Goal: Task Accomplishment & Management: Use online tool/utility

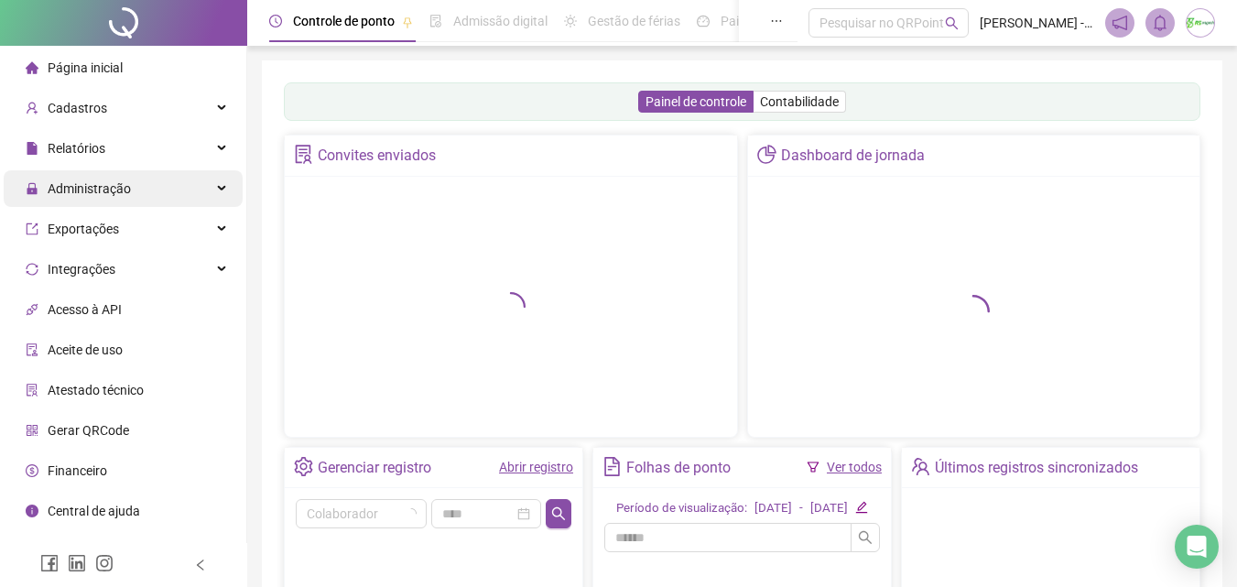
click at [91, 188] on span "Administração" at bounding box center [89, 188] width 83 height 15
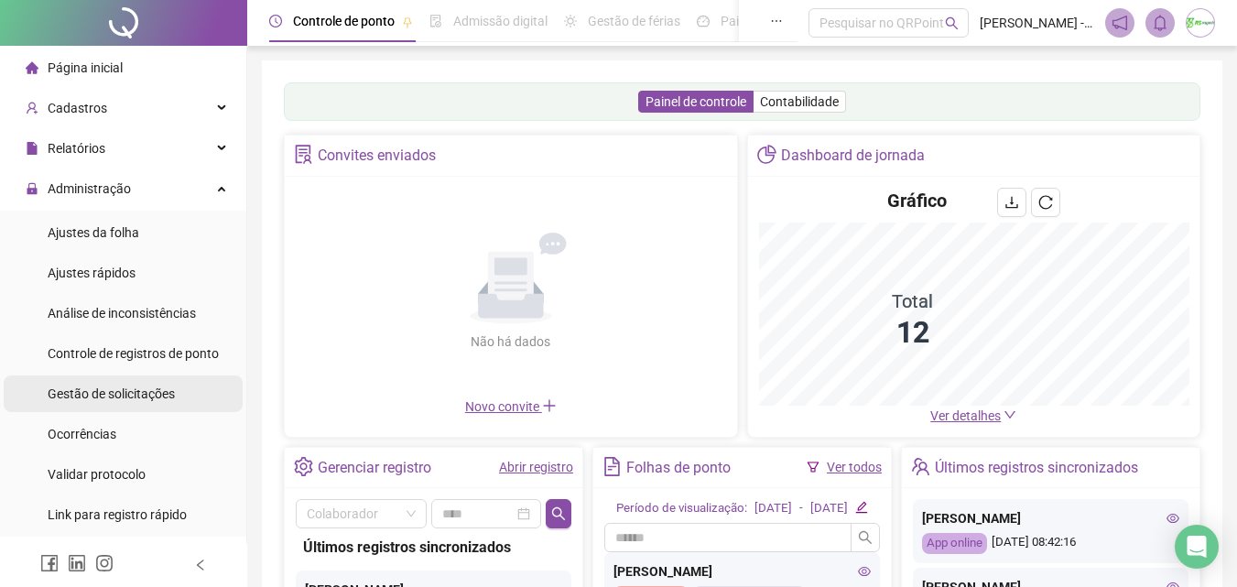
click at [115, 386] on span "Gestão de solicitações" at bounding box center [111, 393] width 127 height 15
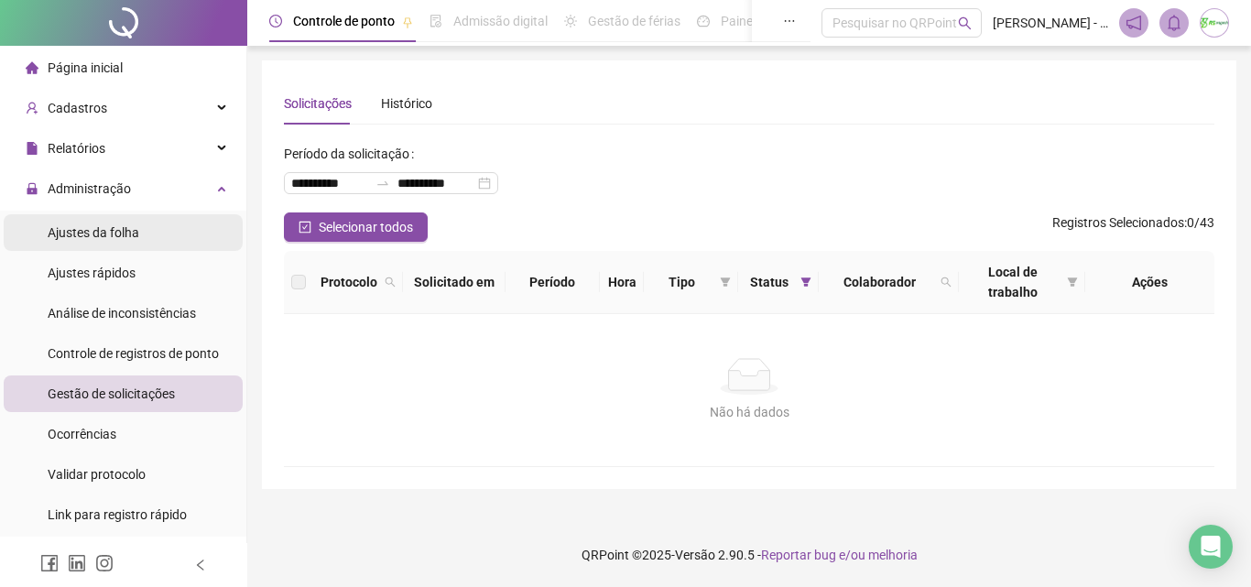
click at [167, 231] on li "Ajustes da folha" at bounding box center [123, 232] width 239 height 37
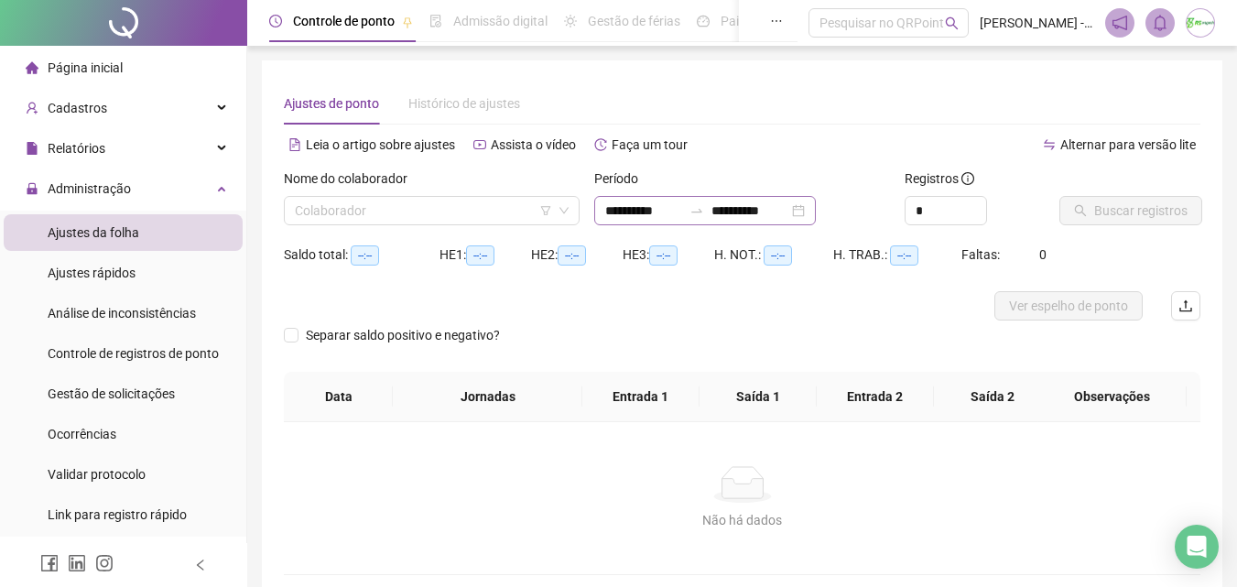
type input "**********"
click at [682, 211] on input "**********" at bounding box center [643, 211] width 77 height 20
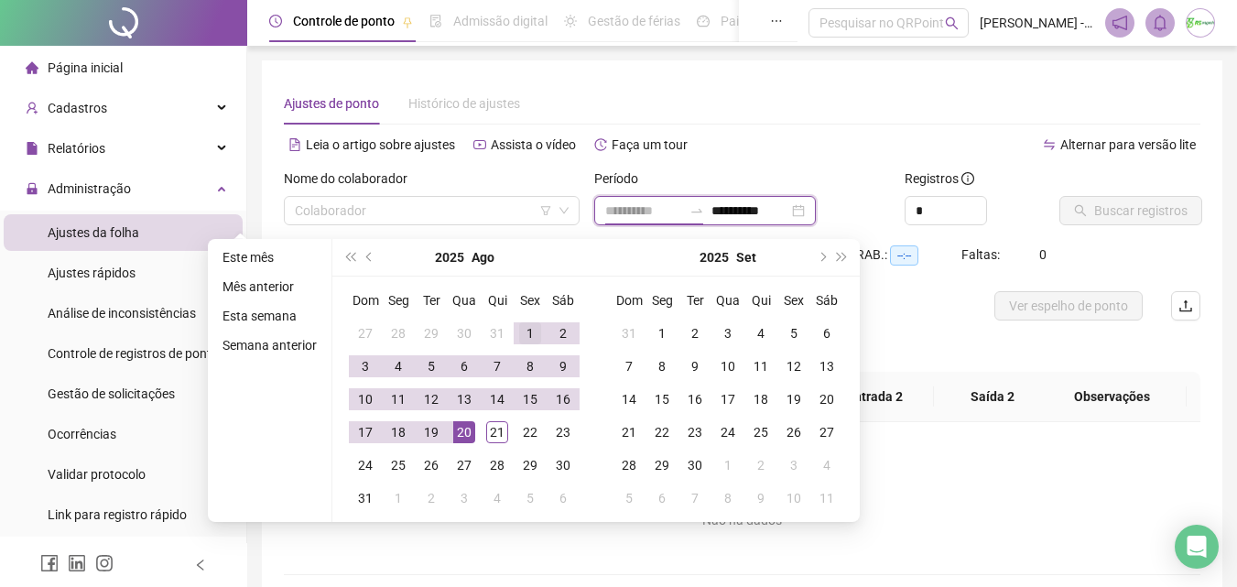
type input "**********"
click at [530, 327] on div "1" at bounding box center [530, 333] width 22 height 22
type input "**********"
click at [496, 428] on div "21" at bounding box center [497, 432] width 22 height 22
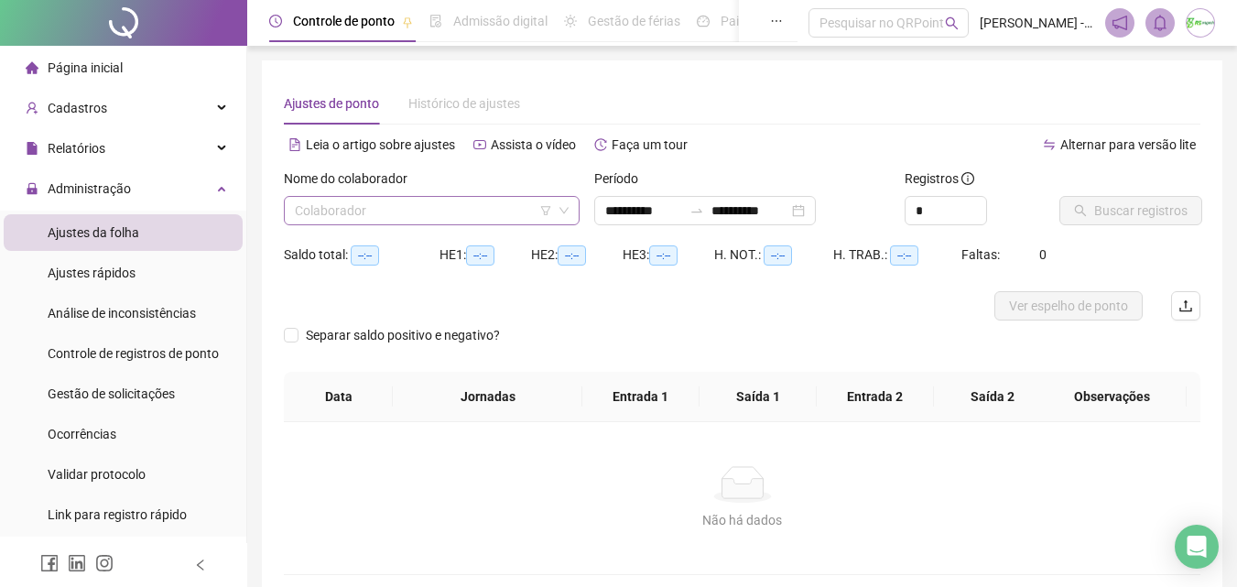
click at [490, 213] on input "search" at bounding box center [423, 210] width 257 height 27
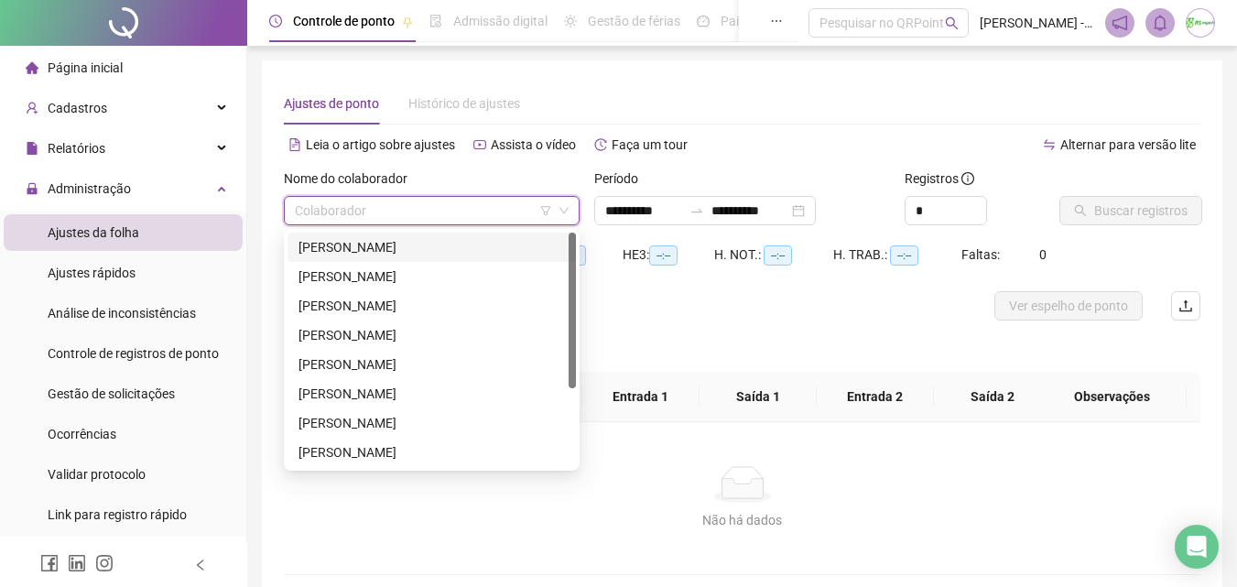
scroll to position [117, 0]
click at [396, 450] on div "[PERSON_NAME]" at bounding box center [432, 452] width 266 height 20
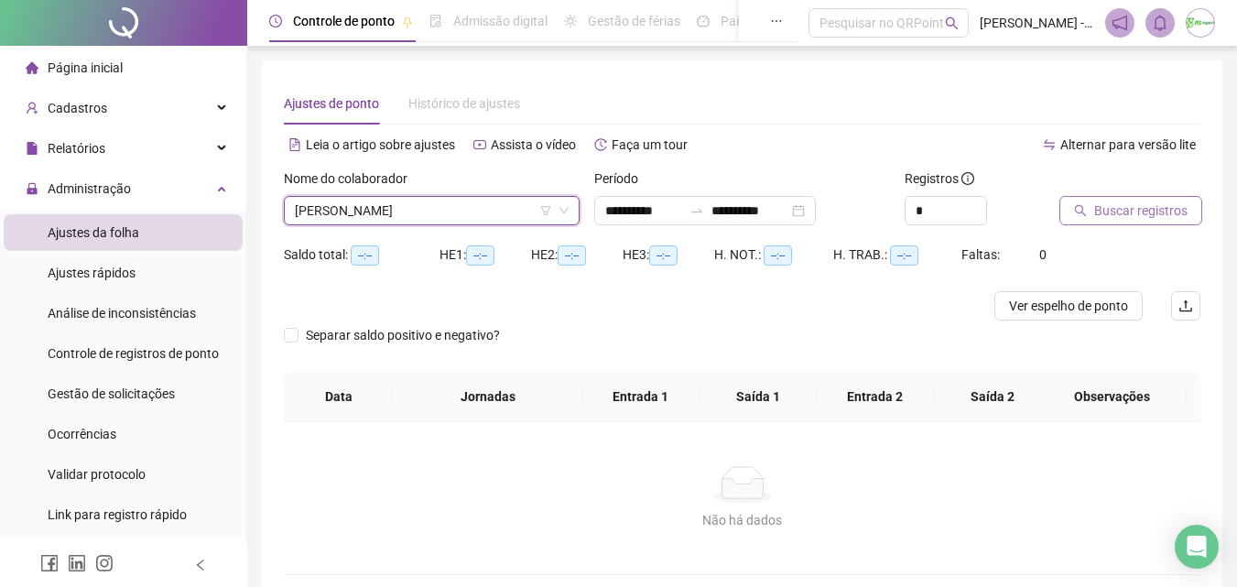
click at [1123, 203] on span "Buscar registros" at bounding box center [1140, 211] width 93 height 20
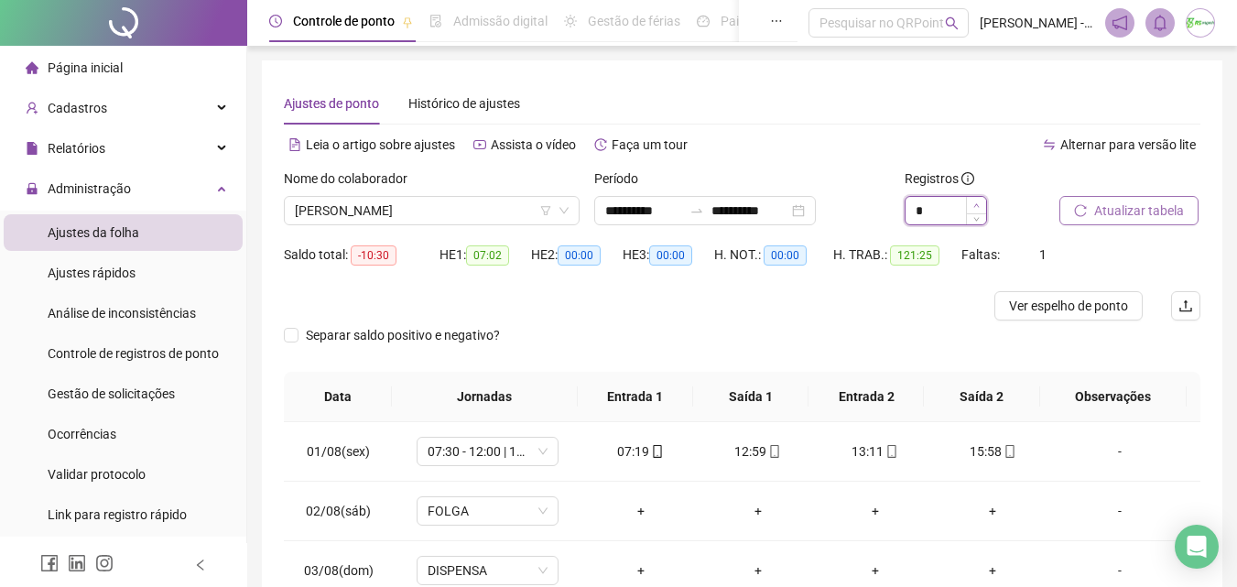
click at [979, 202] on icon "up" at bounding box center [976, 205] width 6 height 6
type input "*"
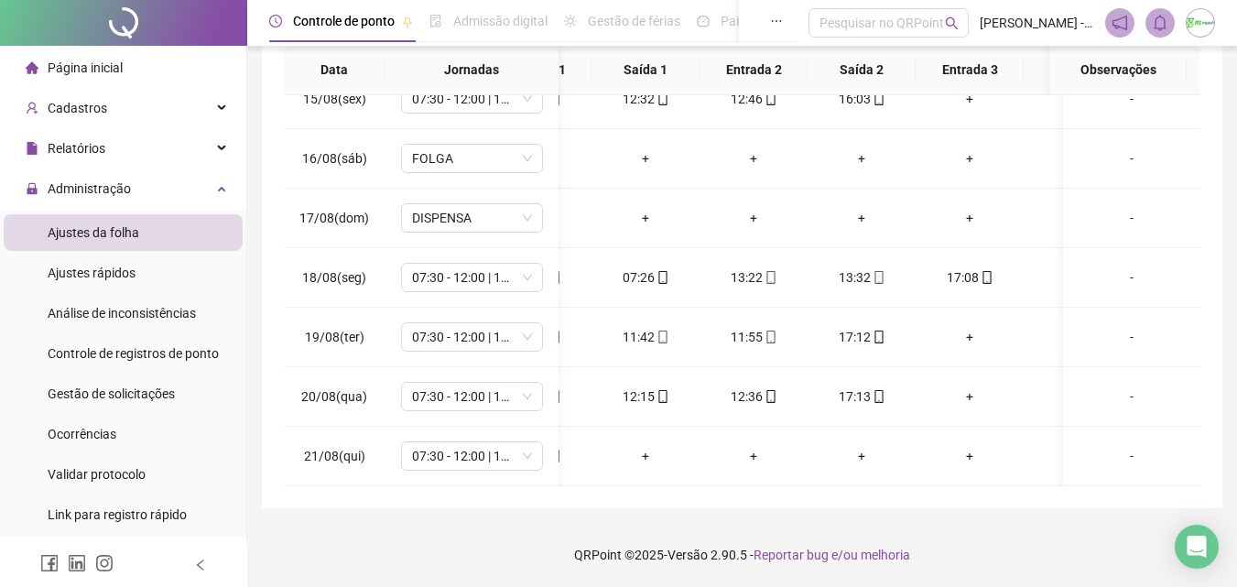
scroll to position [0, 0]
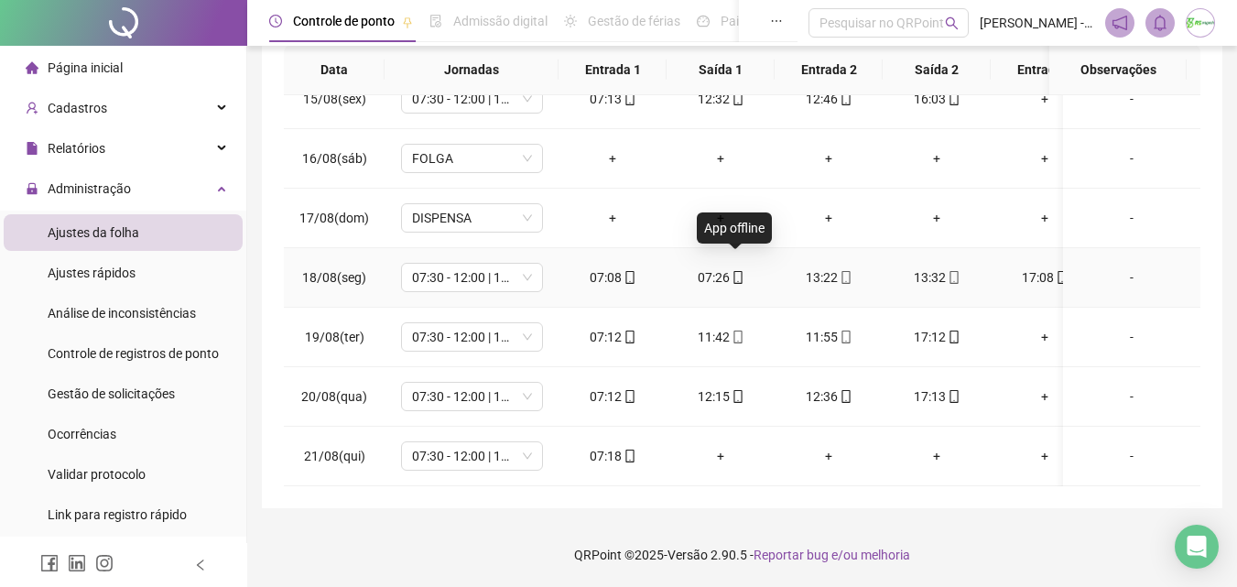
drag, startPoint x: 737, startPoint y: 265, endPoint x: 726, endPoint y: 265, distance: 11.0
click at [726, 267] on div "07:26" at bounding box center [720, 277] width 79 height 20
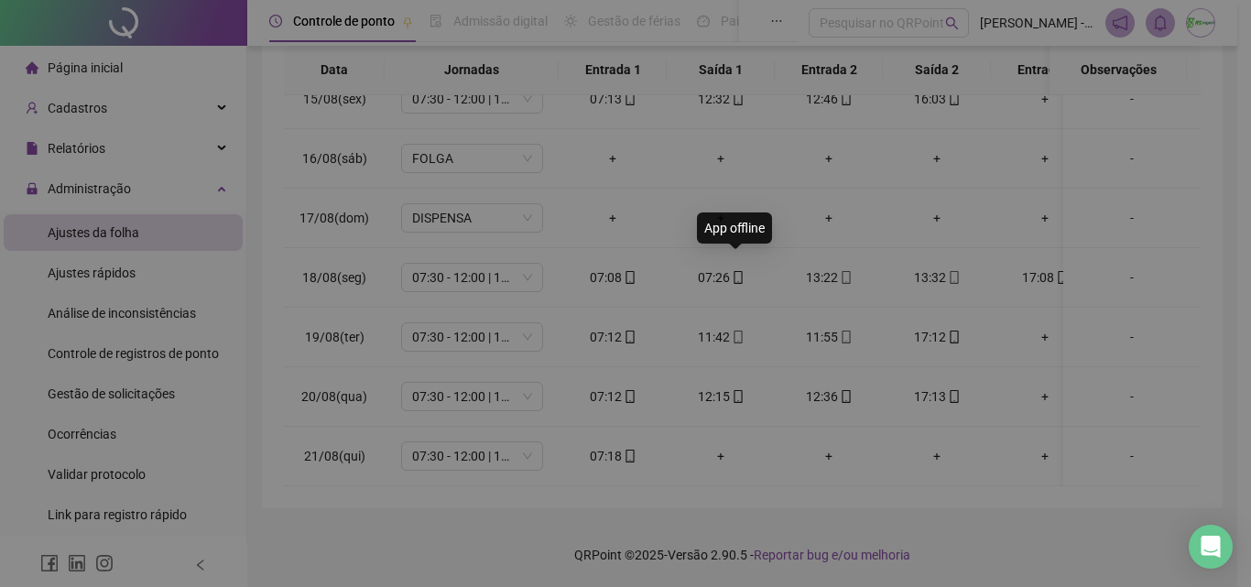
type input "**********"
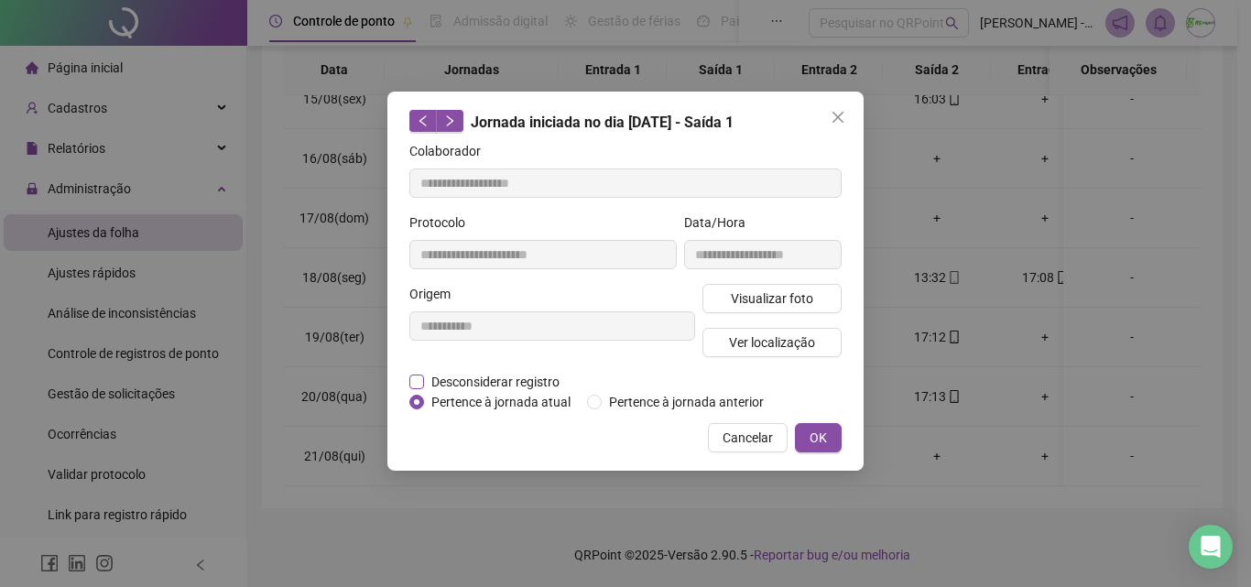
click at [518, 378] on span "Desconsiderar registro" at bounding box center [495, 382] width 143 height 20
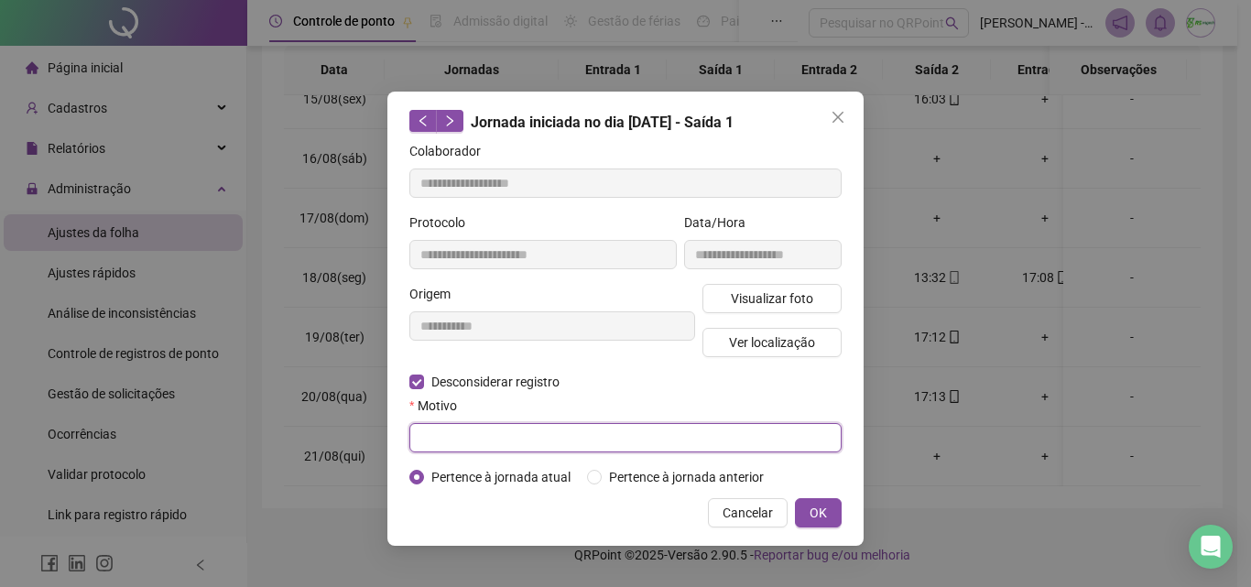
click at [515, 435] on input "text" at bounding box center [625, 437] width 432 height 29
click at [481, 442] on input "**********" at bounding box center [625, 437] width 432 height 29
type input "**********"
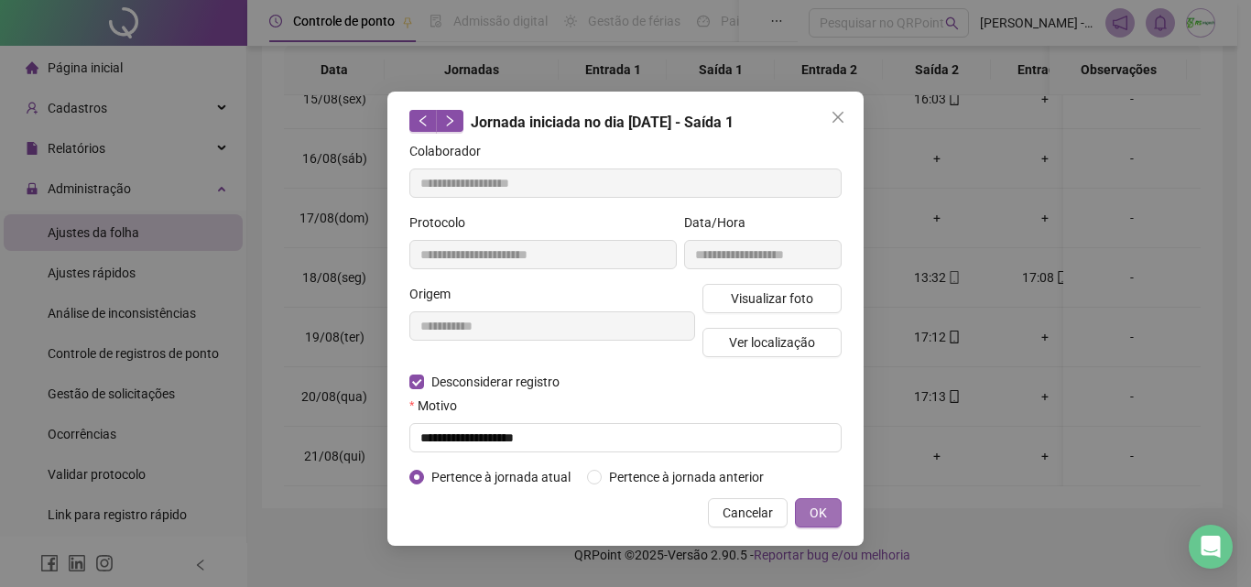
click at [827, 511] on button "OK" at bounding box center [818, 512] width 47 height 29
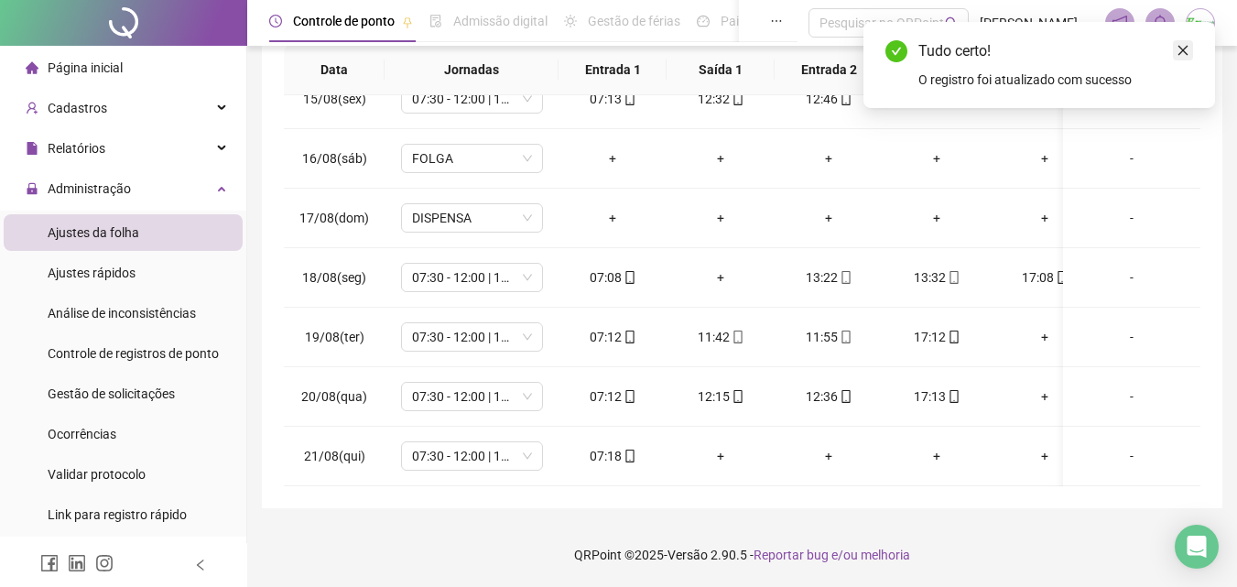
click at [1188, 46] on icon "close" at bounding box center [1183, 50] width 13 height 13
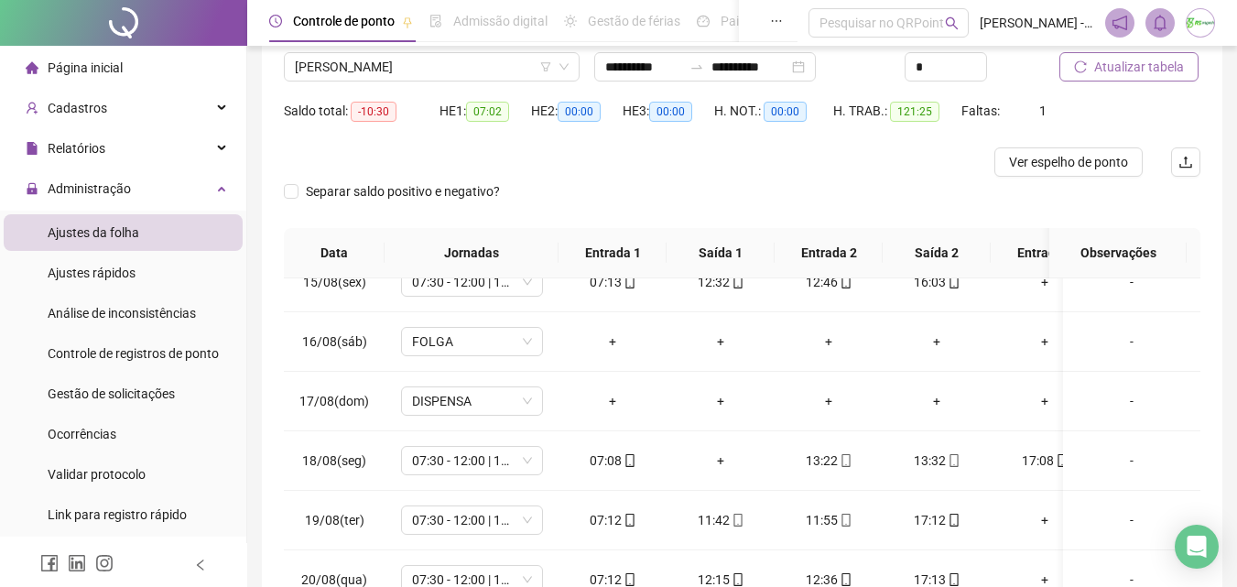
click at [1134, 63] on span "Atualizar tabela" at bounding box center [1139, 67] width 90 height 20
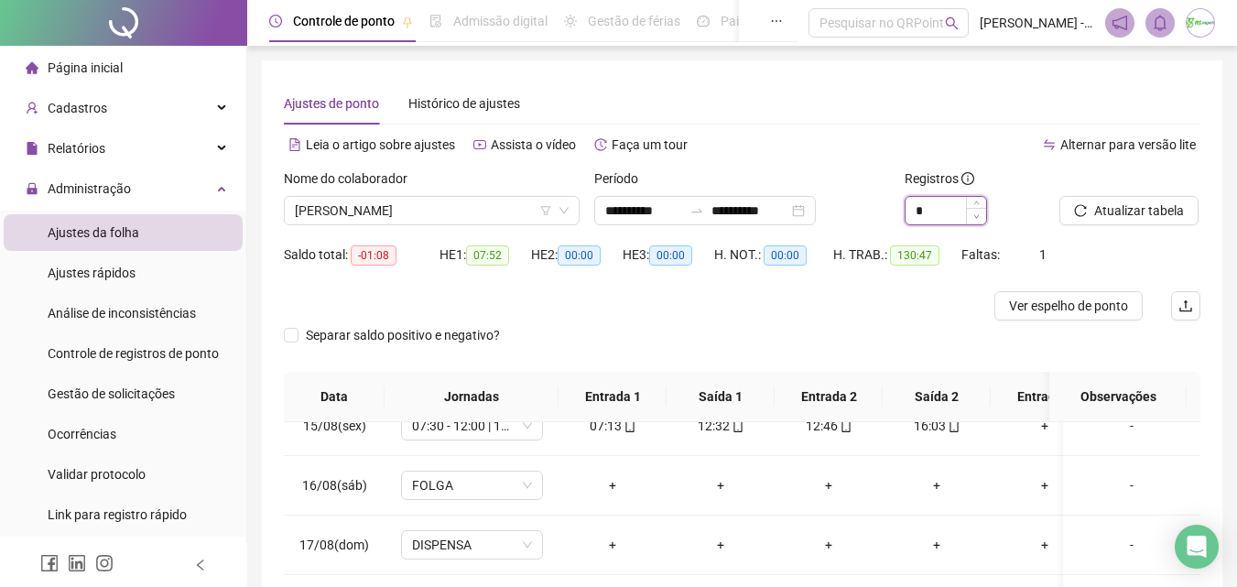
click at [982, 215] on span "Decrease Value" at bounding box center [976, 216] width 20 height 16
type input "*"
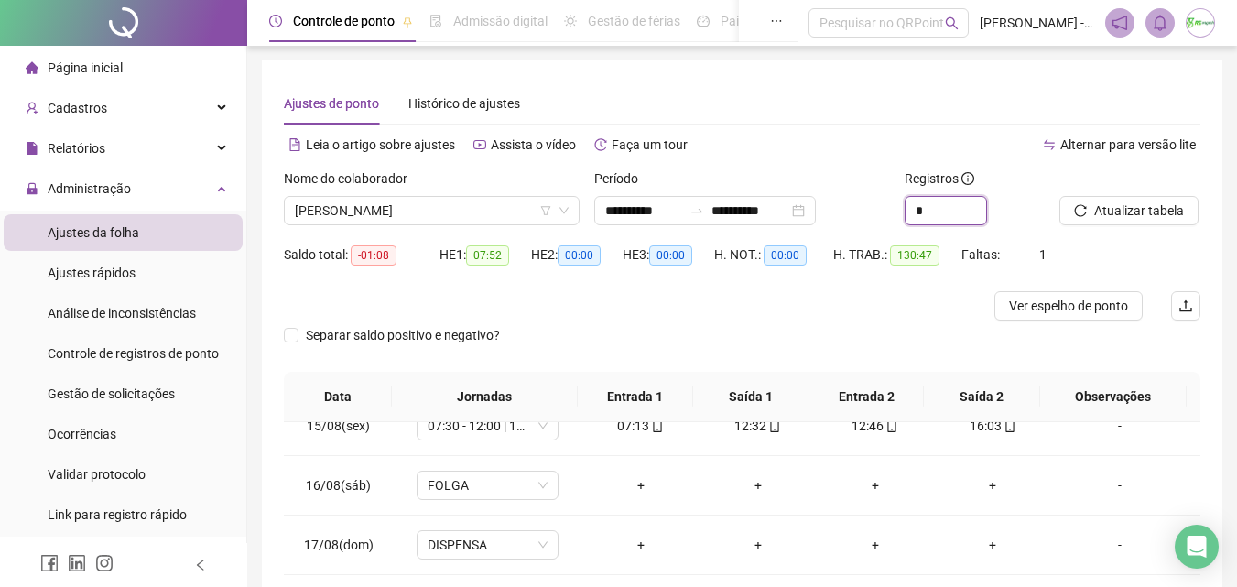
scroll to position [327, 0]
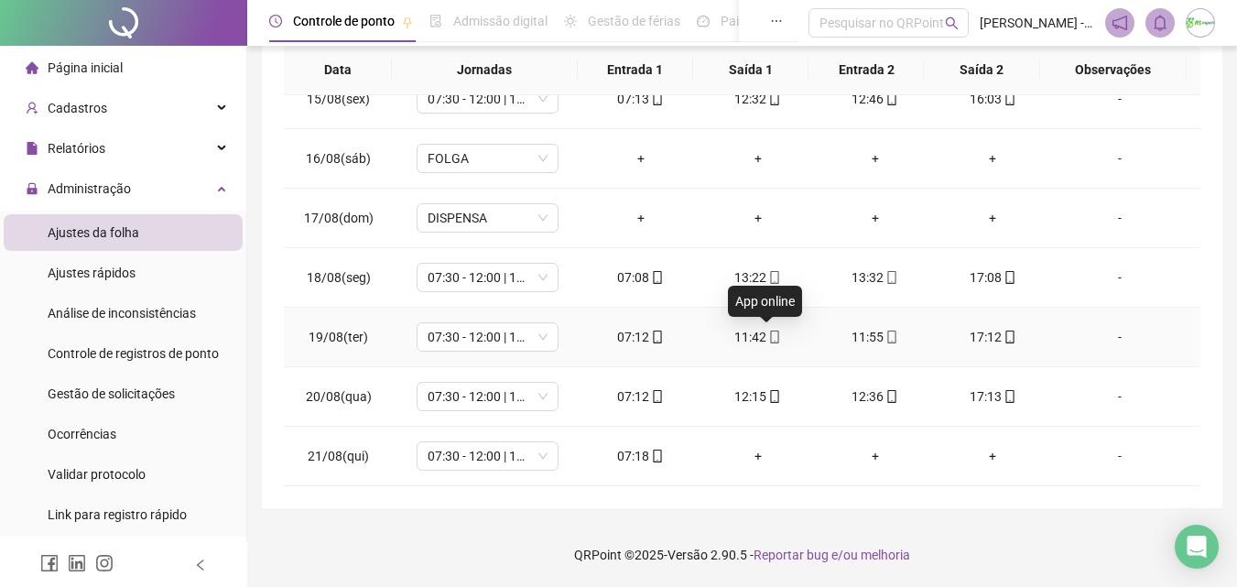
click at [768, 332] on icon "mobile" at bounding box center [774, 337] width 13 height 13
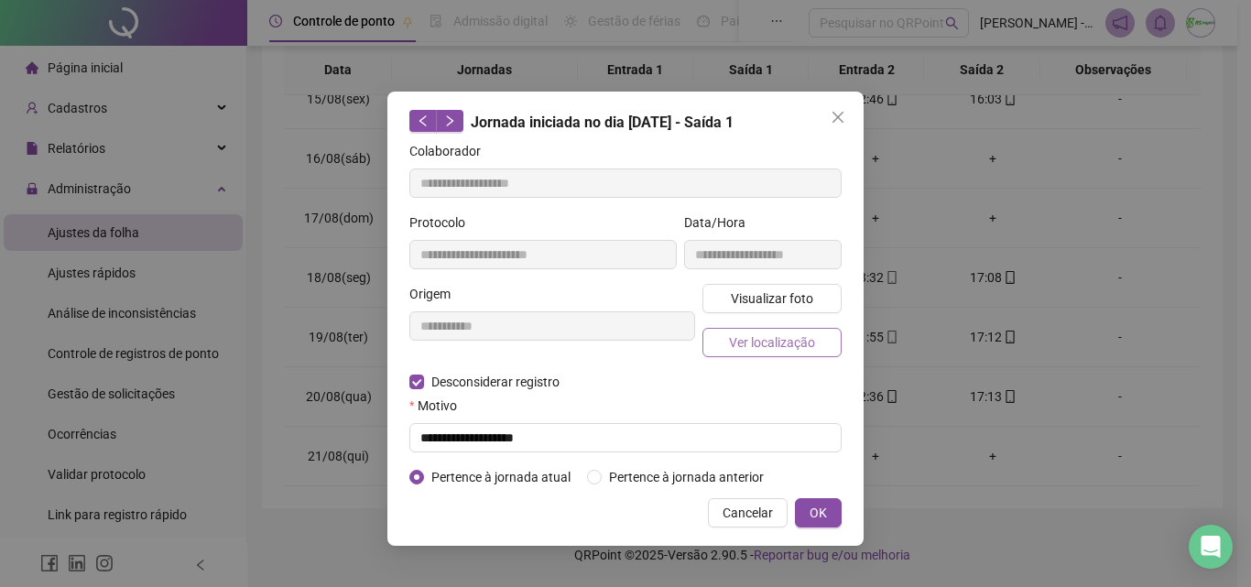
type input "**********"
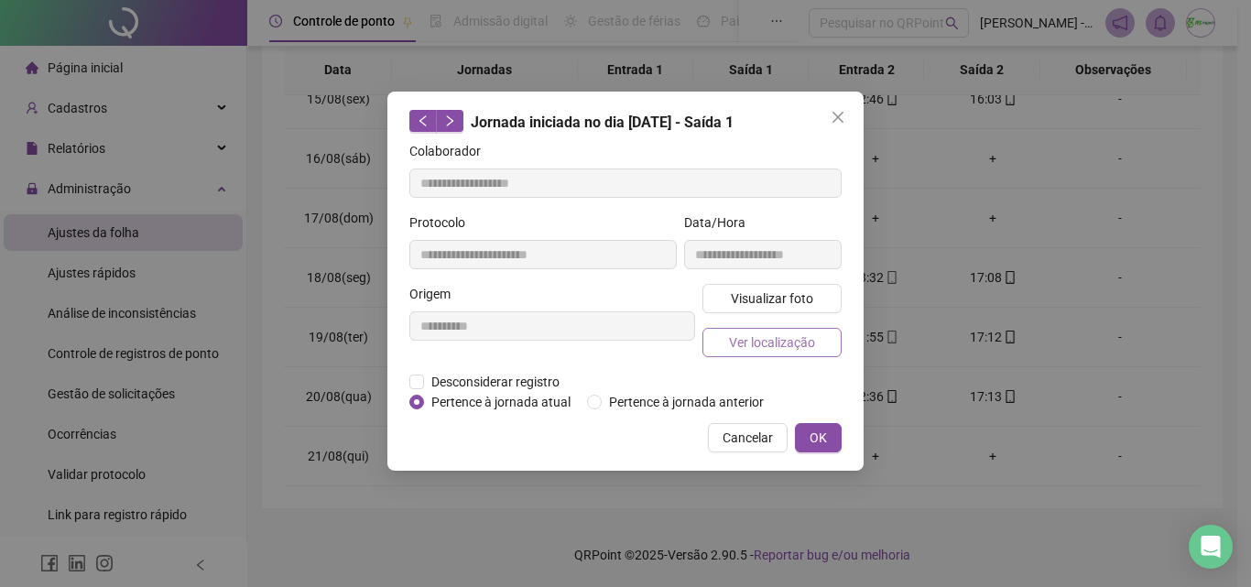
click at [764, 332] on span "Ver localização" at bounding box center [772, 342] width 86 height 20
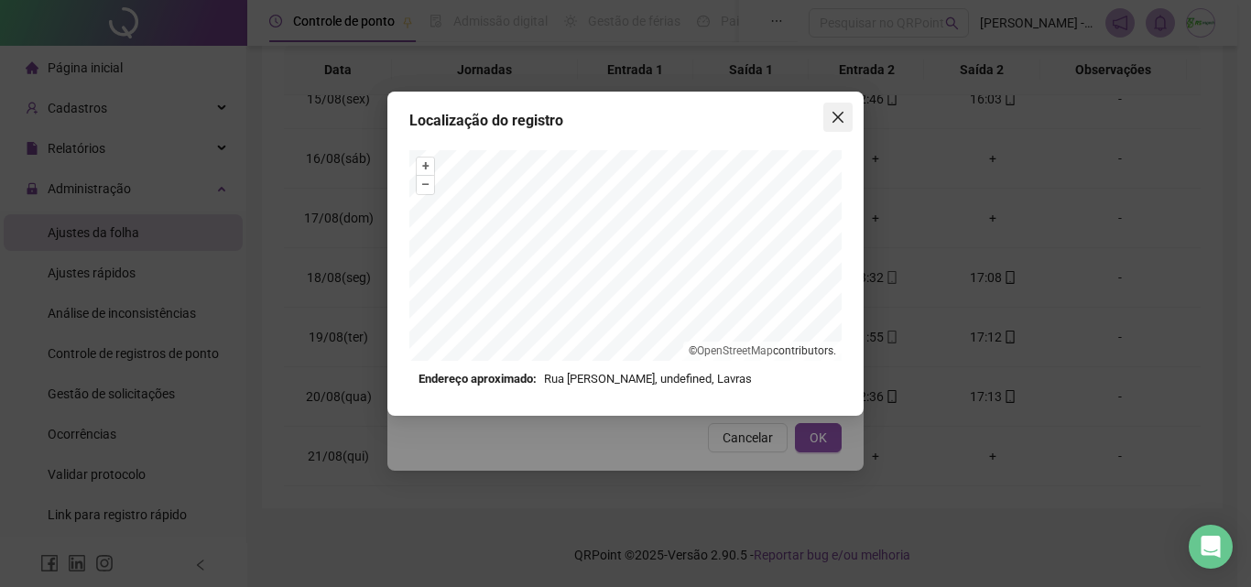
click at [841, 121] on icon "close" at bounding box center [837, 117] width 11 height 11
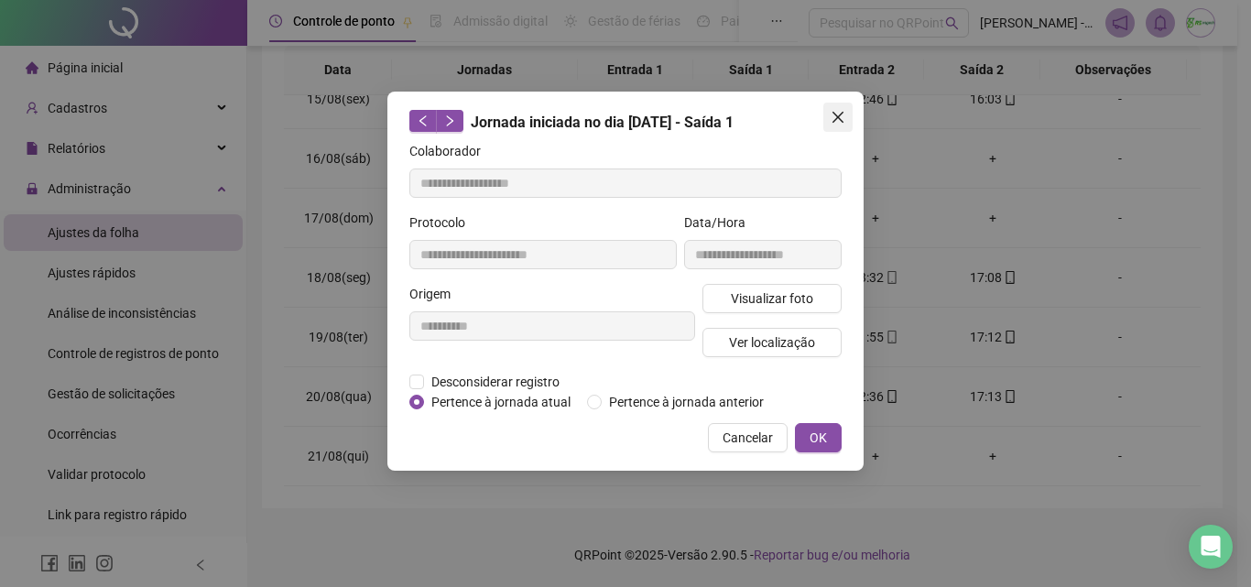
click at [836, 118] on icon "close" at bounding box center [837, 117] width 11 height 11
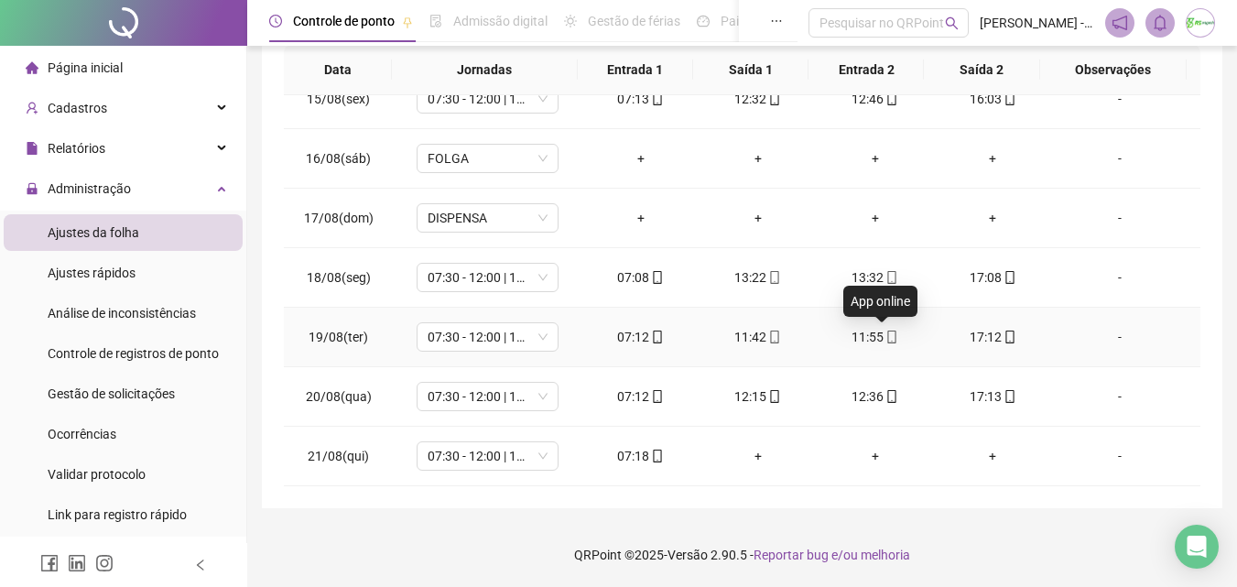
click at [885, 340] on icon "mobile" at bounding box center [891, 337] width 13 height 13
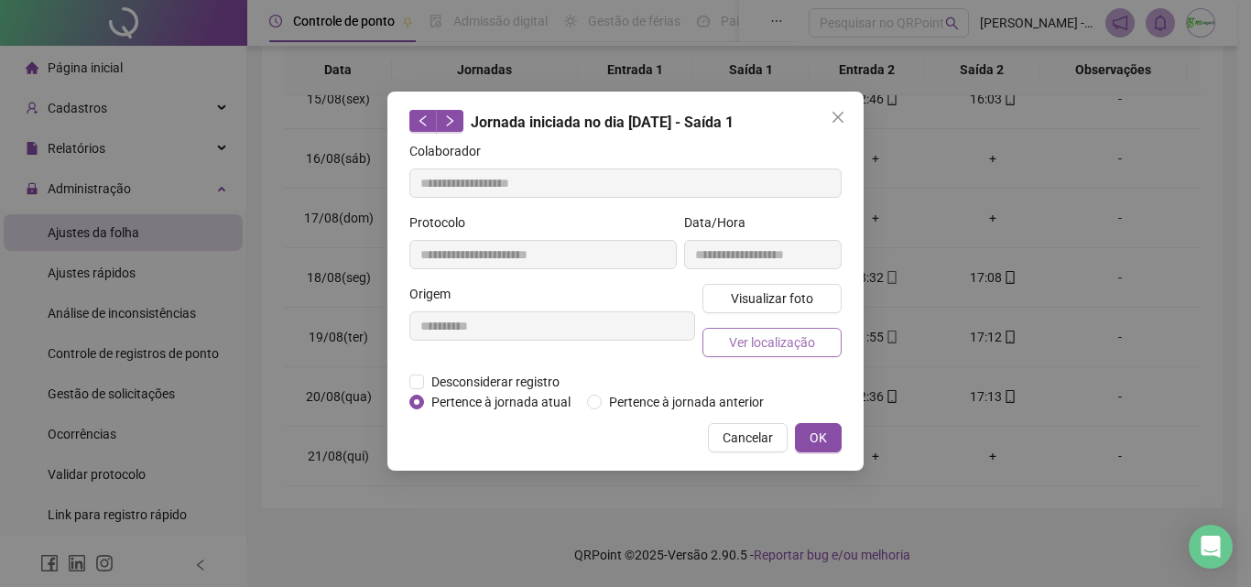
type input "**********"
click at [807, 345] on span "Ver localização" at bounding box center [772, 342] width 86 height 20
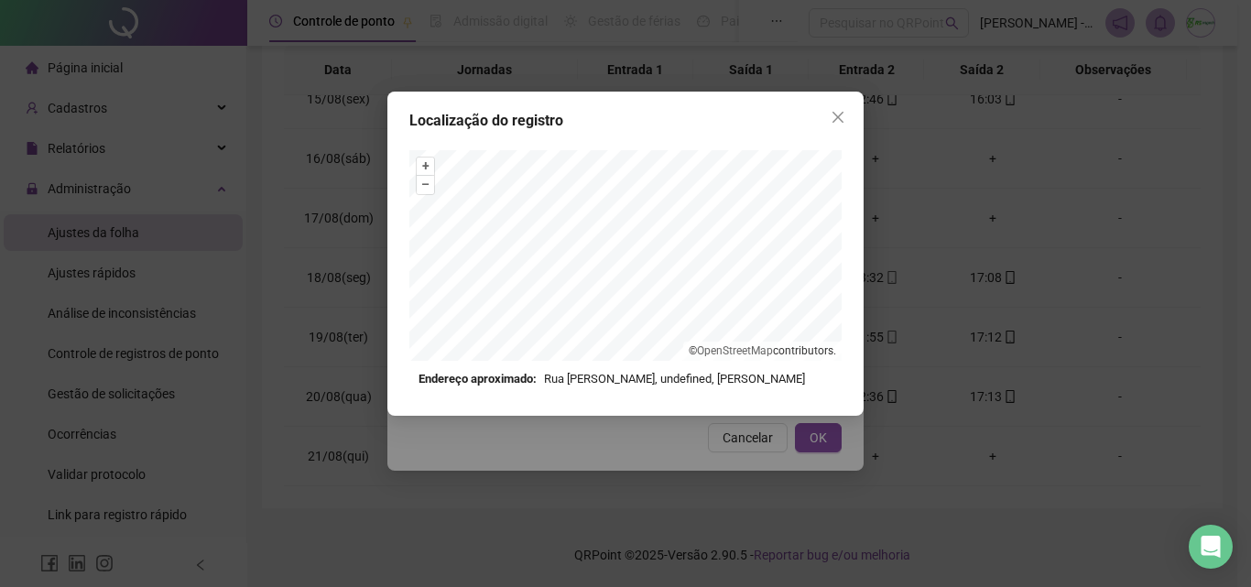
click at [832, 116] on icon "close" at bounding box center [837, 117] width 15 height 15
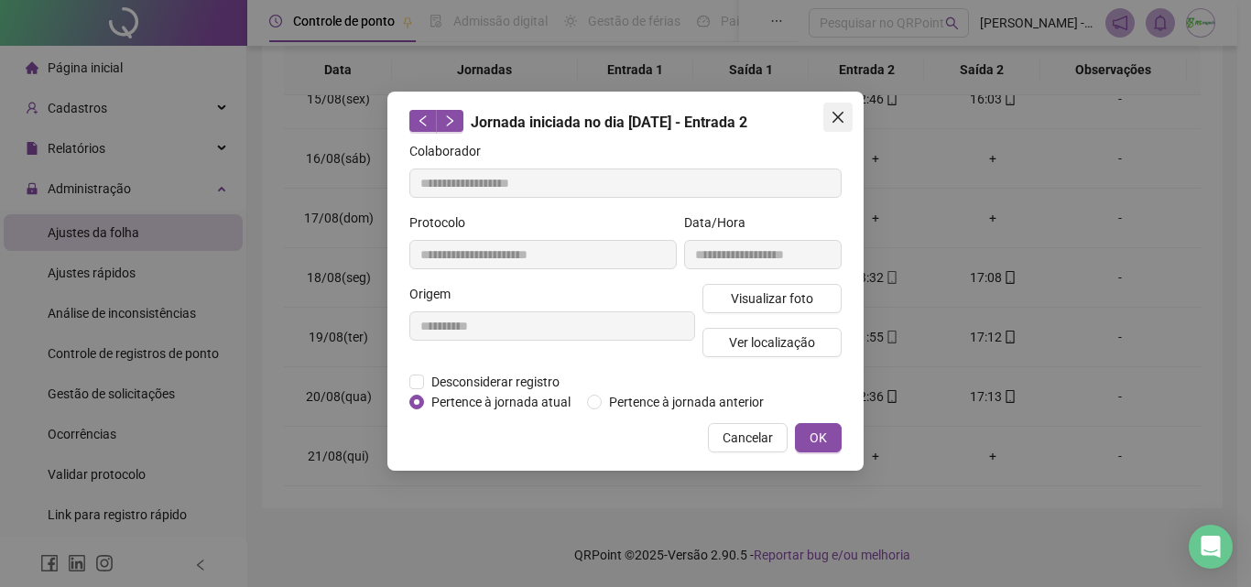
click at [835, 118] on icon "close" at bounding box center [837, 117] width 15 height 15
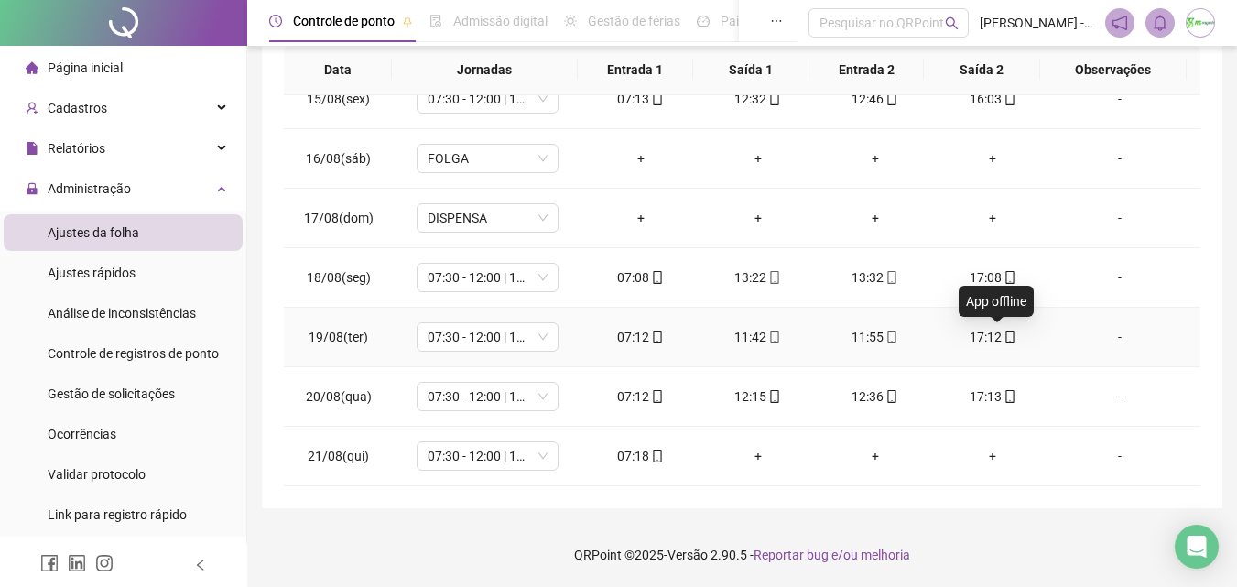
click at [1004, 341] on icon "mobile" at bounding box center [1010, 337] width 13 height 13
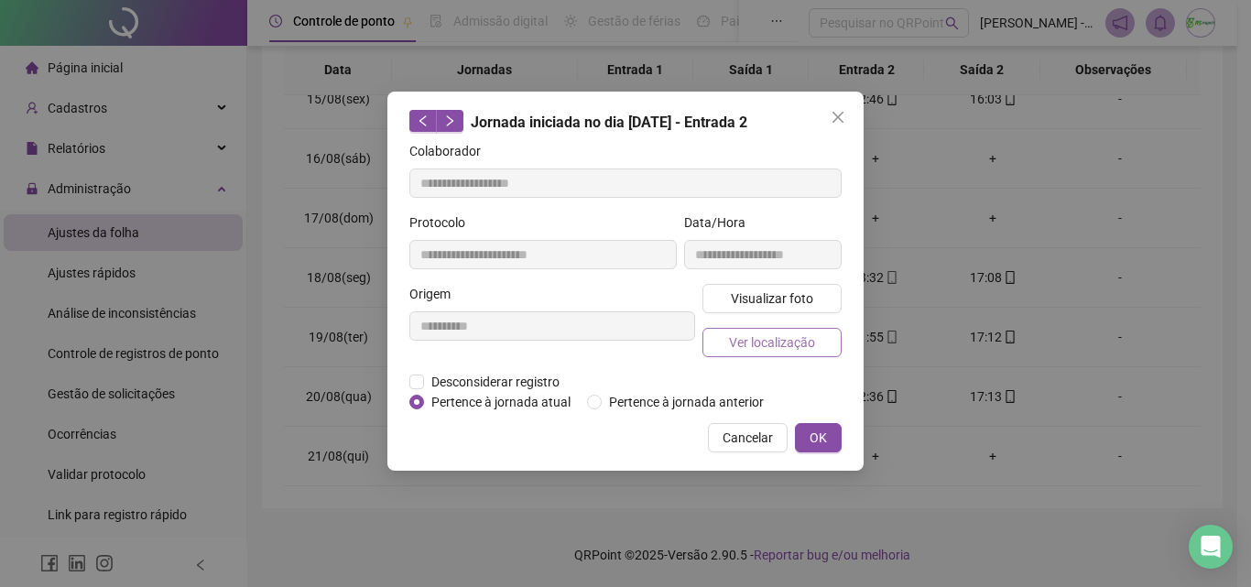
click at [809, 338] on span "Ver localização" at bounding box center [772, 342] width 86 height 20
type input "**********"
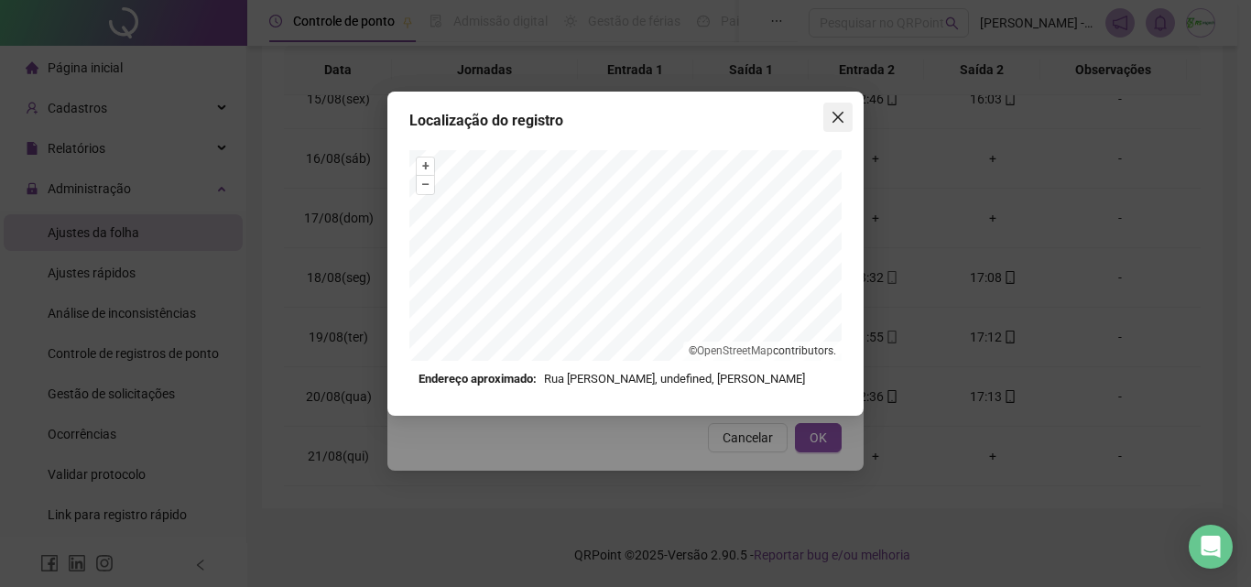
click at [839, 122] on icon "close" at bounding box center [837, 117] width 15 height 15
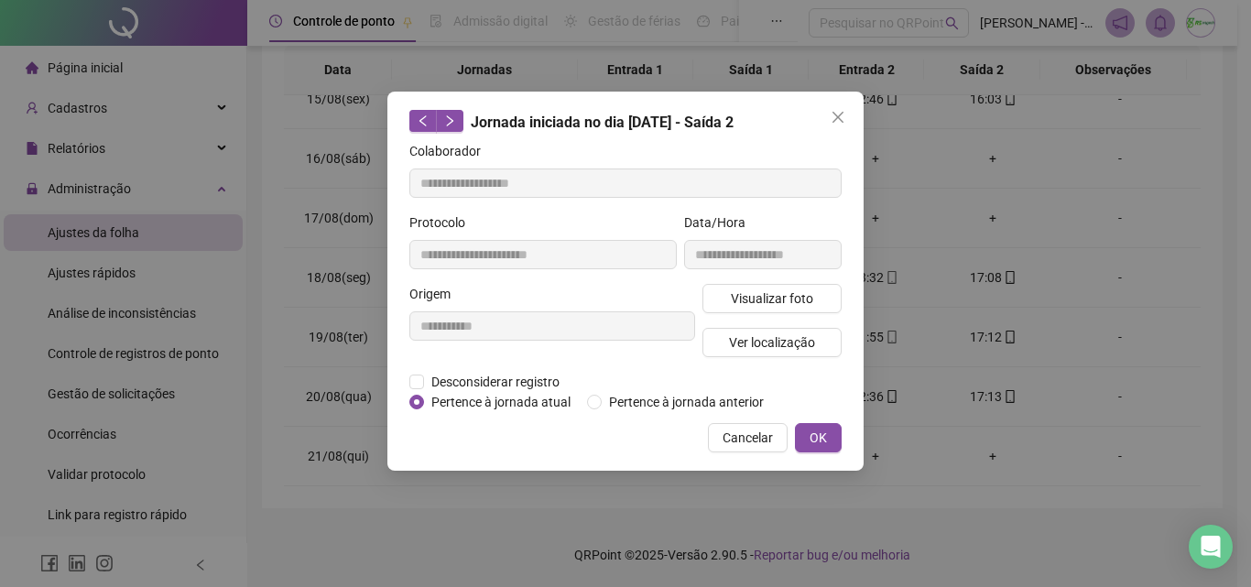
click at [839, 122] on icon "close" at bounding box center [837, 117] width 15 height 15
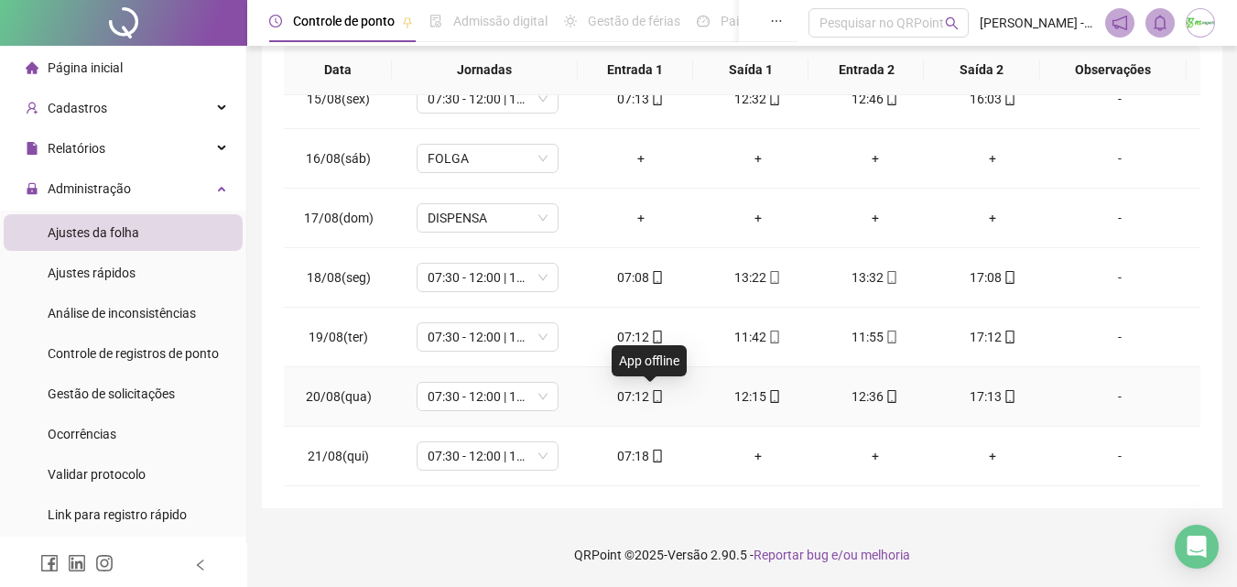
click at [656, 393] on icon "mobile" at bounding box center [658, 396] width 8 height 13
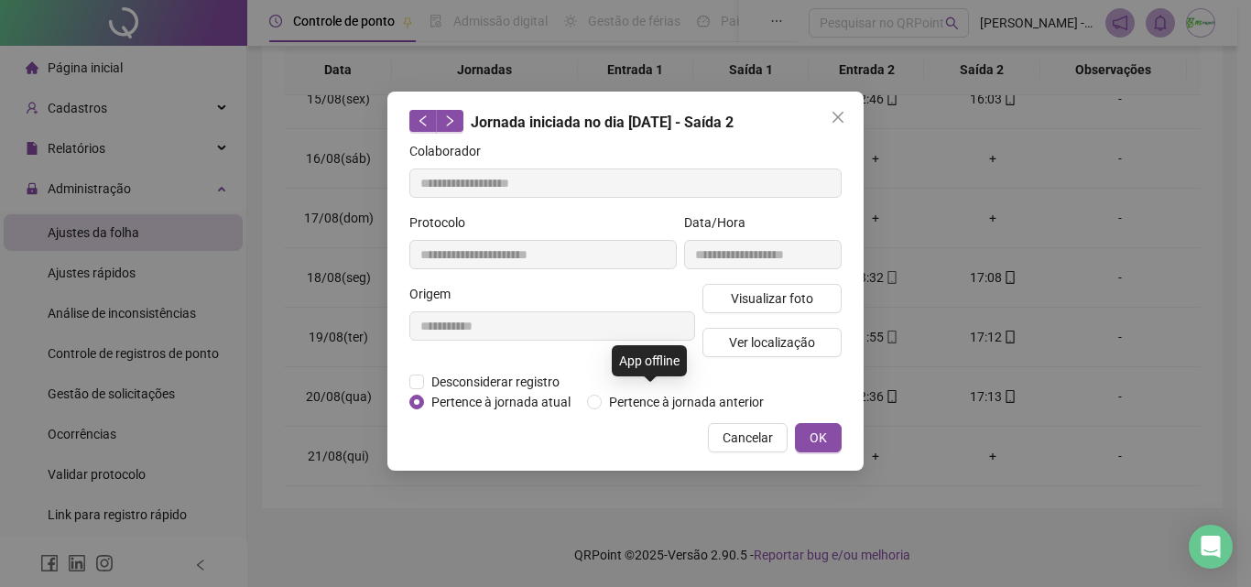
type input "**********"
click at [771, 333] on span "Ver localização" at bounding box center [772, 342] width 86 height 20
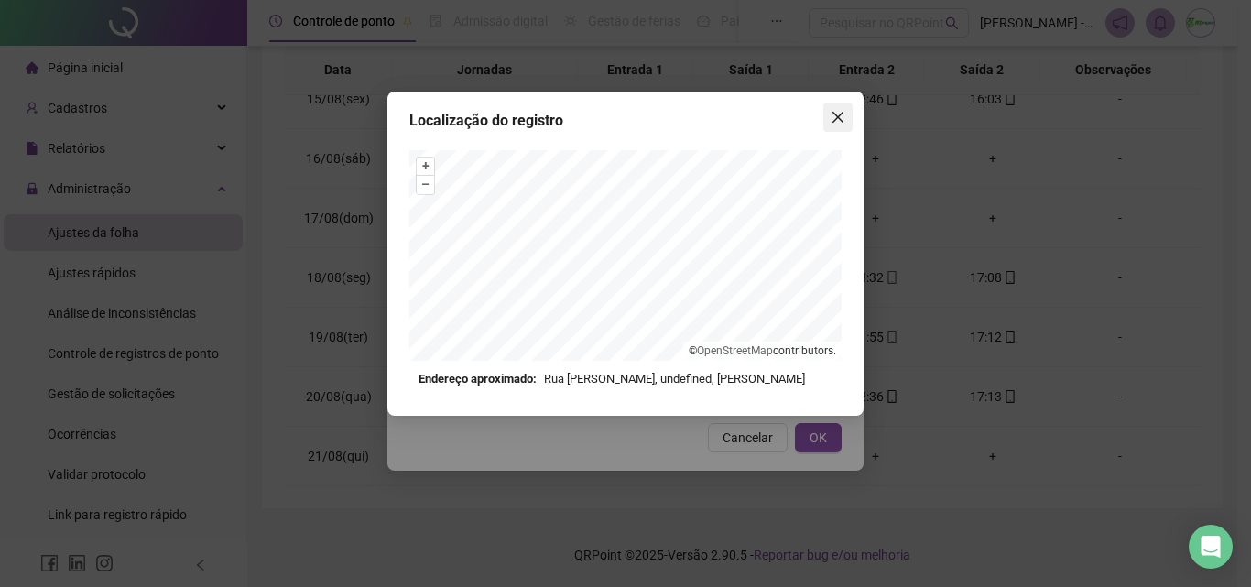
click at [834, 122] on icon "close" at bounding box center [837, 117] width 11 height 11
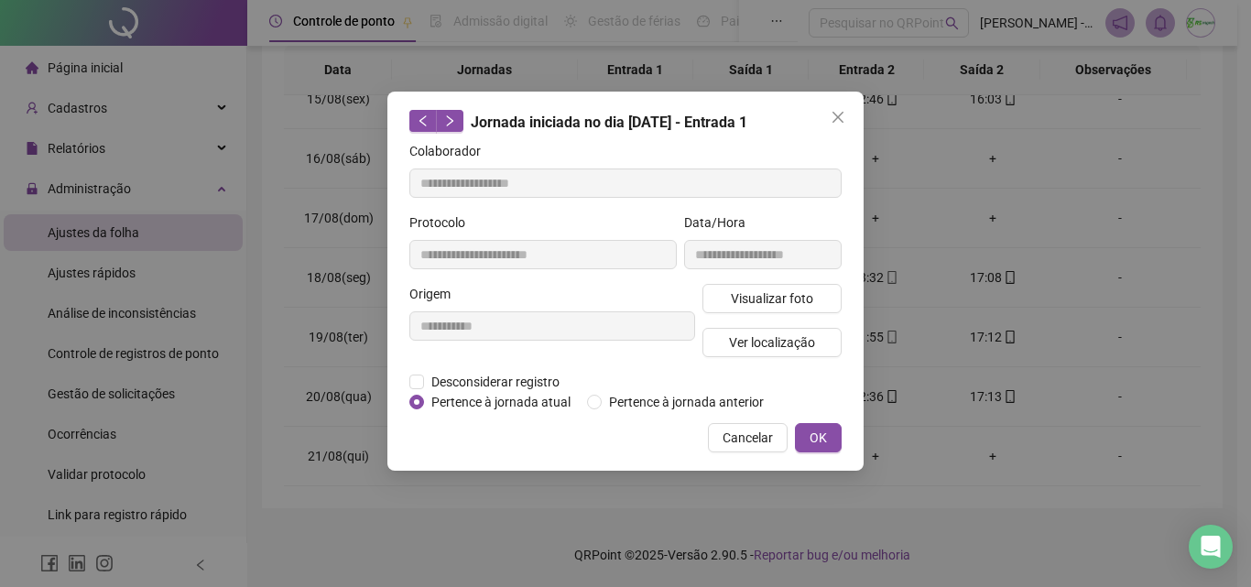
click at [834, 122] on icon "close" at bounding box center [837, 117] width 11 height 11
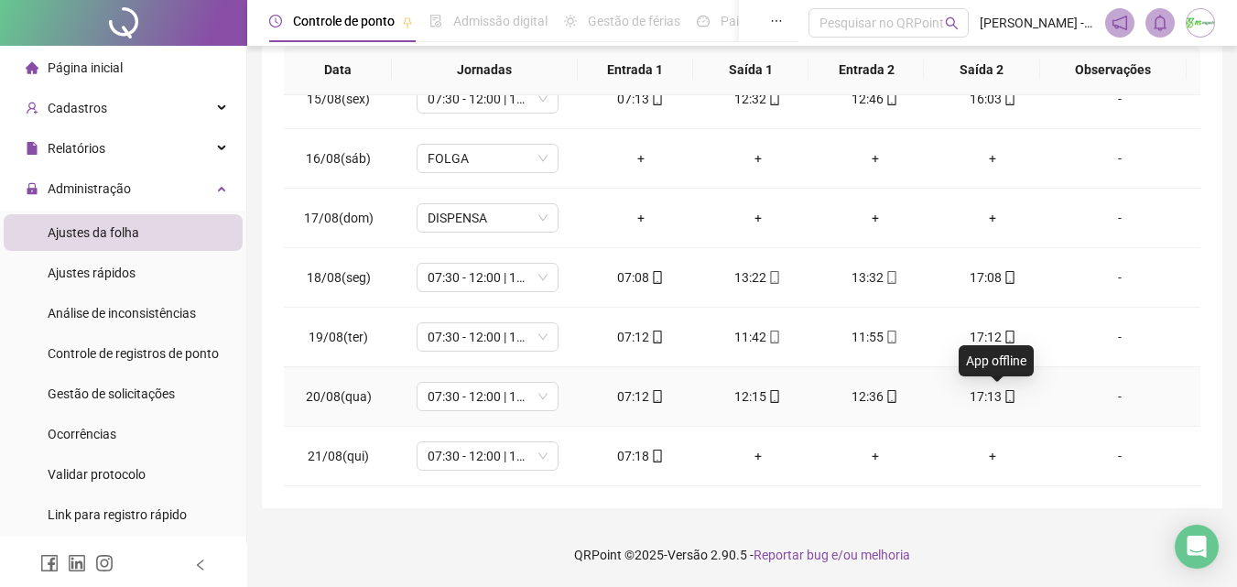
click at [1004, 394] on icon "mobile" at bounding box center [1010, 396] width 13 height 13
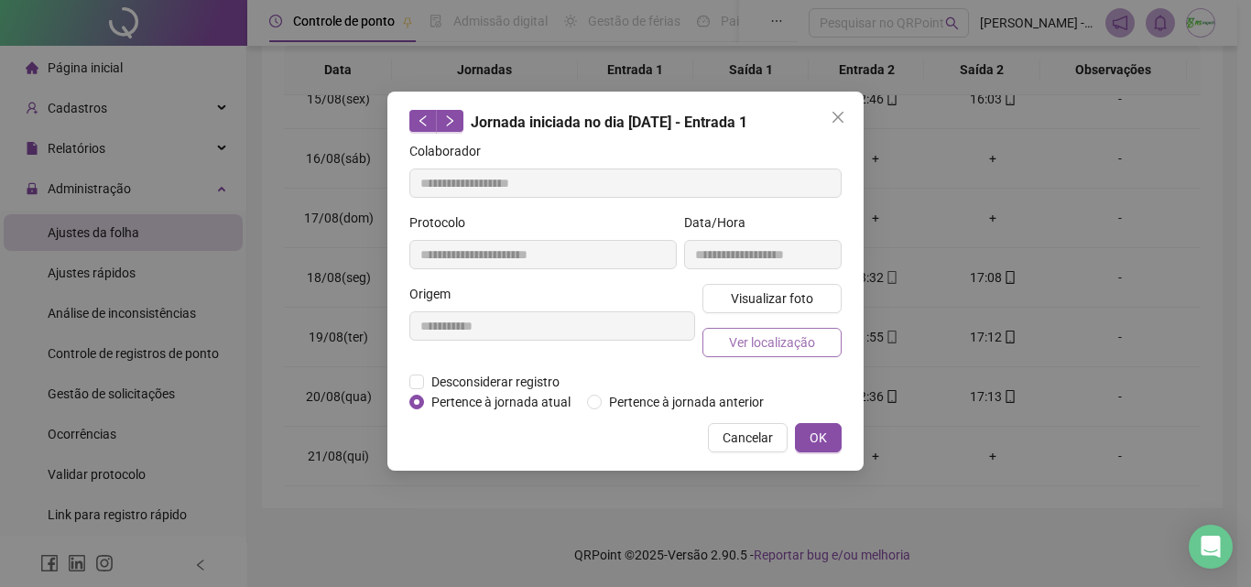
type input "**********"
click at [803, 348] on span "Ver localização" at bounding box center [772, 342] width 86 height 20
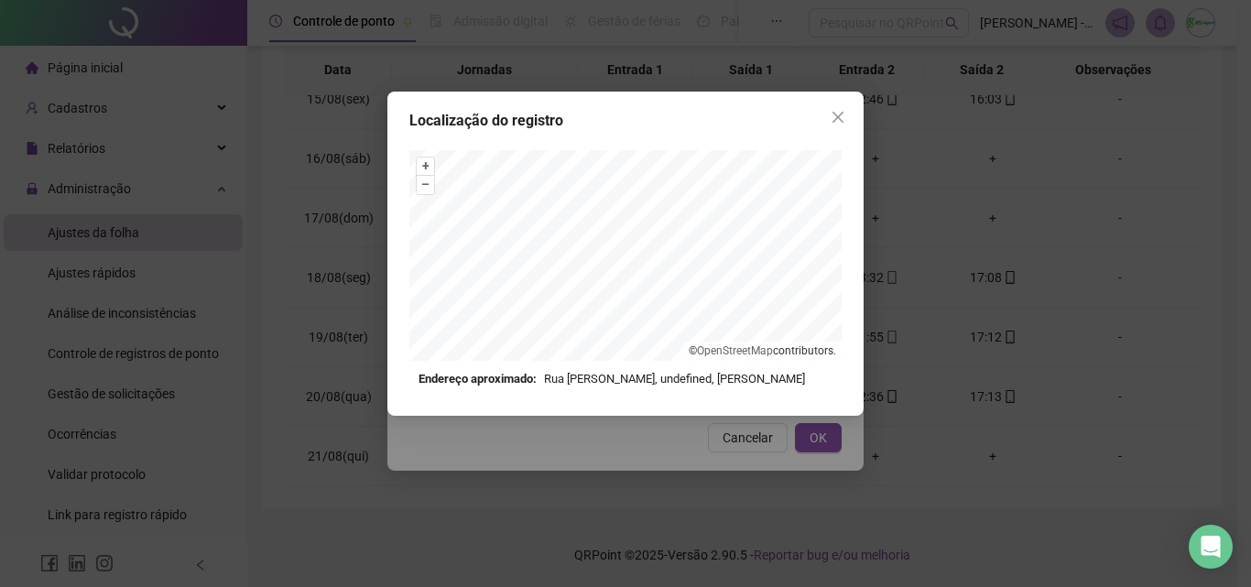
click at [830, 102] on div "Localização do registro + – ⇧ › © OpenStreetMap contributors. Endereço aproxima…" at bounding box center [625, 254] width 476 height 324
click at [830, 116] on span "Close" at bounding box center [837, 117] width 29 height 15
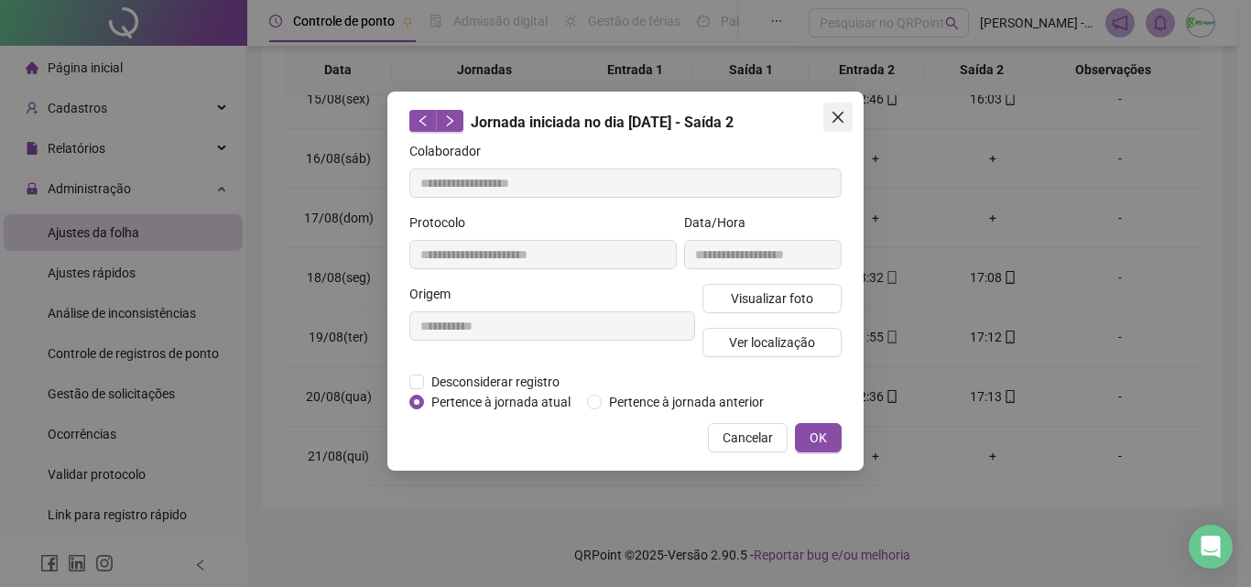
click at [838, 121] on icon "close" at bounding box center [837, 117] width 15 height 15
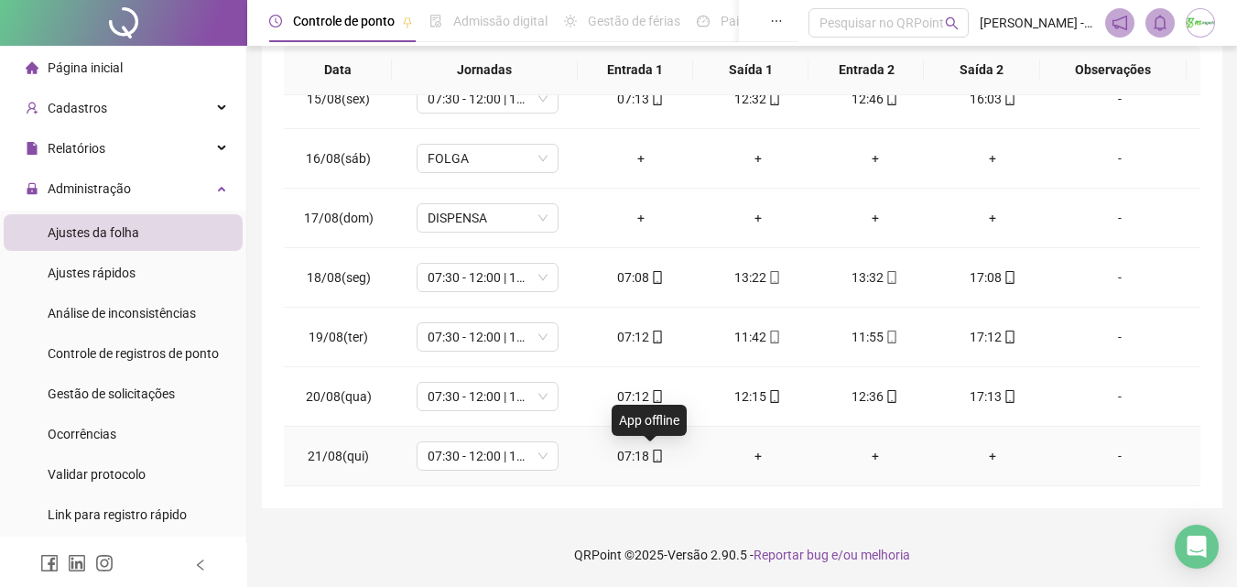
click at [651, 456] on icon "mobile" at bounding box center [657, 456] width 13 height 13
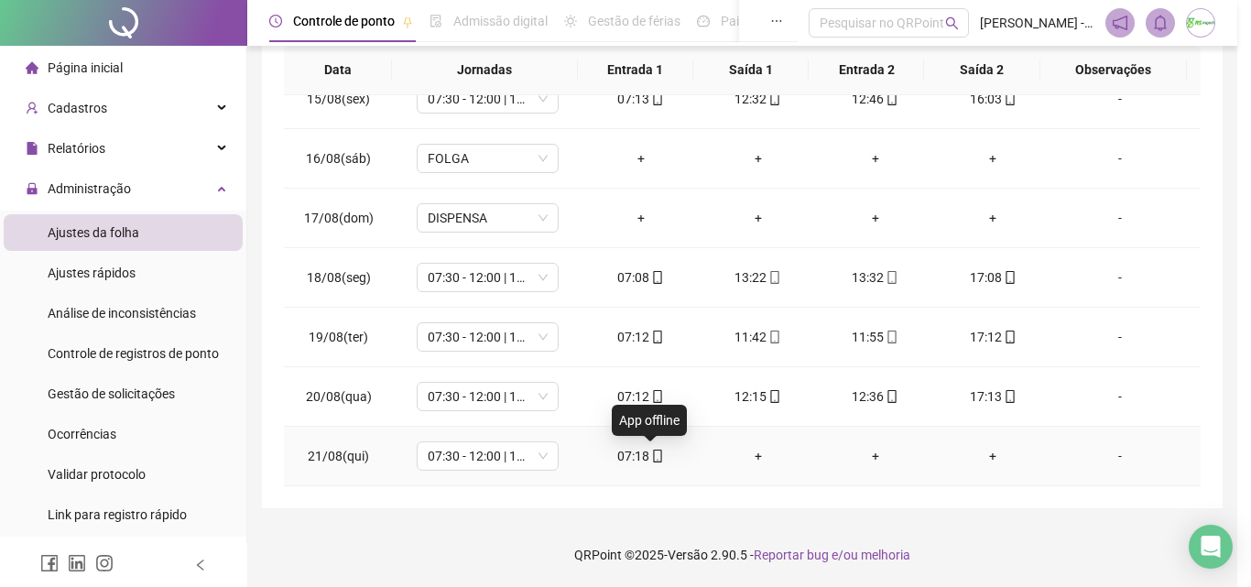
type input "**********"
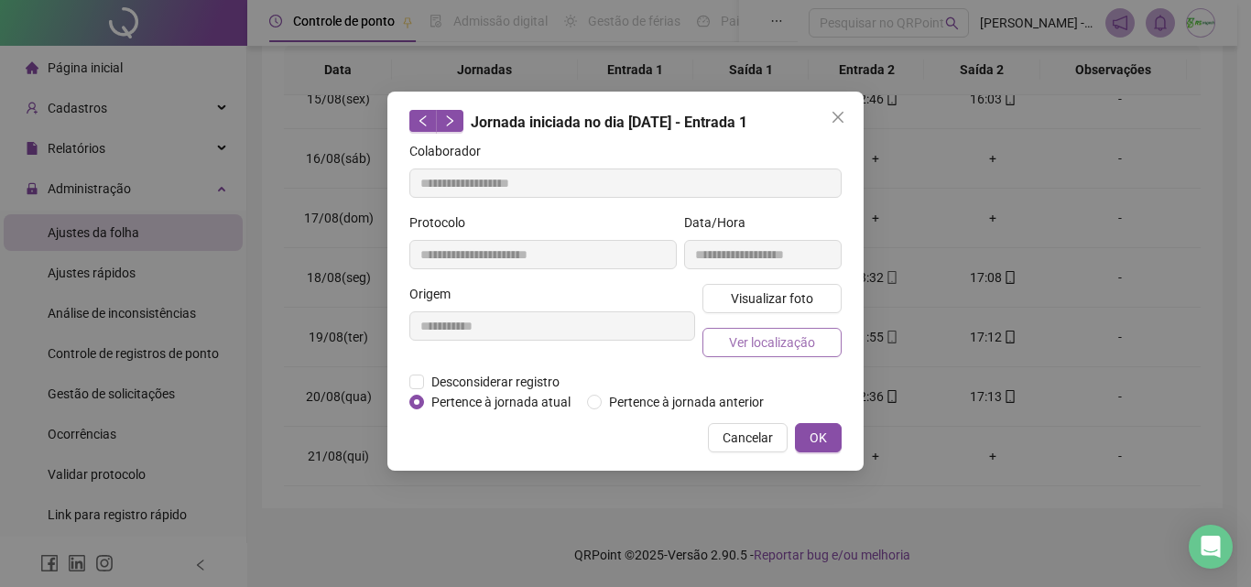
click at [779, 339] on span "Ver localização" at bounding box center [772, 342] width 86 height 20
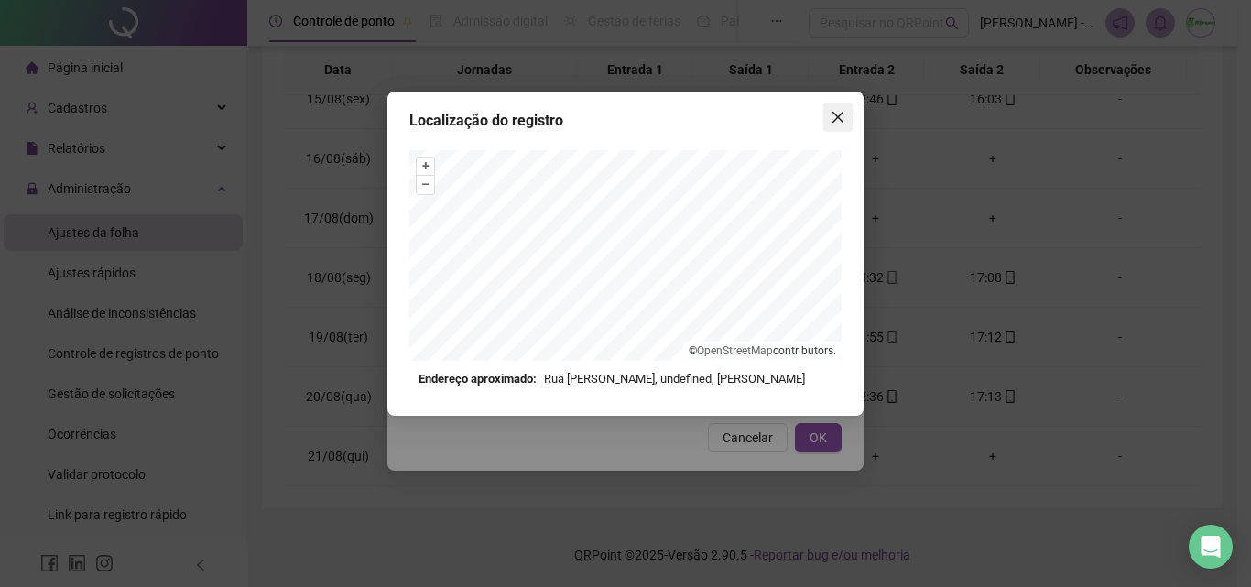
click at [843, 121] on icon "close" at bounding box center [837, 117] width 15 height 15
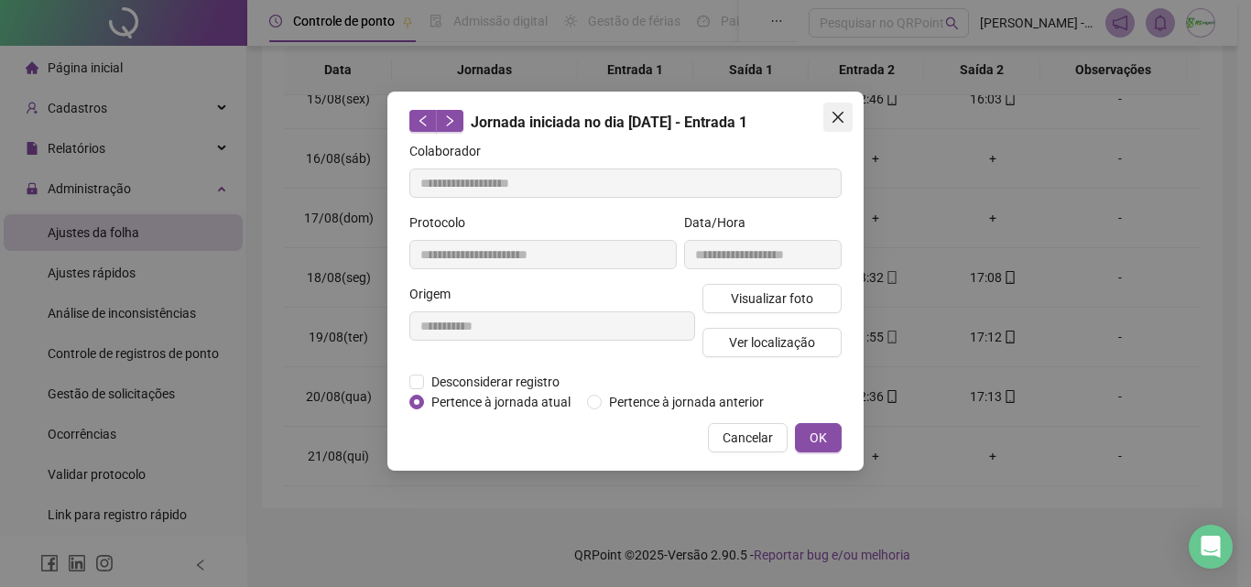
click at [842, 121] on icon "close" at bounding box center [837, 117] width 11 height 11
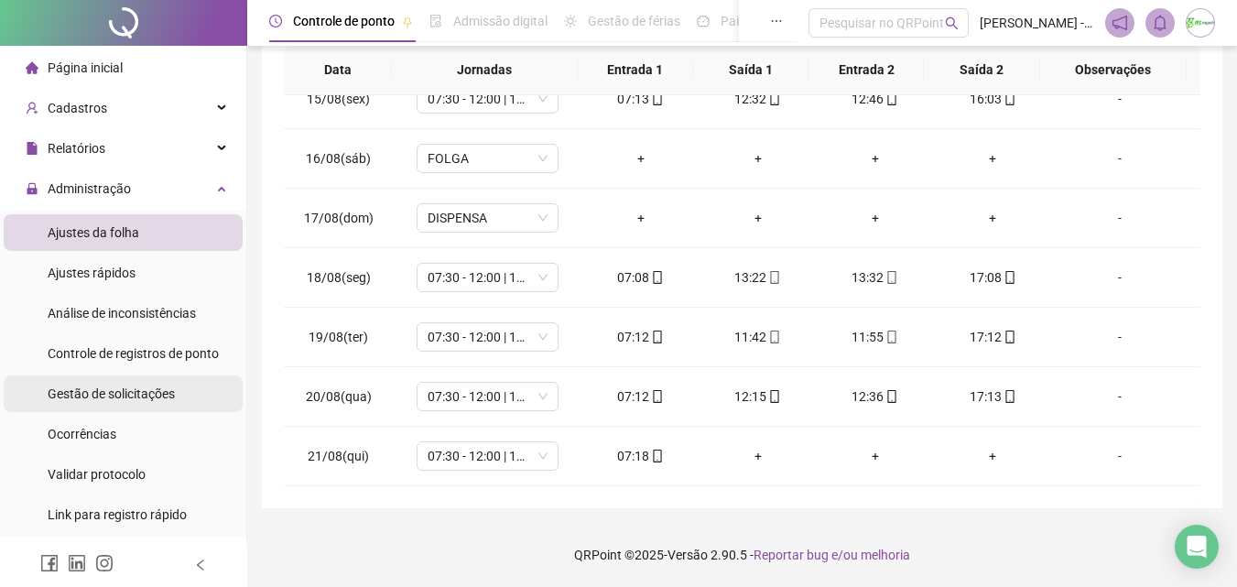
click at [152, 396] on span "Gestão de solicitações" at bounding box center [111, 393] width 127 height 15
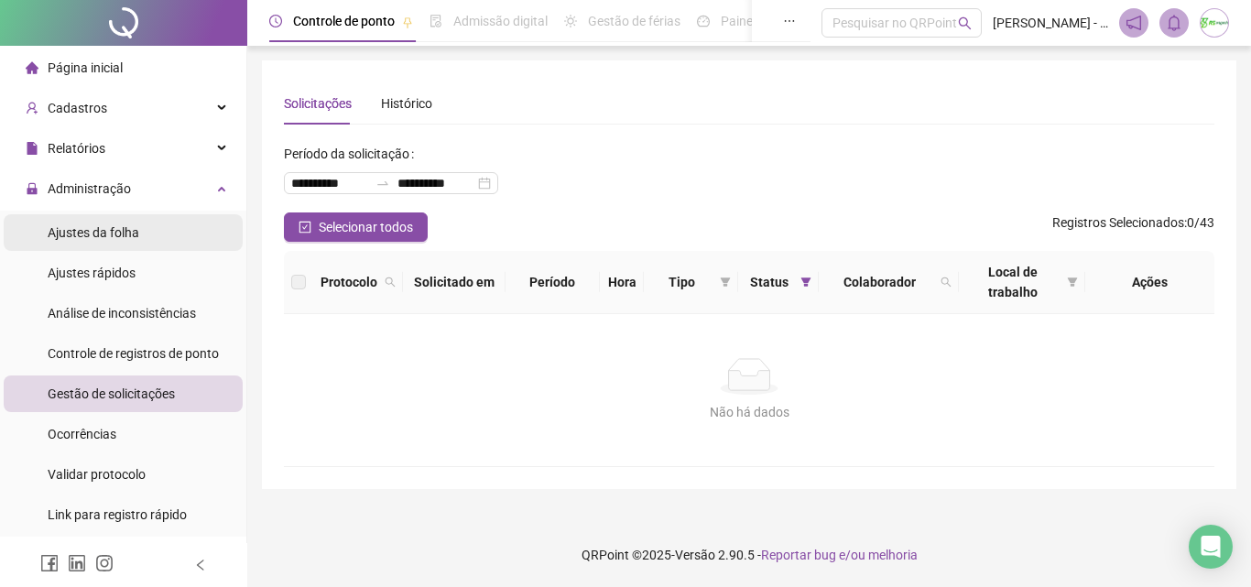
click at [145, 223] on li "Ajustes da folha" at bounding box center [123, 232] width 239 height 37
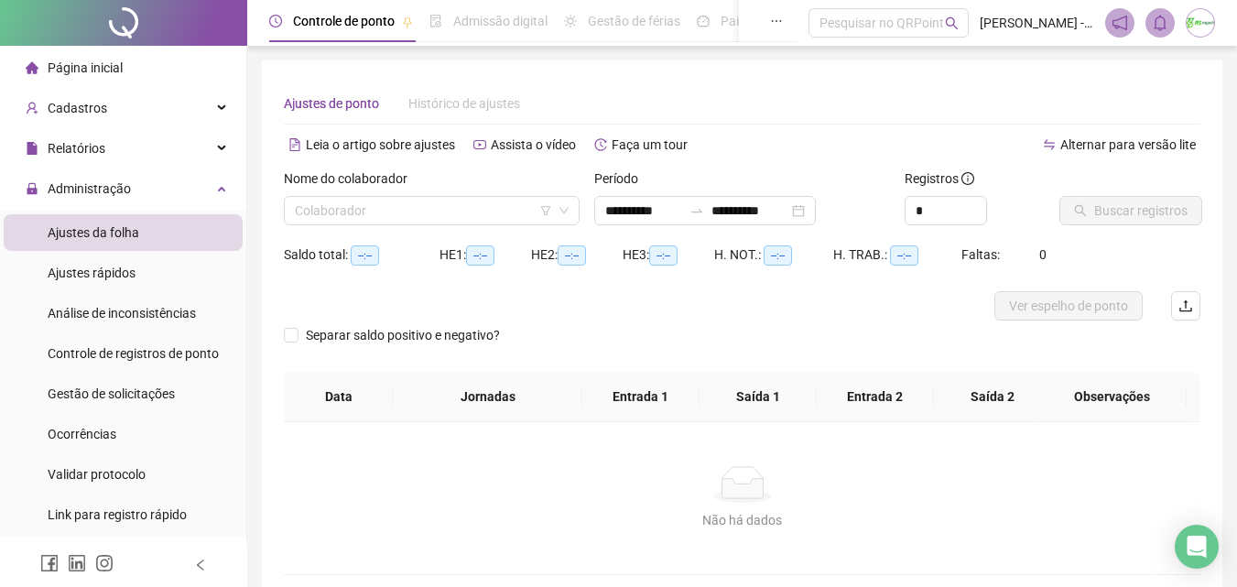
type input "**********"
click at [472, 210] on input "search" at bounding box center [423, 210] width 257 height 27
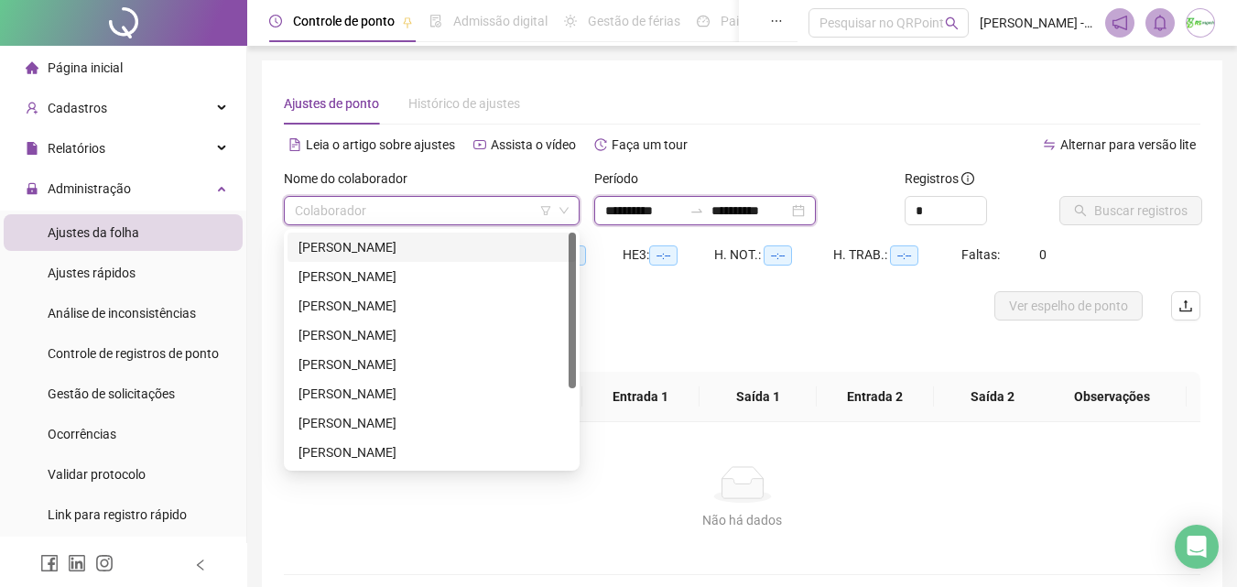
click at [682, 212] on input "**********" at bounding box center [643, 211] width 77 height 20
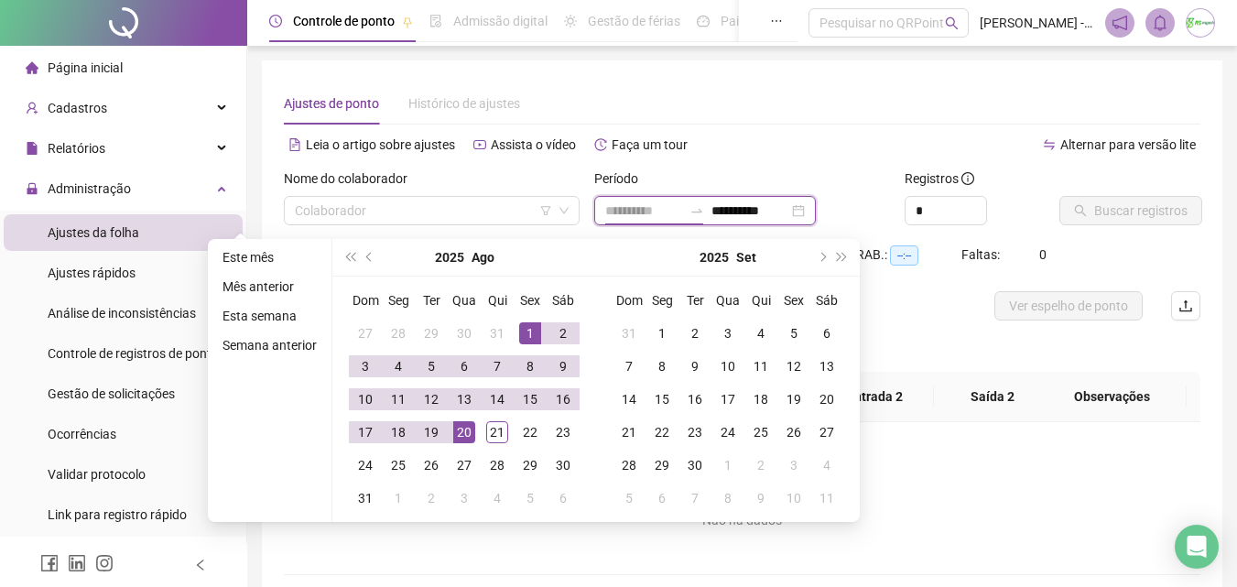
type input "**********"
click at [531, 331] on div "1" at bounding box center [530, 333] width 22 height 22
type input "**********"
click at [500, 434] on div "21" at bounding box center [497, 432] width 22 height 22
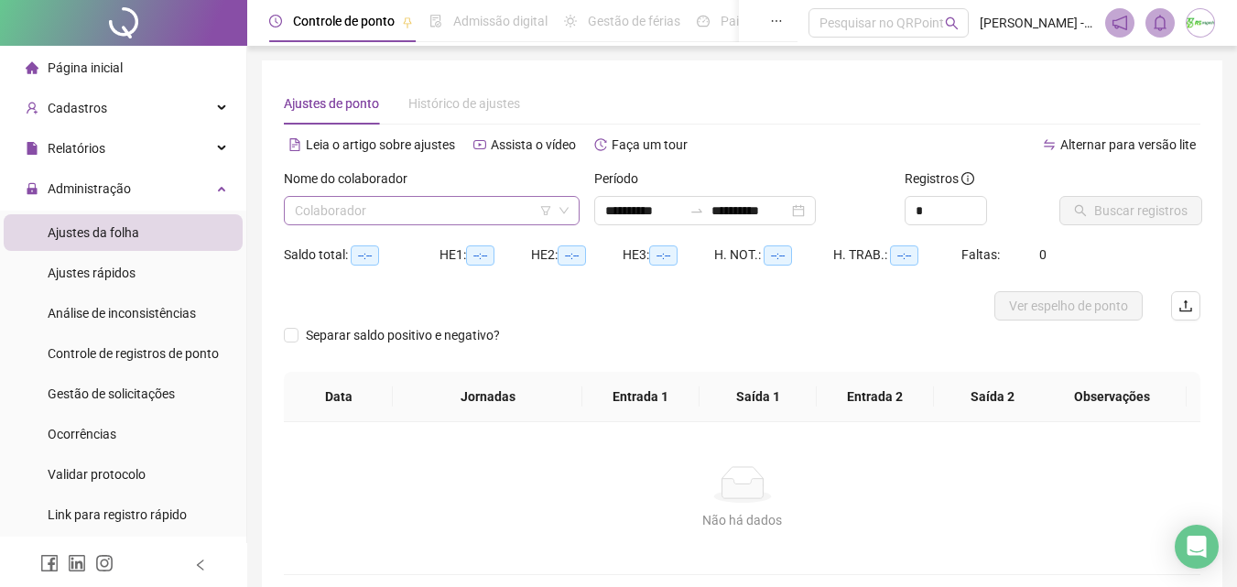
click at [392, 210] on input "search" at bounding box center [423, 210] width 257 height 27
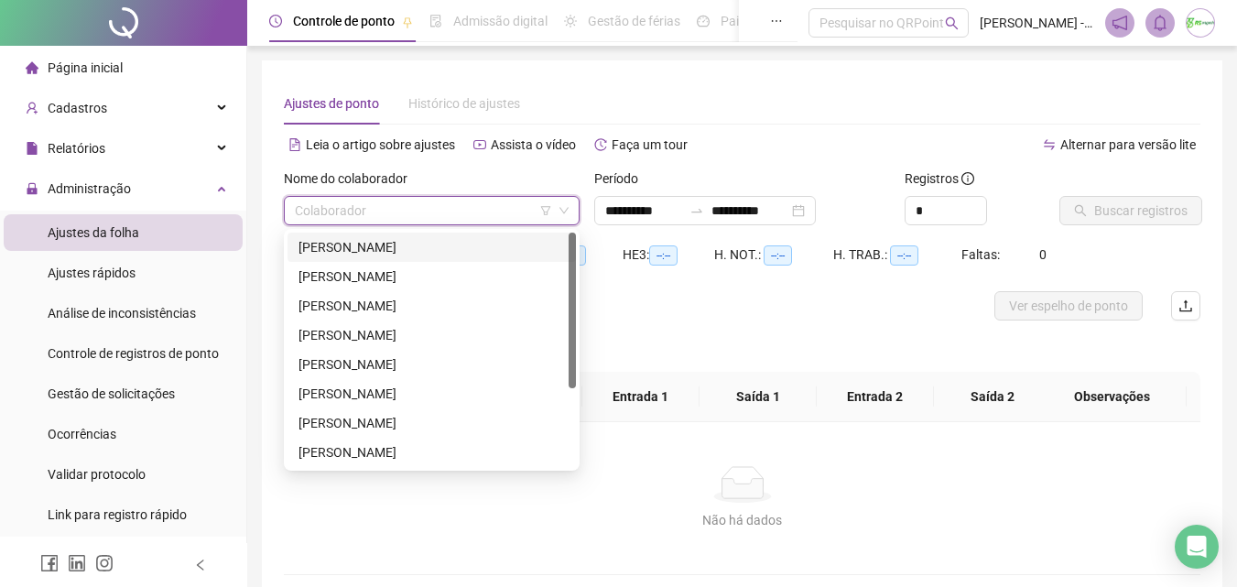
click at [398, 247] on div "[PERSON_NAME]" at bounding box center [432, 247] width 266 height 20
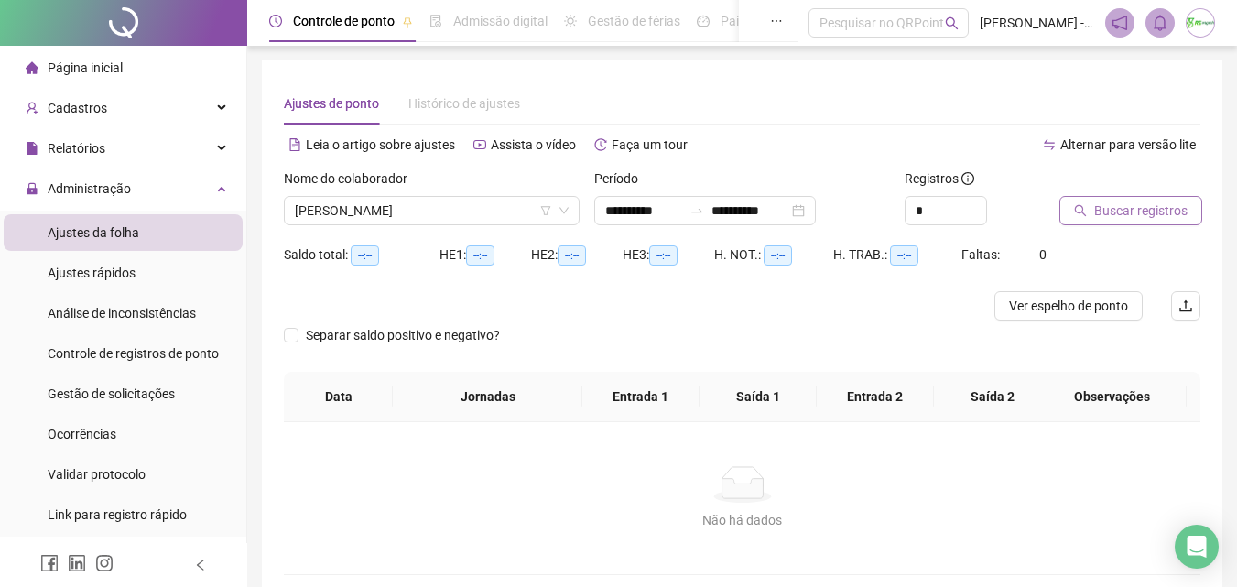
click at [1135, 211] on span "Buscar registros" at bounding box center [1140, 211] width 93 height 20
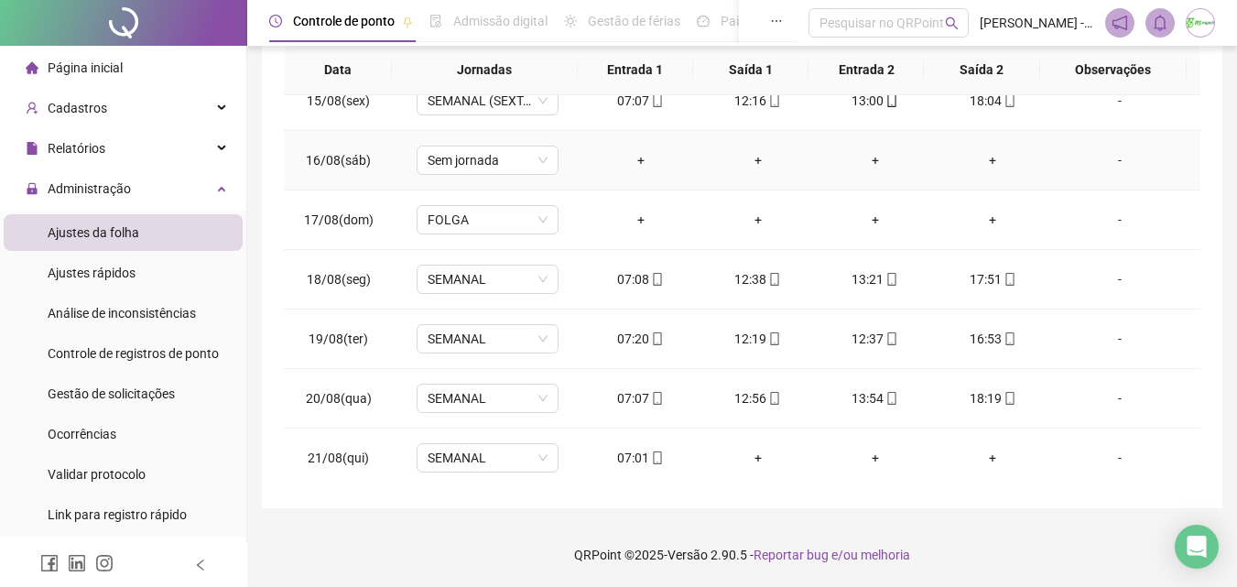
scroll to position [859, 0]
click at [768, 335] on icon "mobile" at bounding box center [774, 337] width 13 height 13
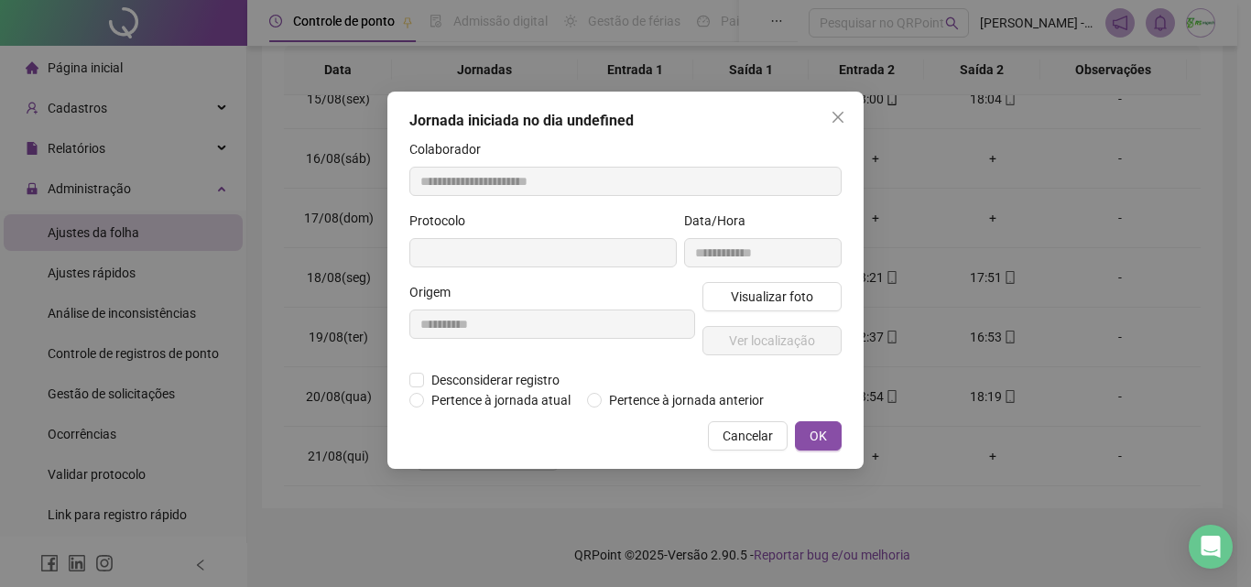
type input "**********"
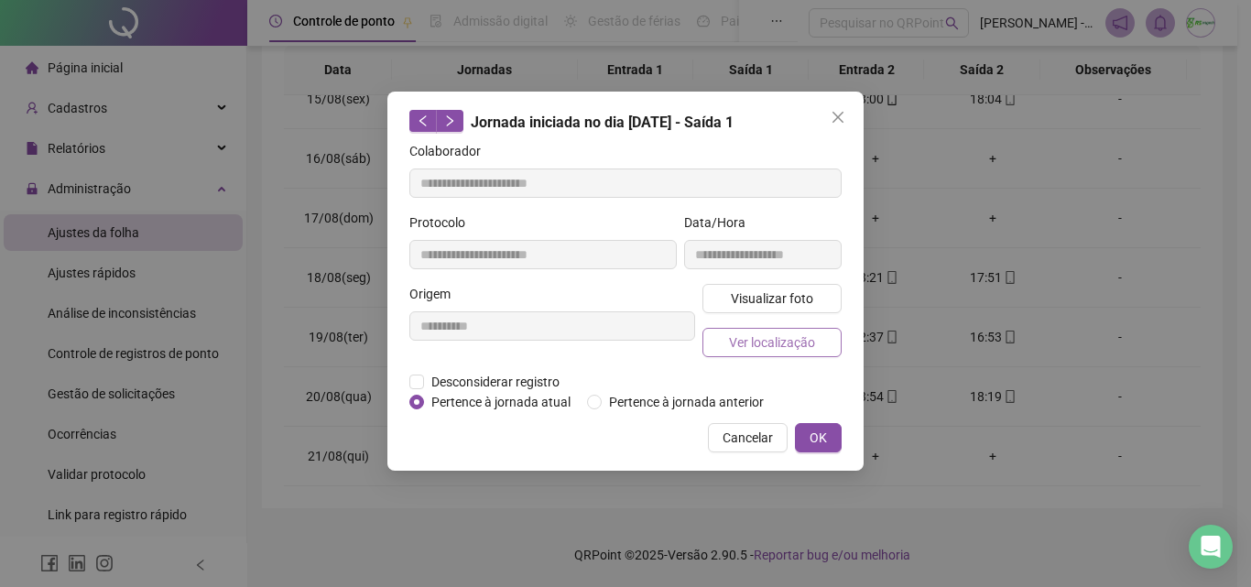
click at [773, 341] on span "Ver localização" at bounding box center [772, 342] width 86 height 20
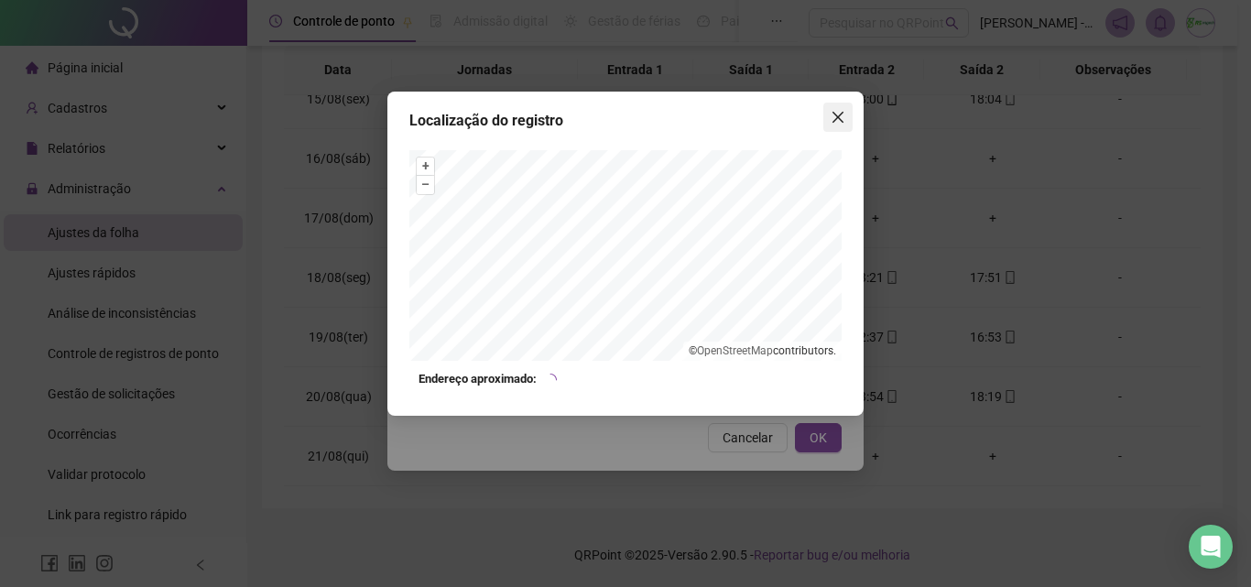
click at [837, 123] on icon "close" at bounding box center [837, 117] width 15 height 15
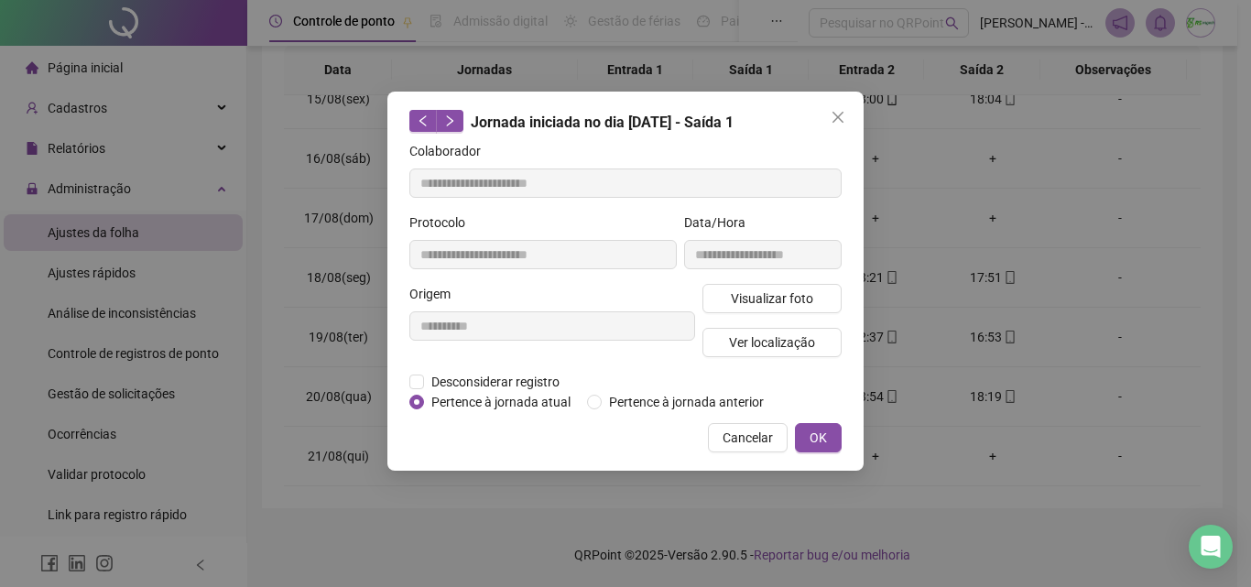
click at [837, 123] on icon "close" at bounding box center [837, 117] width 15 height 15
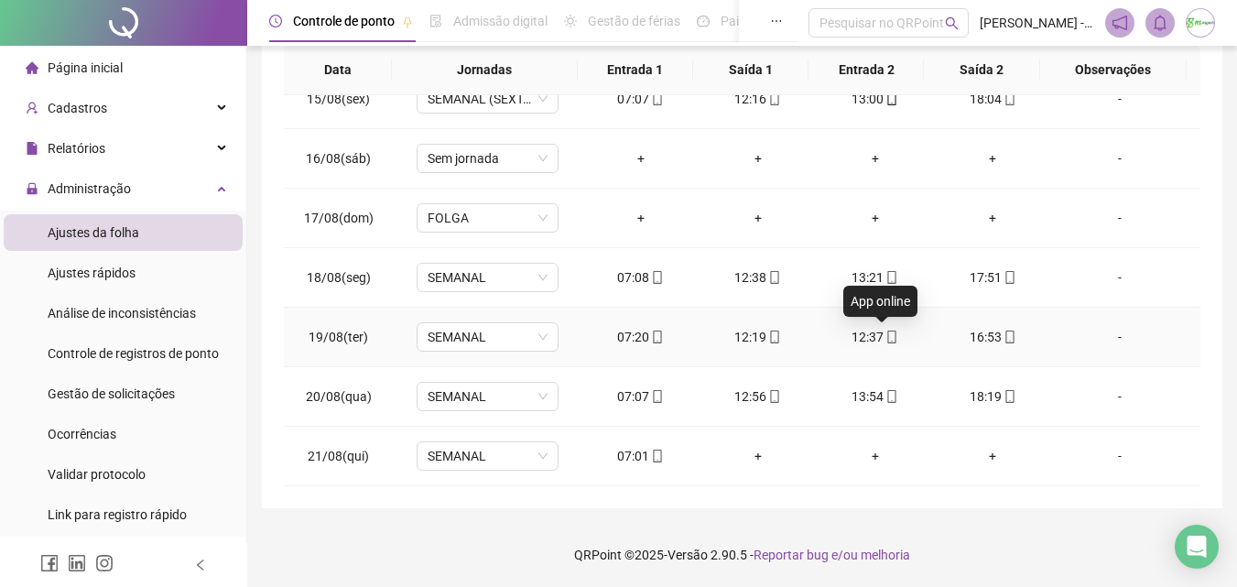
click at [885, 336] on icon "mobile" at bounding box center [891, 337] width 13 height 13
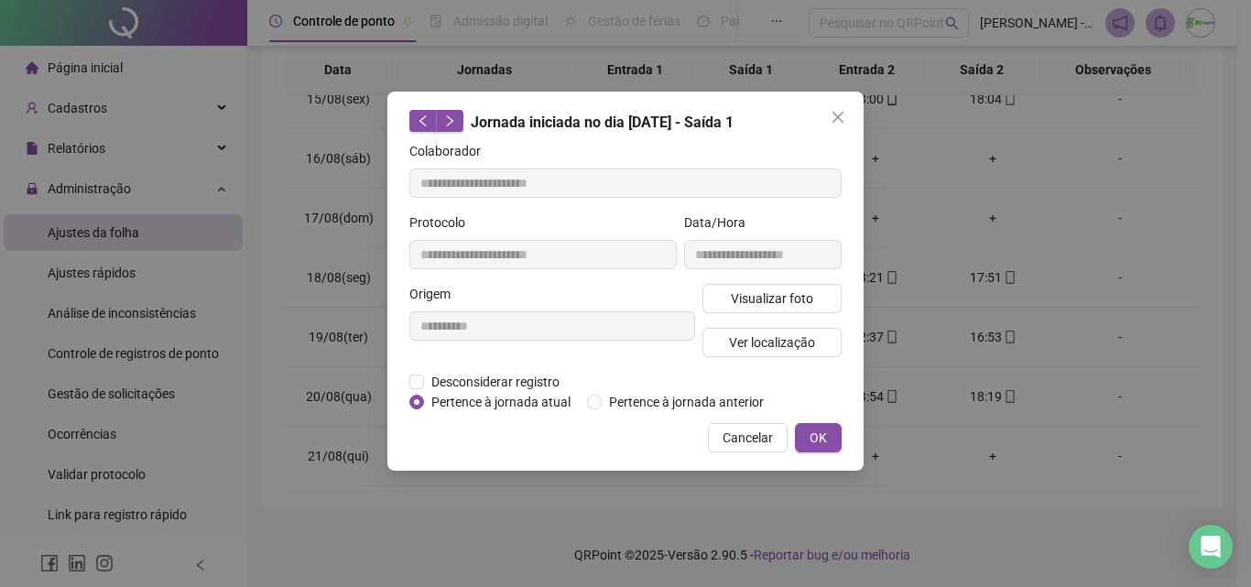
type input "**********"
click at [851, 124] on span "Close" at bounding box center [837, 117] width 29 height 15
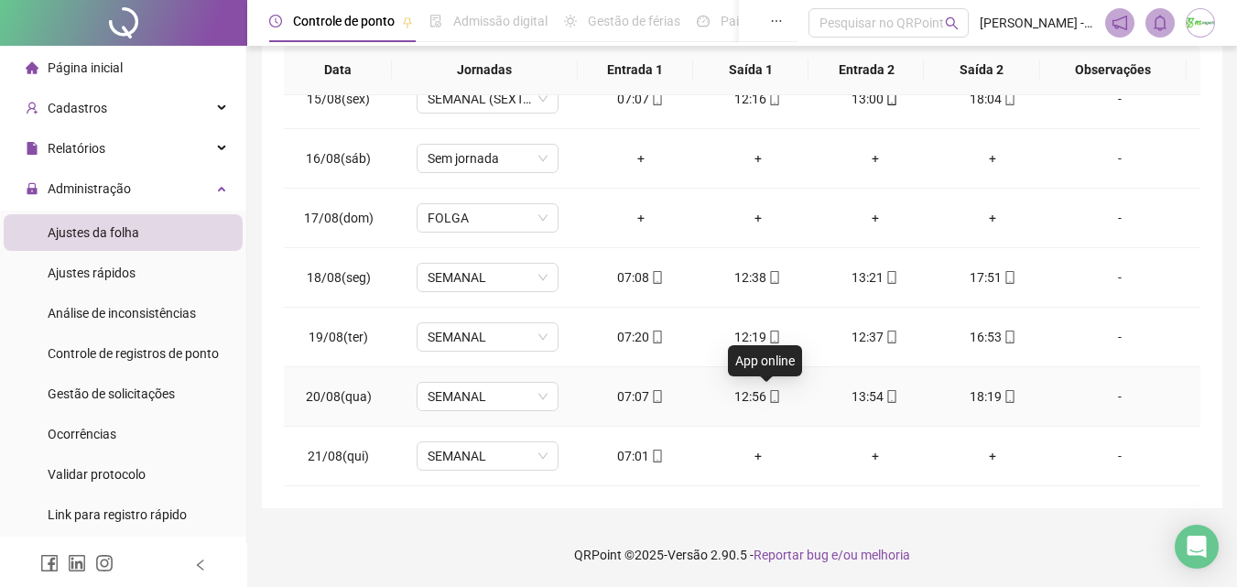
click at [769, 396] on icon "mobile" at bounding box center [774, 396] width 13 height 13
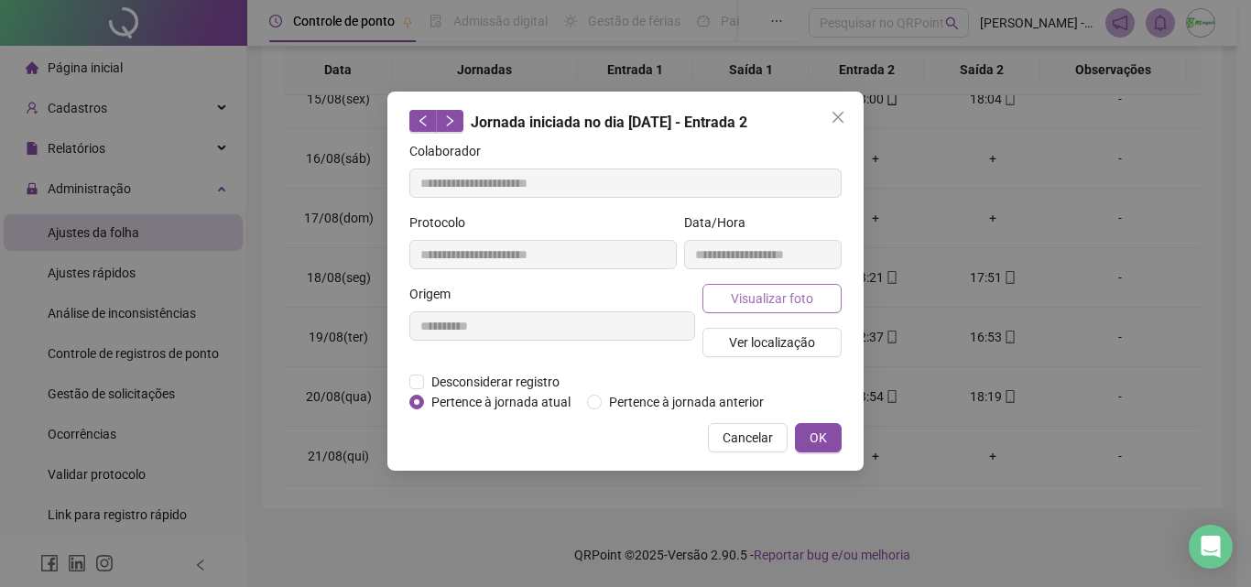
type input "**********"
click at [812, 341] on span "Ver localização" at bounding box center [772, 342] width 86 height 20
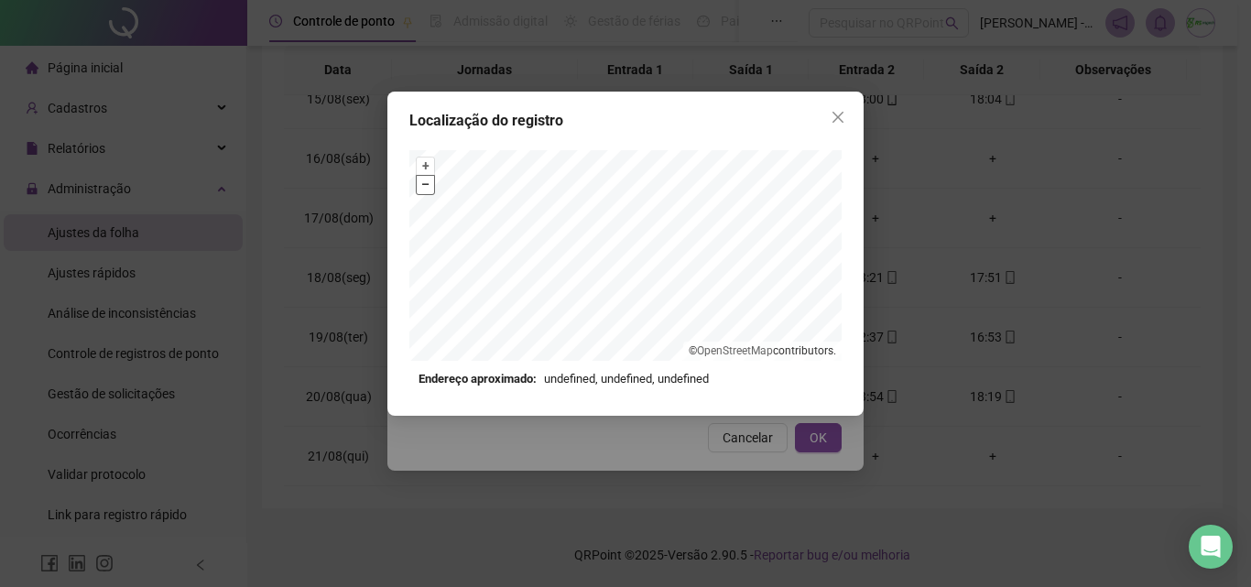
click at [427, 183] on button "–" at bounding box center [425, 184] width 17 height 17
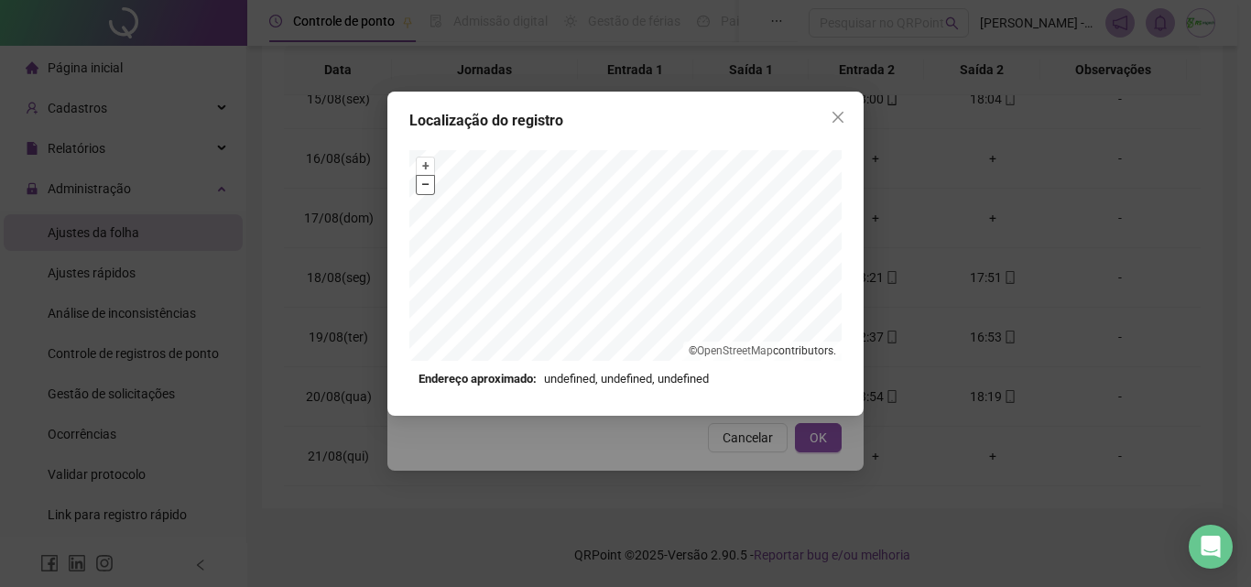
click at [427, 183] on button "–" at bounding box center [425, 184] width 17 height 17
click at [846, 119] on span "Close" at bounding box center [837, 117] width 29 height 15
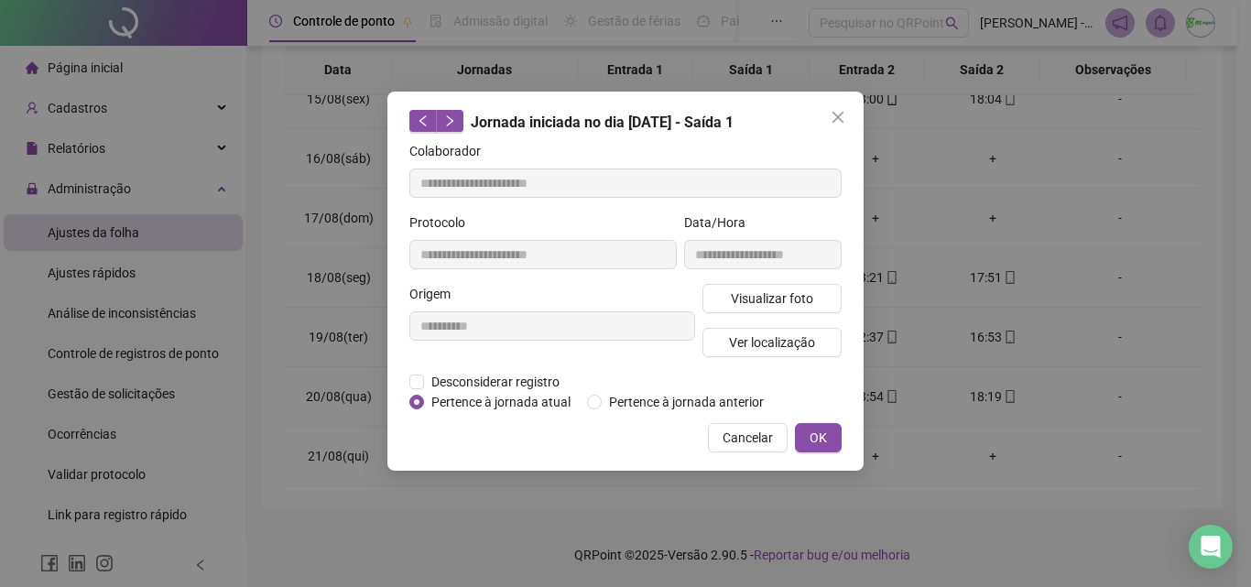
click at [846, 119] on span "Close" at bounding box center [837, 117] width 29 height 15
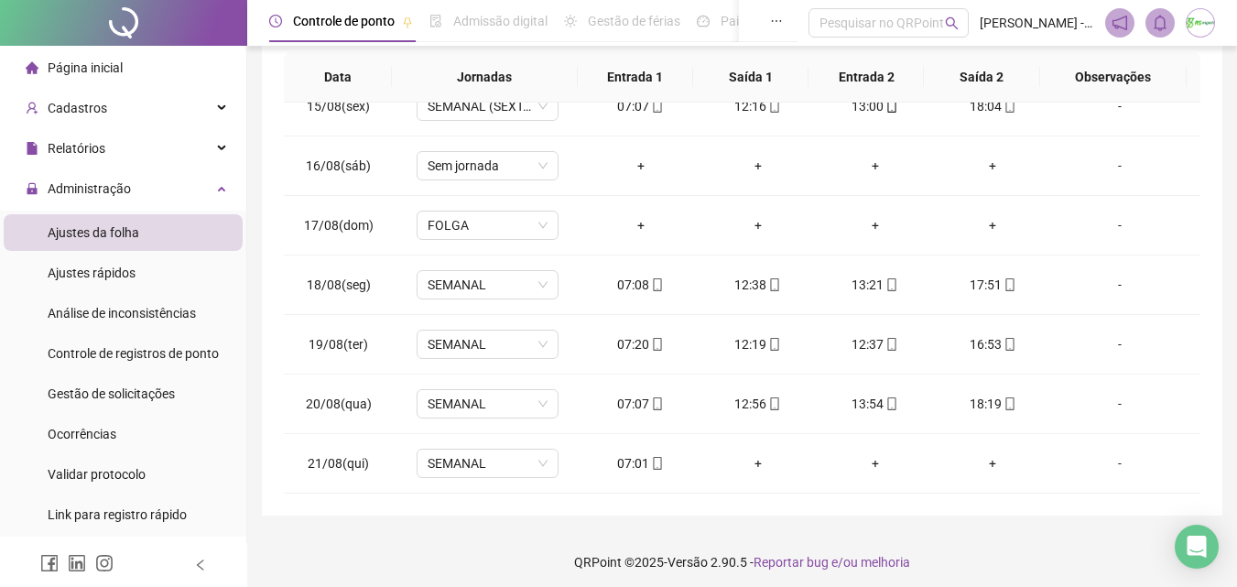
scroll to position [144, 0]
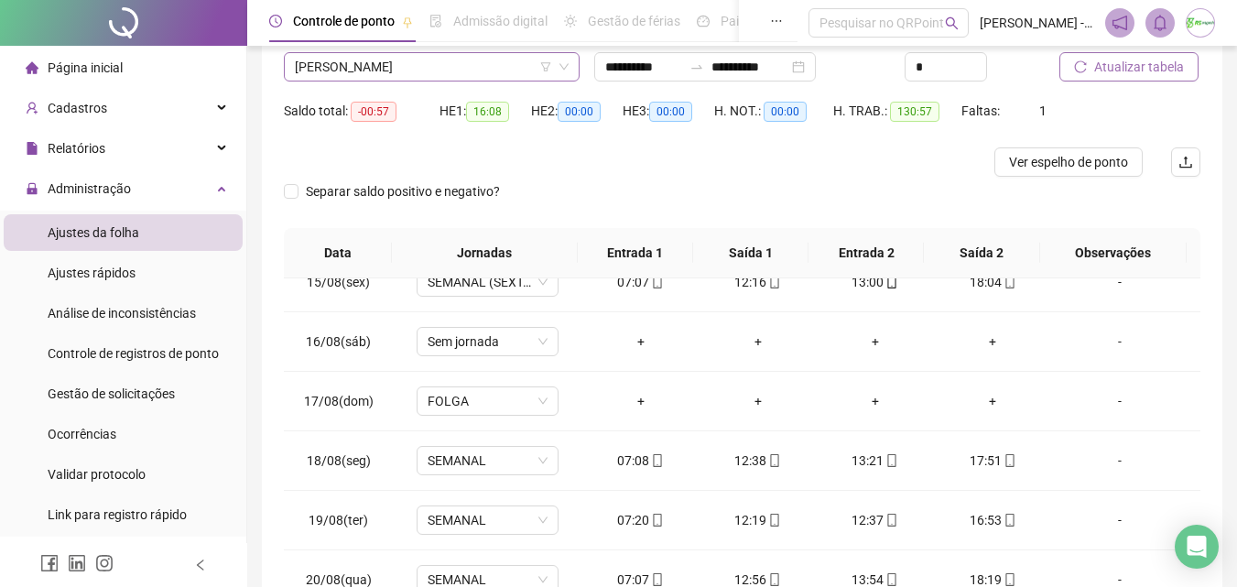
click at [487, 68] on span "[PERSON_NAME]" at bounding box center [432, 66] width 274 height 27
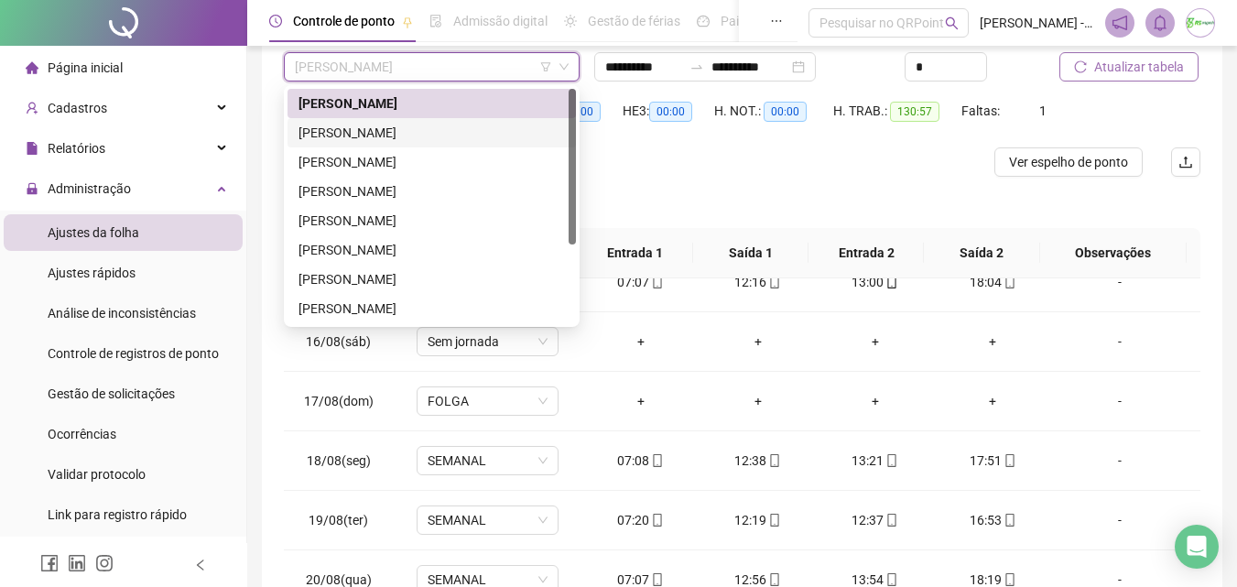
click at [456, 133] on div "[PERSON_NAME]" at bounding box center [432, 133] width 266 height 20
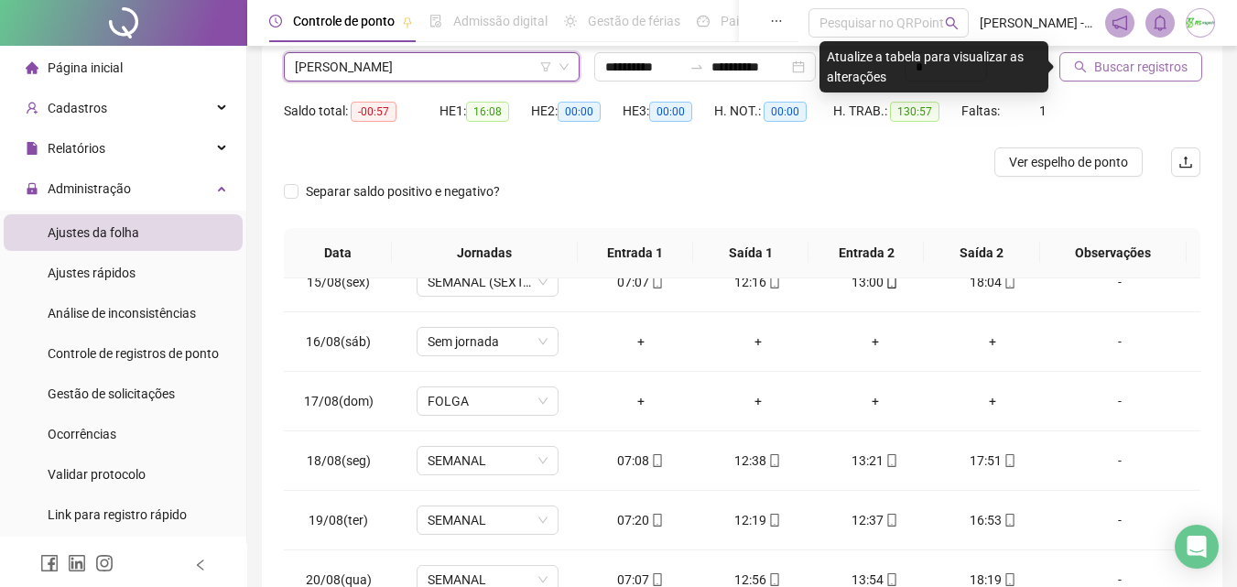
click at [1103, 71] on span "Buscar registros" at bounding box center [1140, 67] width 93 height 20
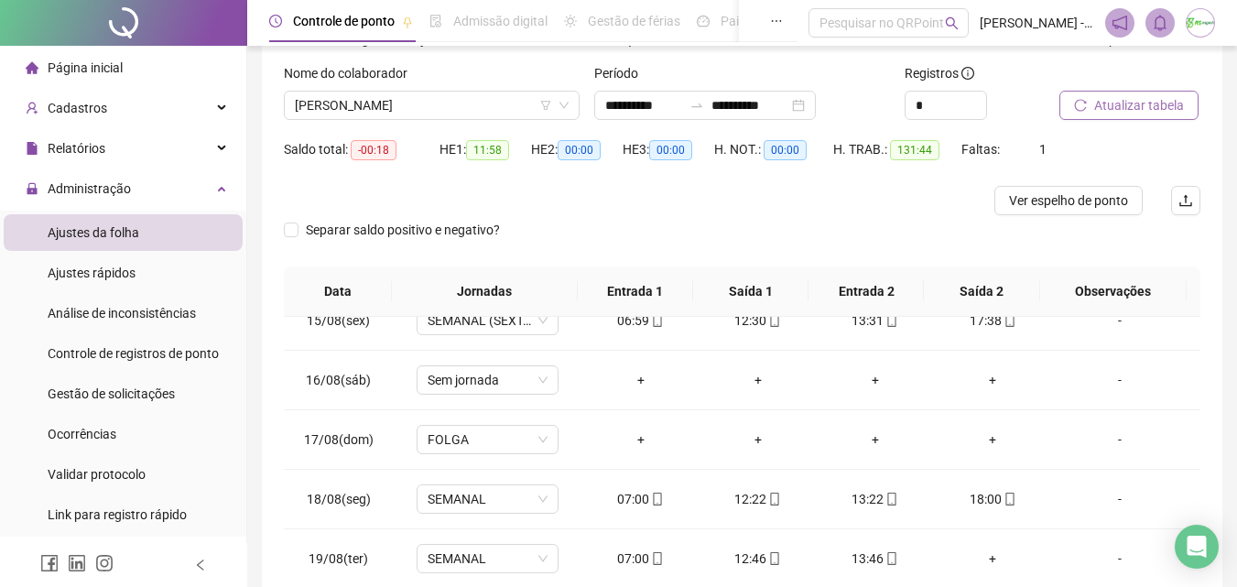
scroll to position [52, 0]
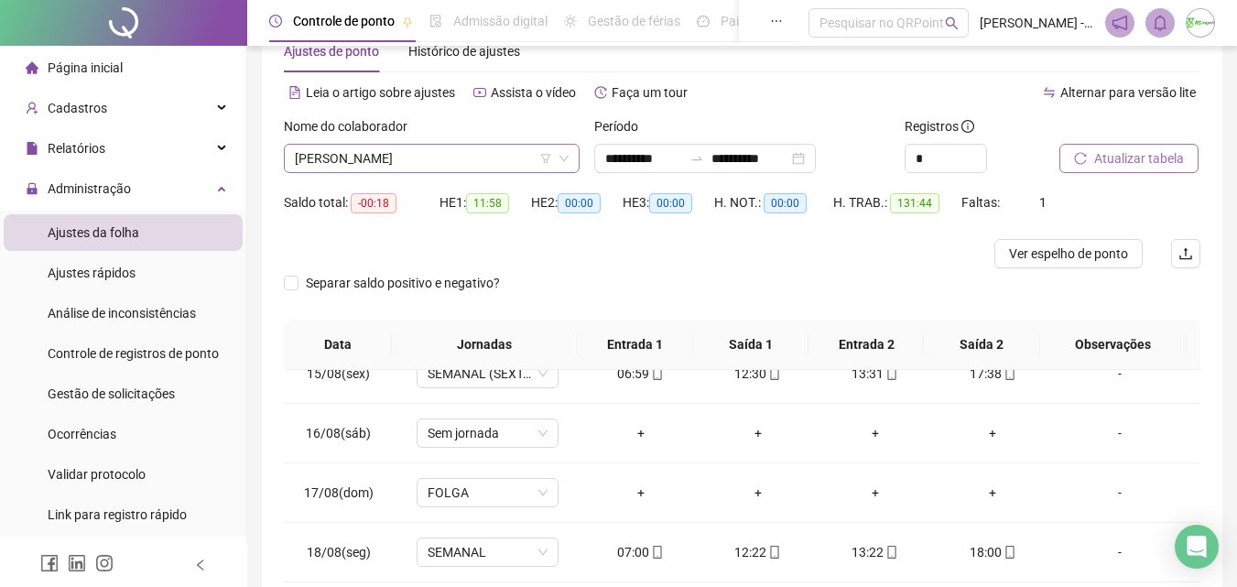
click at [504, 160] on span "[PERSON_NAME]" at bounding box center [432, 158] width 274 height 27
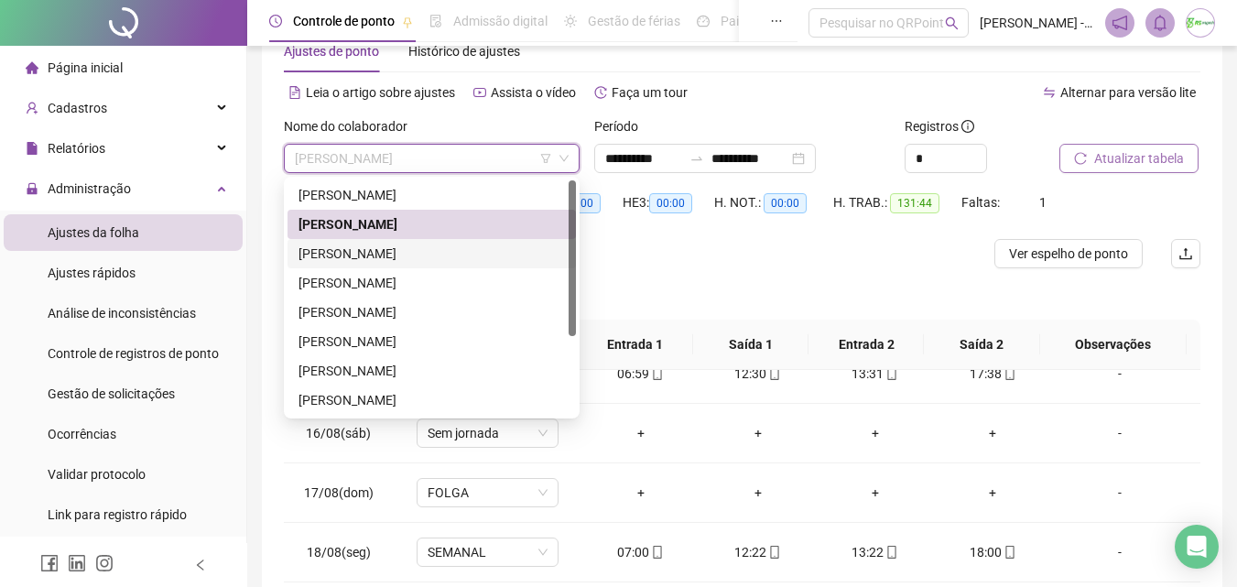
click at [474, 254] on div "[PERSON_NAME]" at bounding box center [432, 254] width 266 height 20
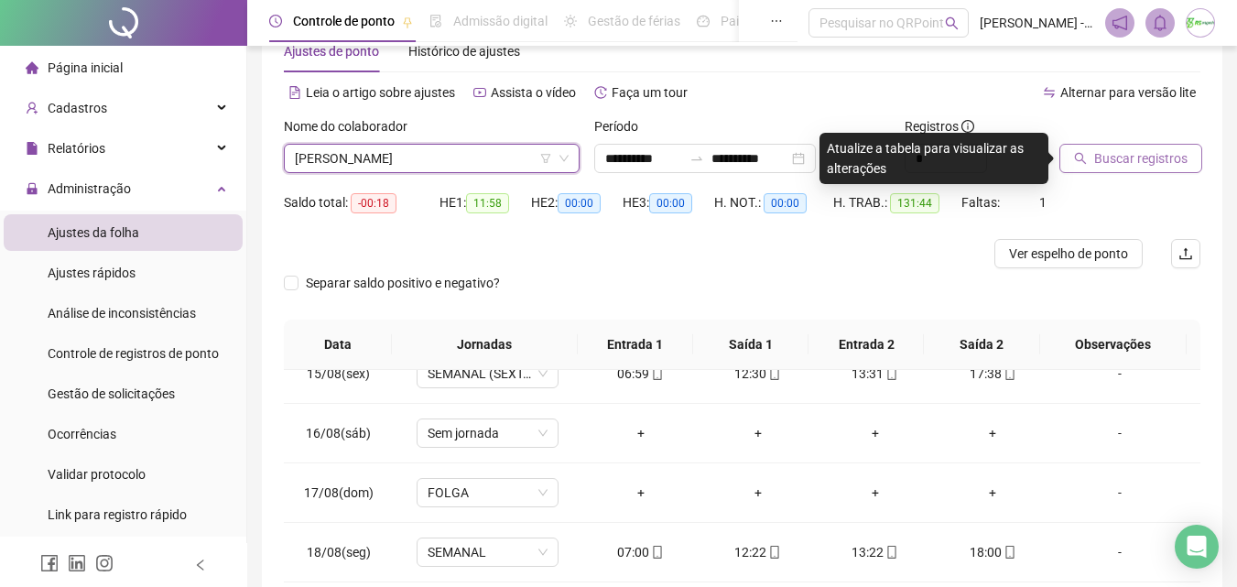
click at [1090, 151] on button "Buscar registros" at bounding box center [1130, 158] width 143 height 29
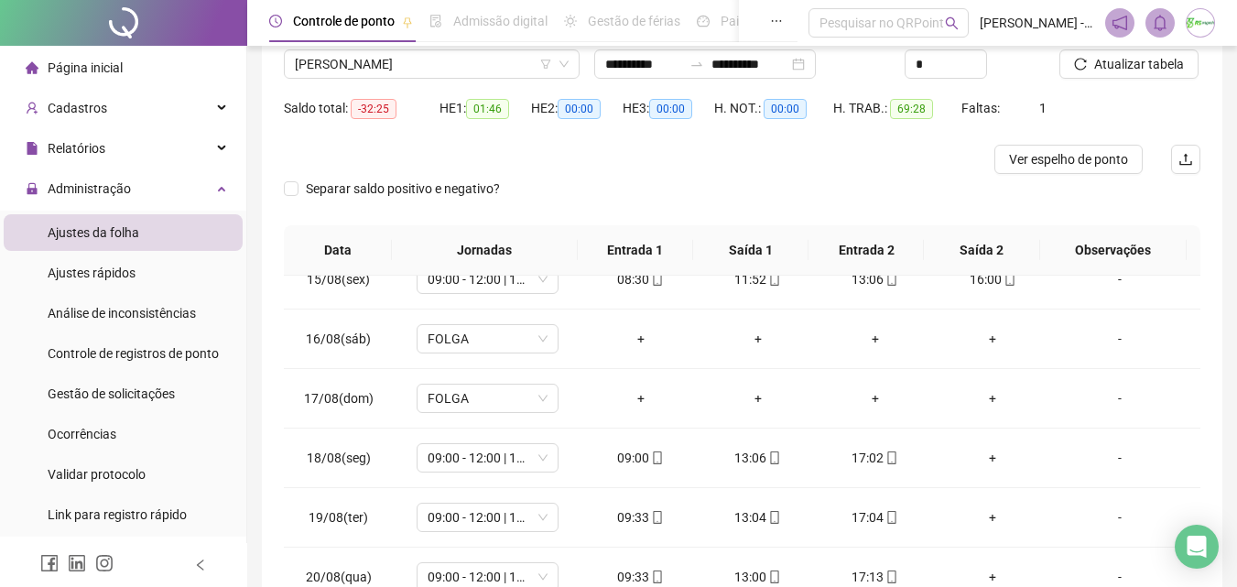
scroll to position [144, 0]
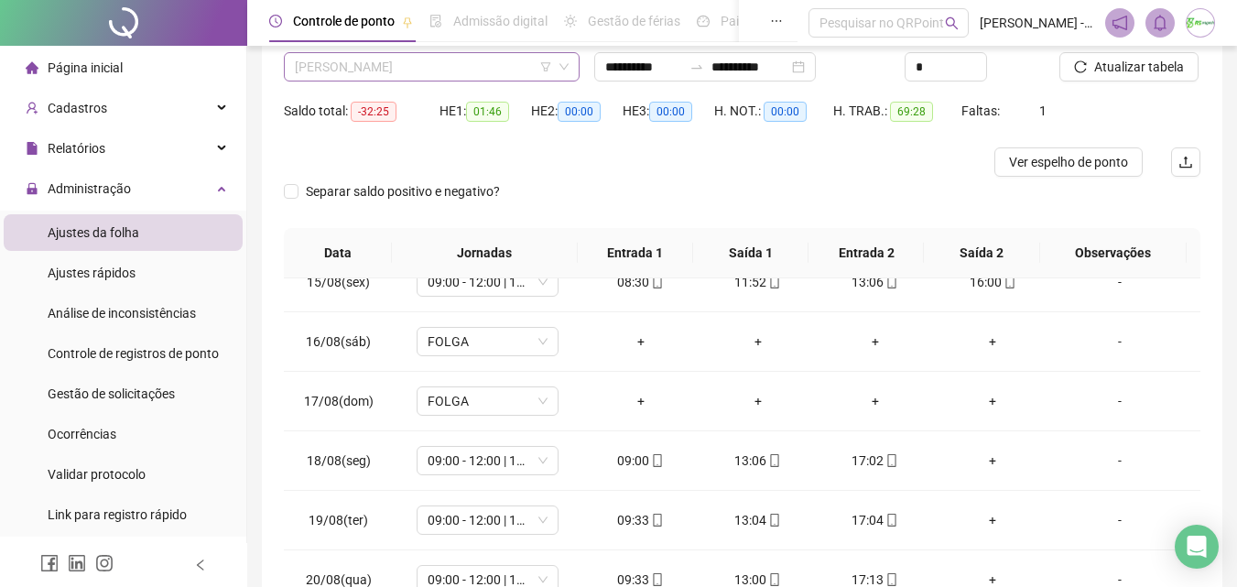
click at [473, 72] on span "[PERSON_NAME]" at bounding box center [432, 66] width 274 height 27
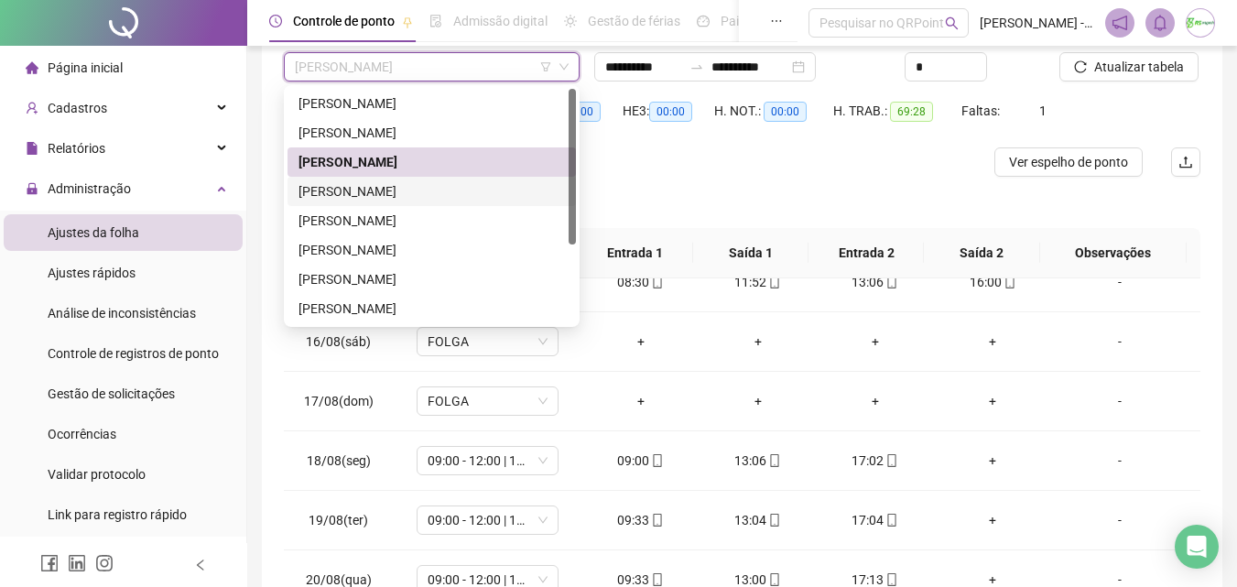
click at [428, 181] on div "[PERSON_NAME]" at bounding box center [432, 191] width 266 height 20
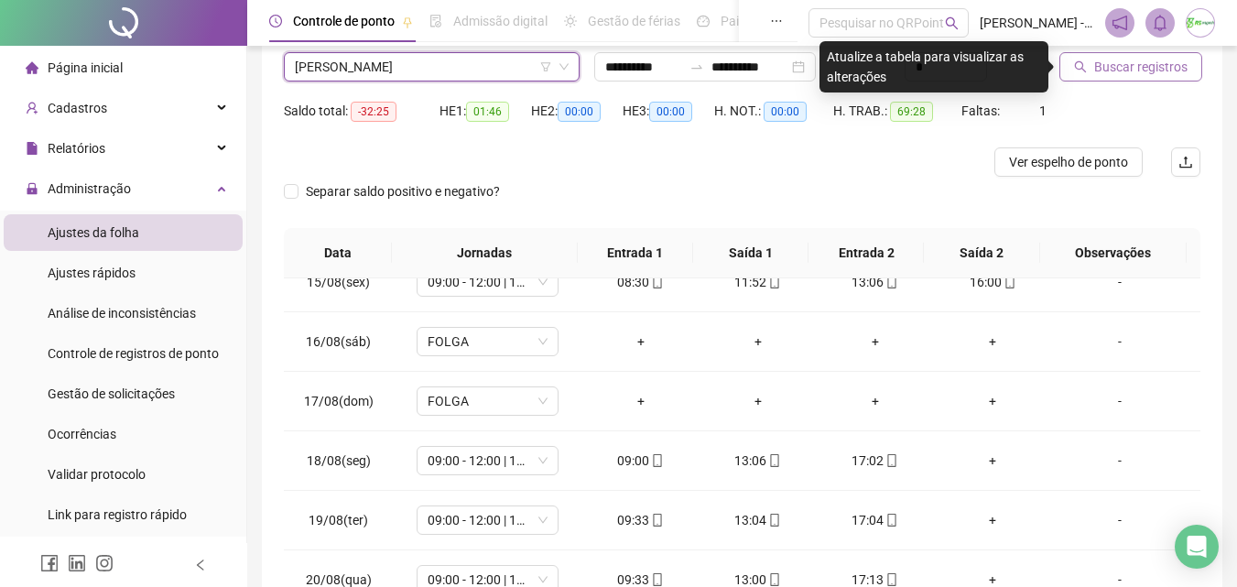
click at [1102, 64] on span "Buscar registros" at bounding box center [1140, 67] width 93 height 20
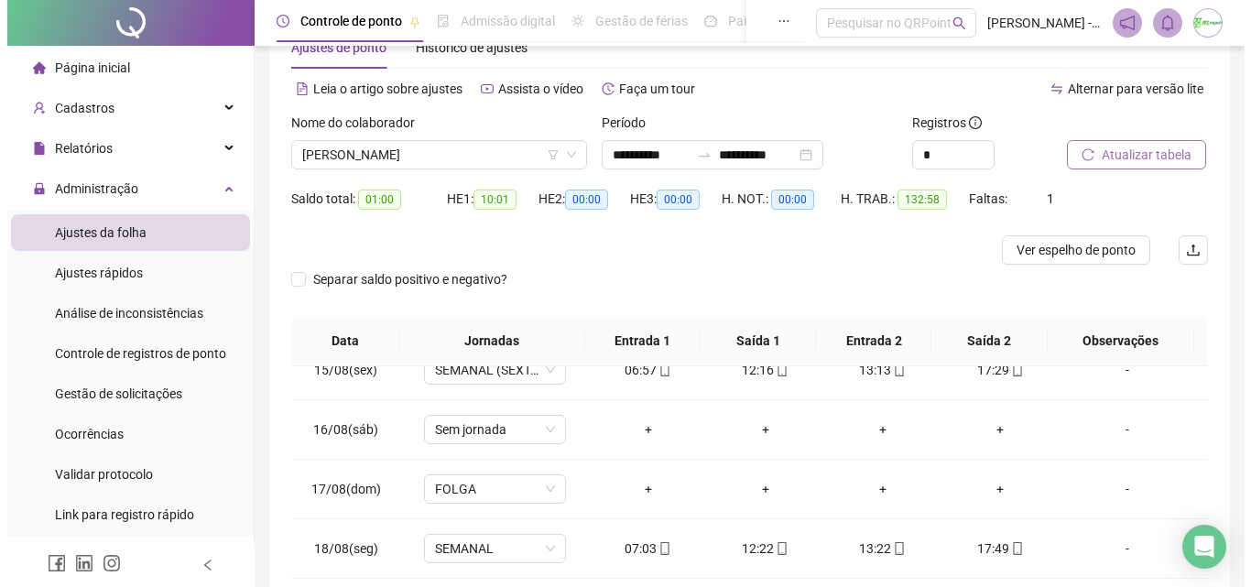
scroll to position [52, 0]
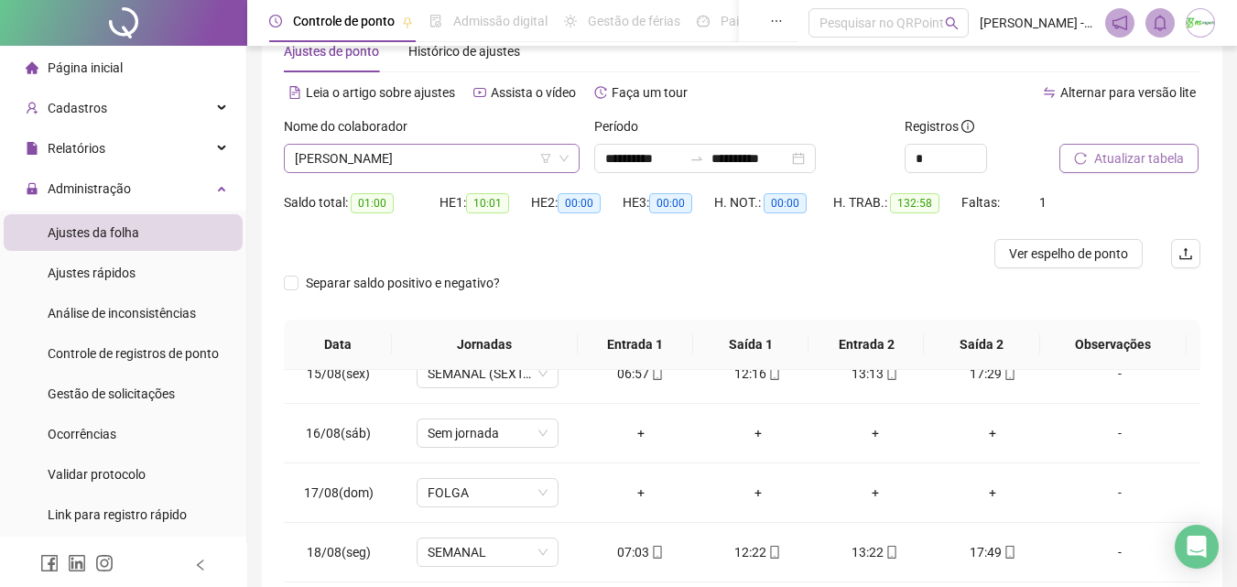
click at [493, 151] on span "[PERSON_NAME]" at bounding box center [432, 158] width 274 height 27
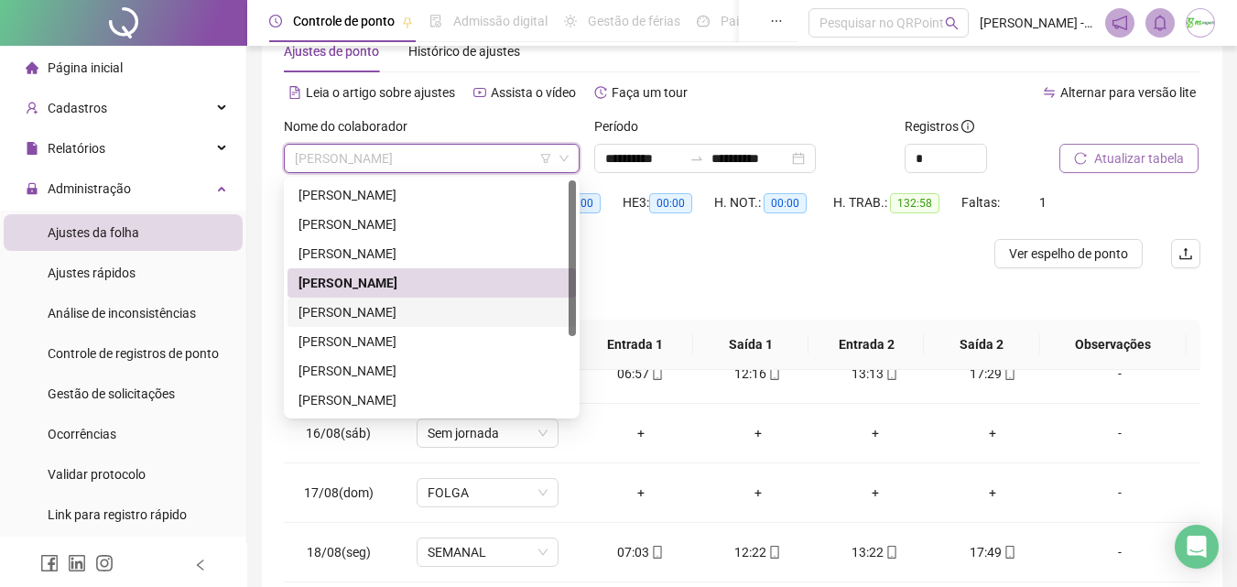
click at [434, 302] on div "[PERSON_NAME]" at bounding box center [432, 312] width 266 height 20
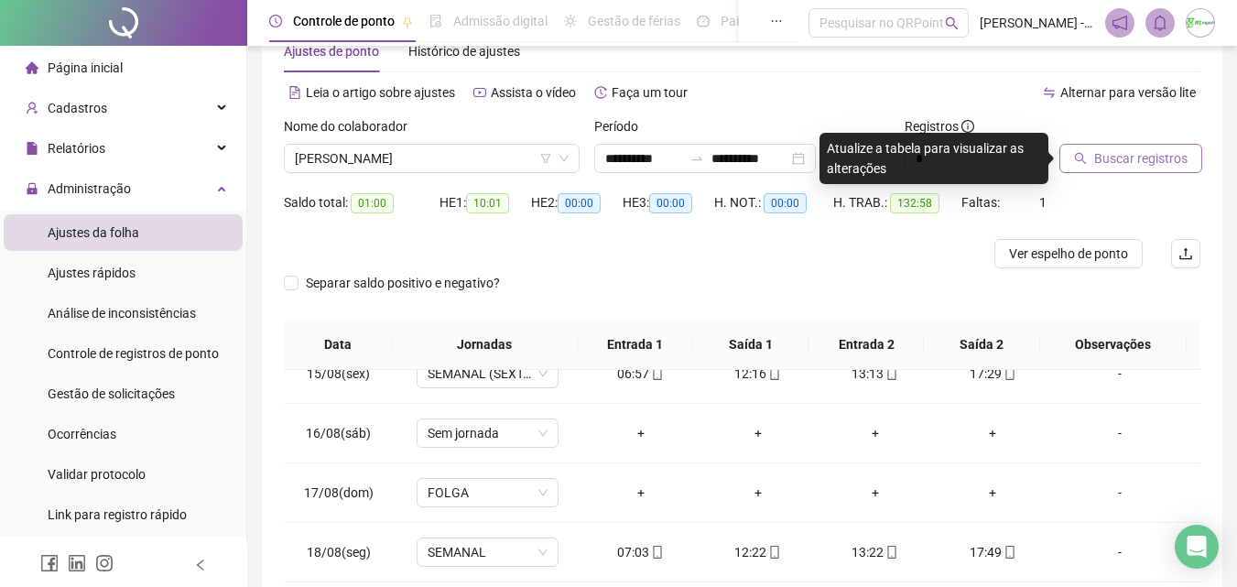
click at [1082, 151] on button "Buscar registros" at bounding box center [1130, 158] width 143 height 29
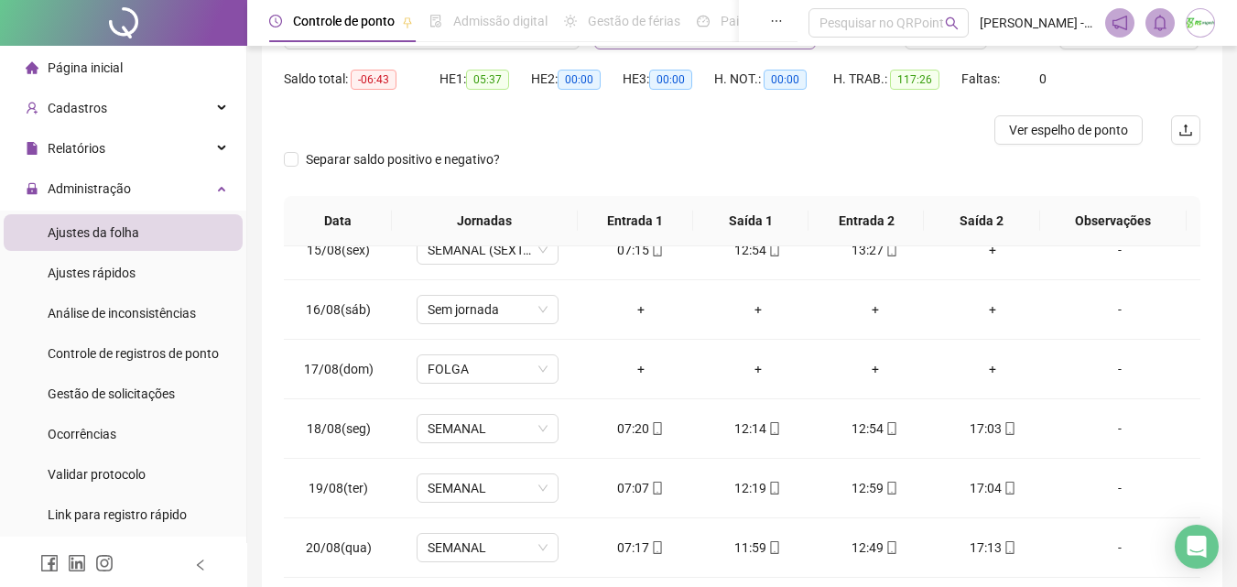
scroll to position [144, 0]
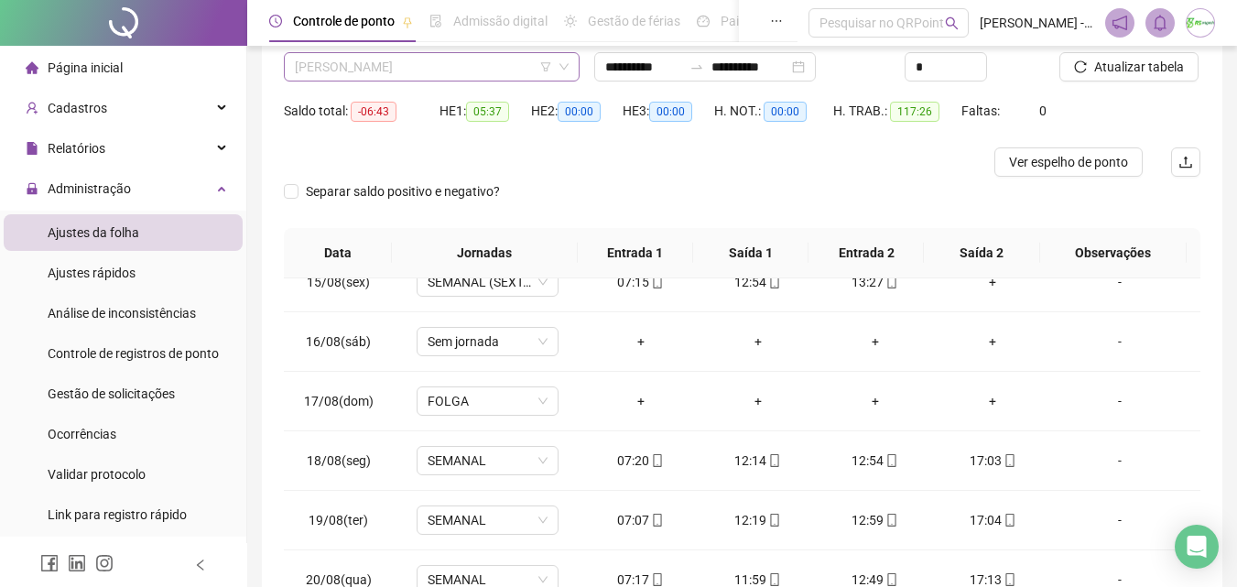
click at [496, 64] on span "[PERSON_NAME]" at bounding box center [432, 66] width 274 height 27
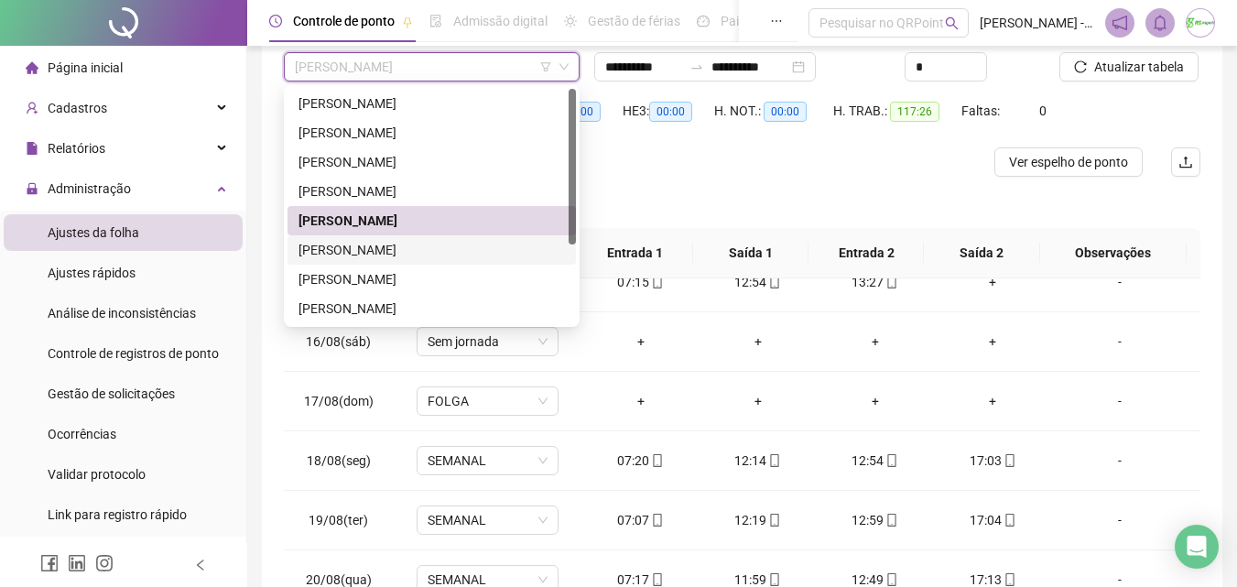
click at [490, 246] on div "[PERSON_NAME]" at bounding box center [432, 250] width 266 height 20
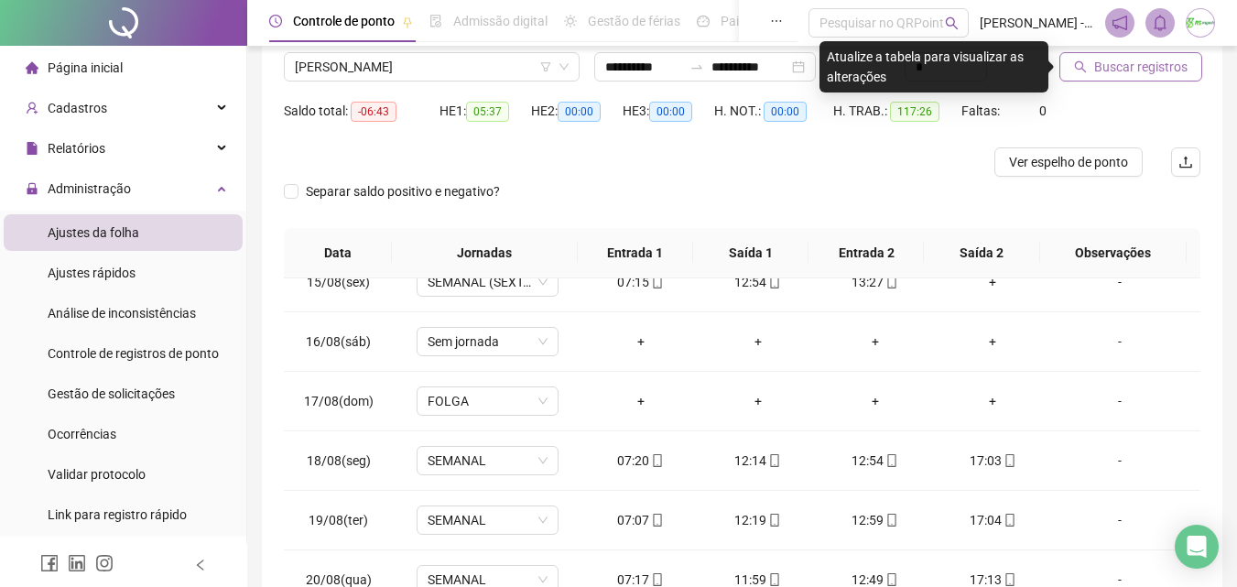
click at [1129, 60] on span "Buscar registros" at bounding box center [1140, 67] width 93 height 20
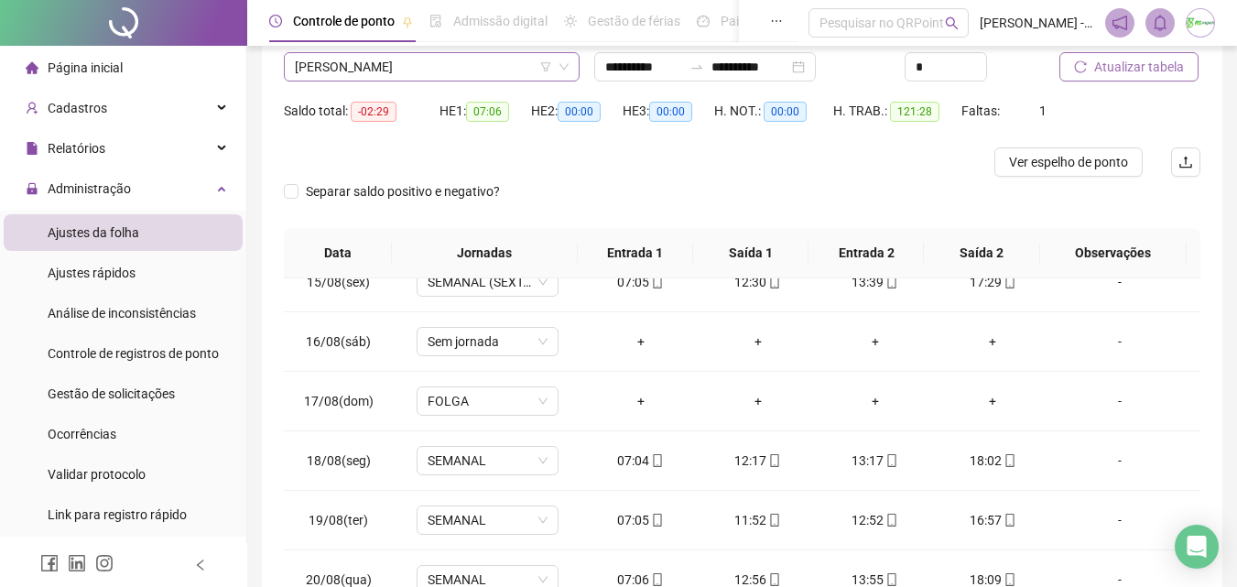
click at [494, 65] on span "[PERSON_NAME]" at bounding box center [432, 66] width 274 height 27
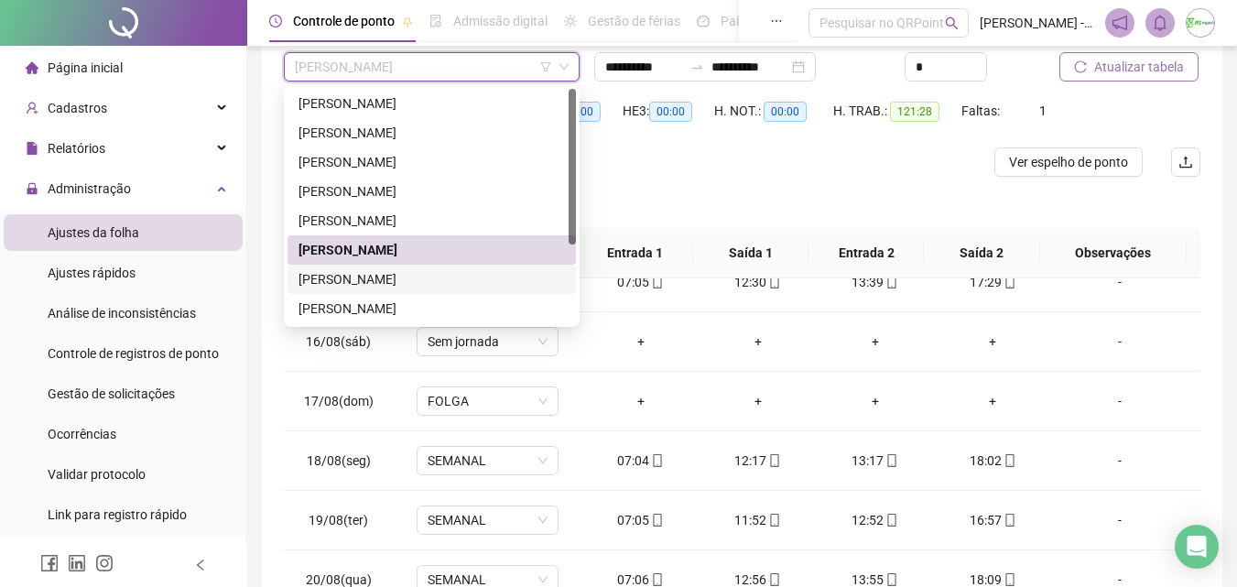
click at [440, 271] on div "[PERSON_NAME]" at bounding box center [432, 279] width 266 height 20
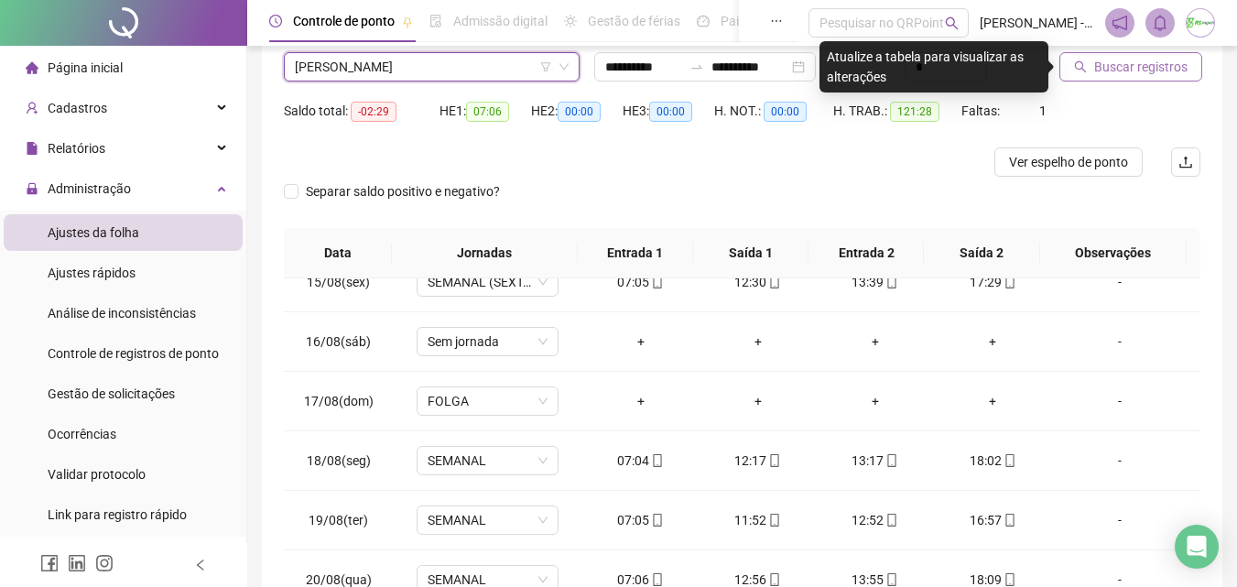
click at [1110, 66] on span "Buscar registros" at bounding box center [1140, 67] width 93 height 20
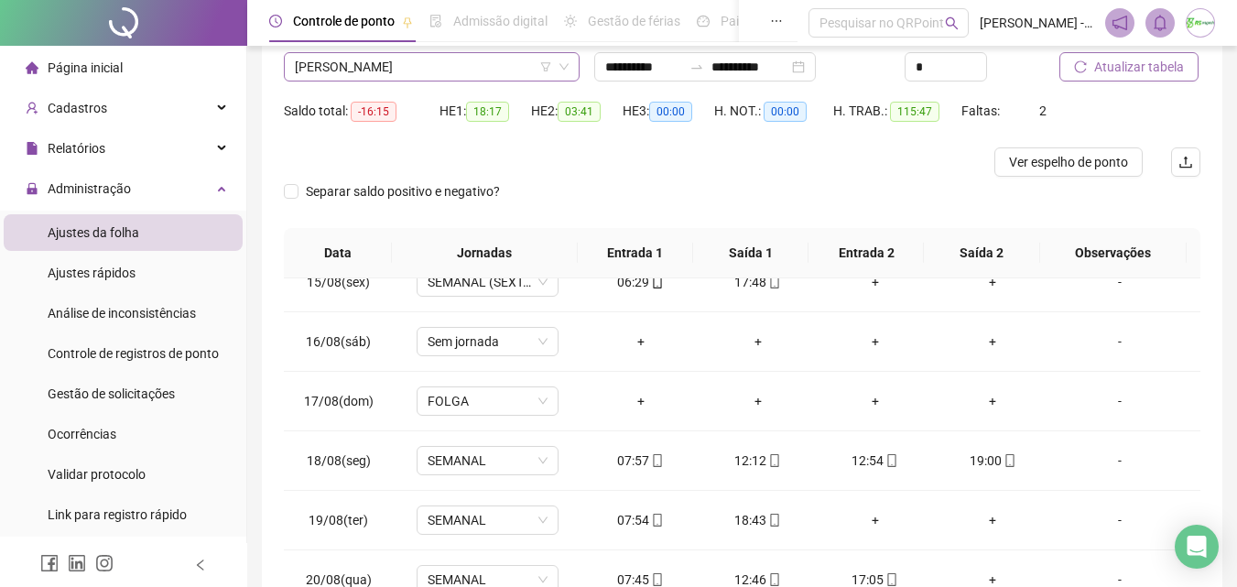
click at [415, 75] on span "[PERSON_NAME]" at bounding box center [432, 66] width 274 height 27
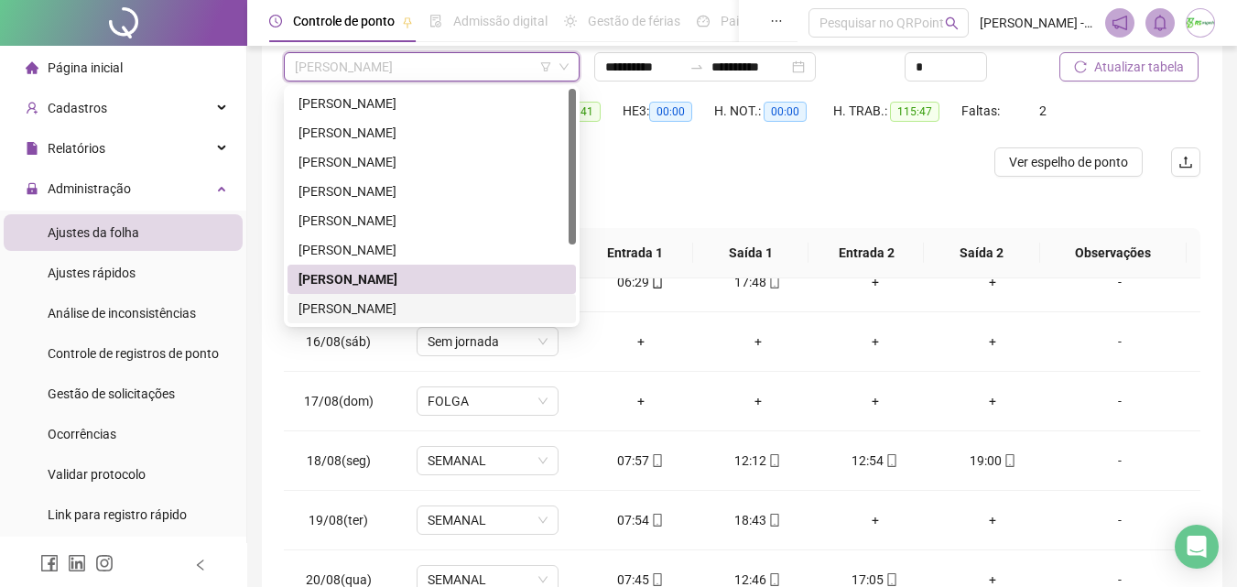
click at [458, 299] on div "[PERSON_NAME]" at bounding box center [432, 309] width 266 height 20
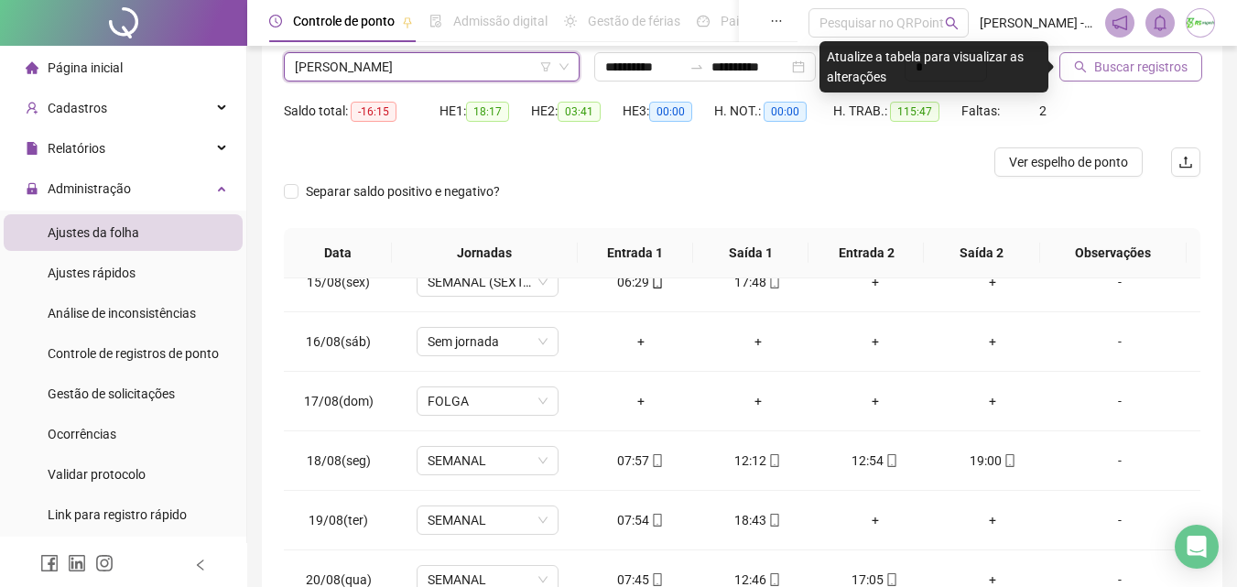
click at [1132, 60] on span "Buscar registros" at bounding box center [1140, 67] width 93 height 20
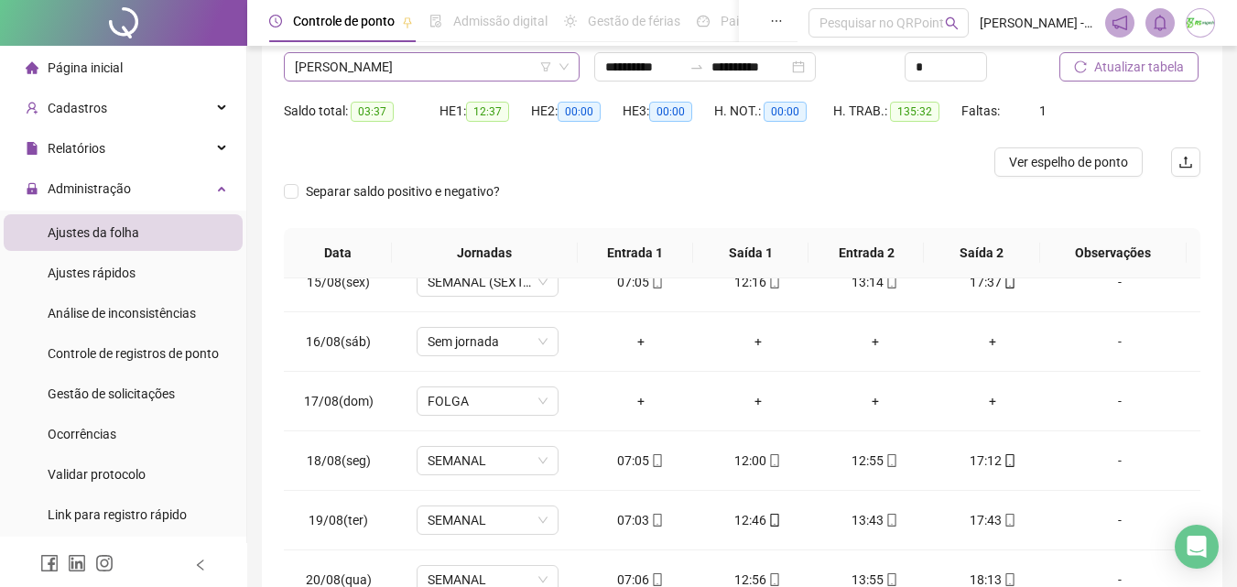
click at [500, 77] on span "[PERSON_NAME]" at bounding box center [432, 66] width 274 height 27
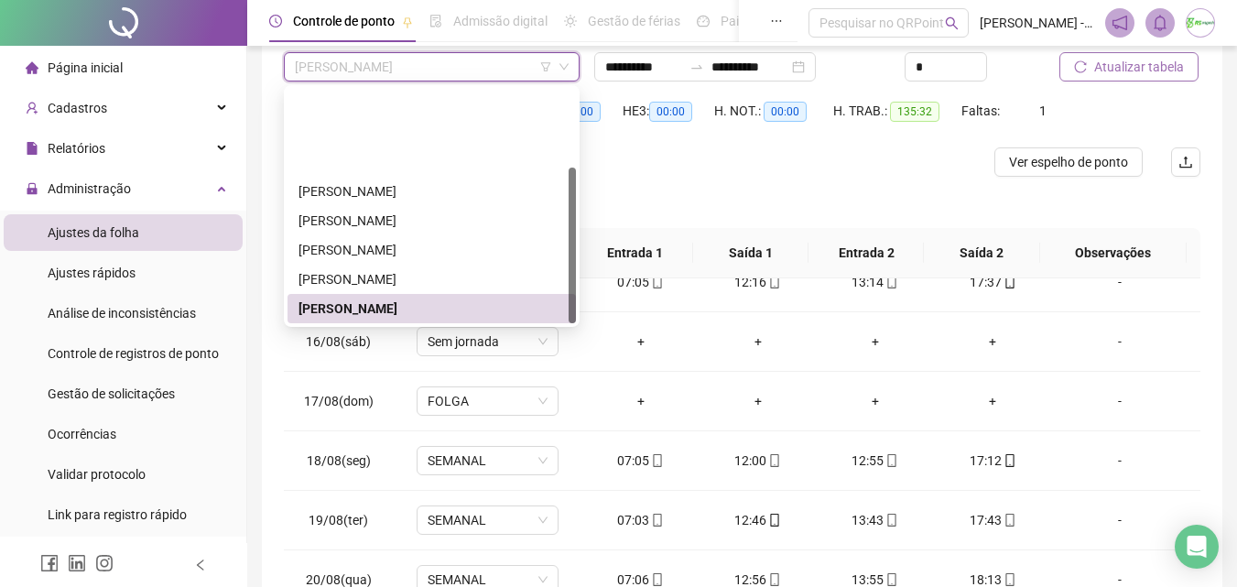
scroll to position [117, 0]
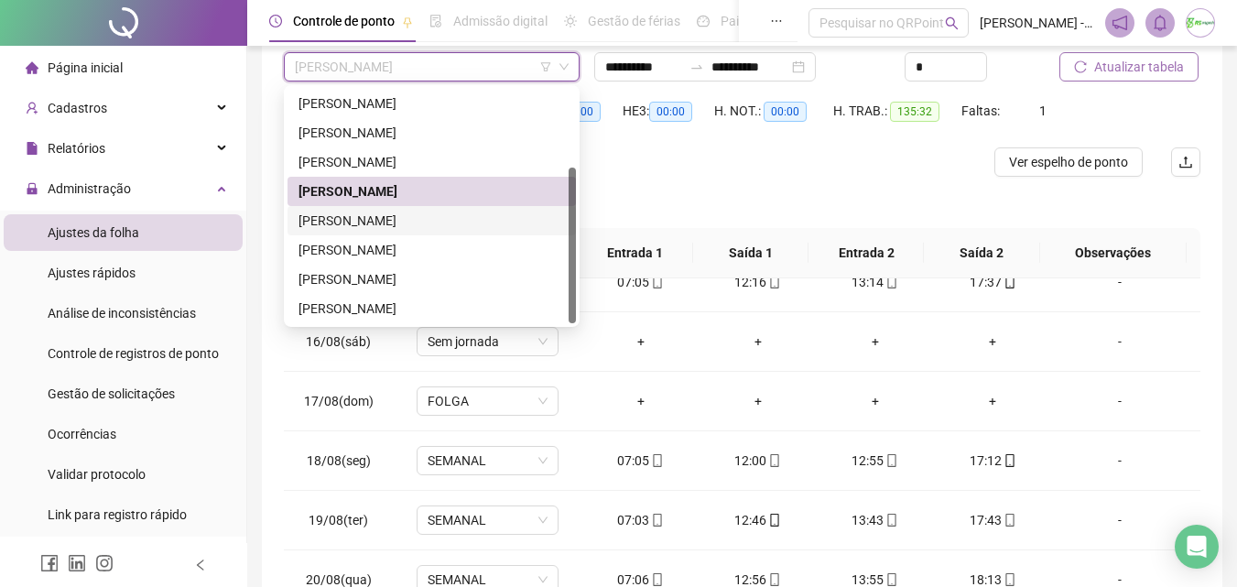
click at [458, 210] on div "[PERSON_NAME]" at bounding box center [432, 220] width 288 height 29
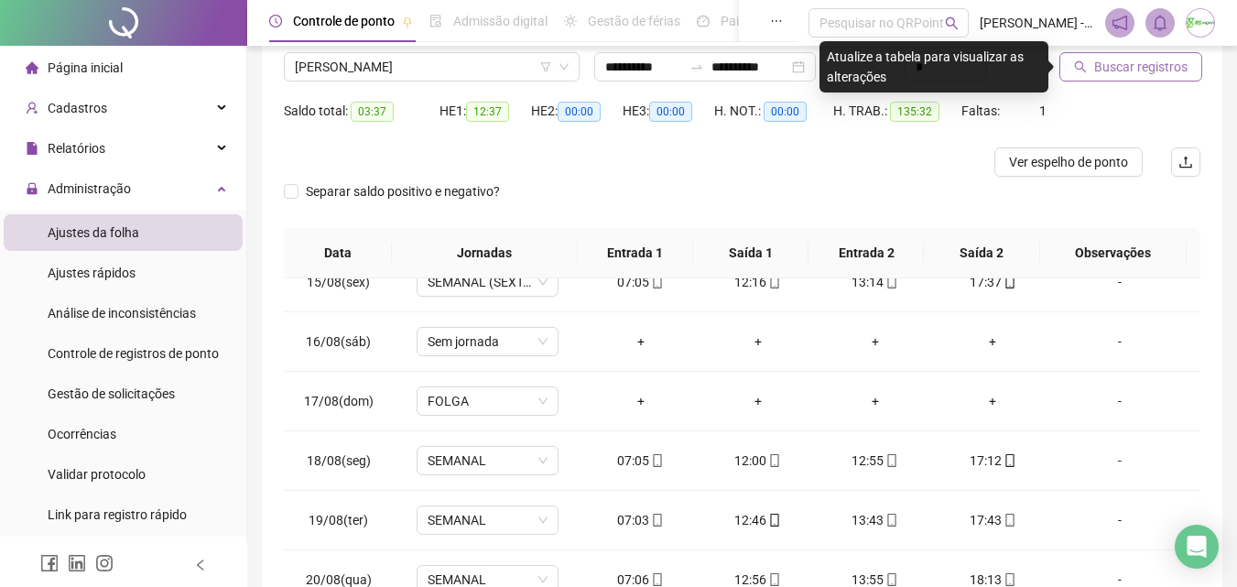
click at [1116, 71] on span "Buscar registros" at bounding box center [1140, 67] width 93 height 20
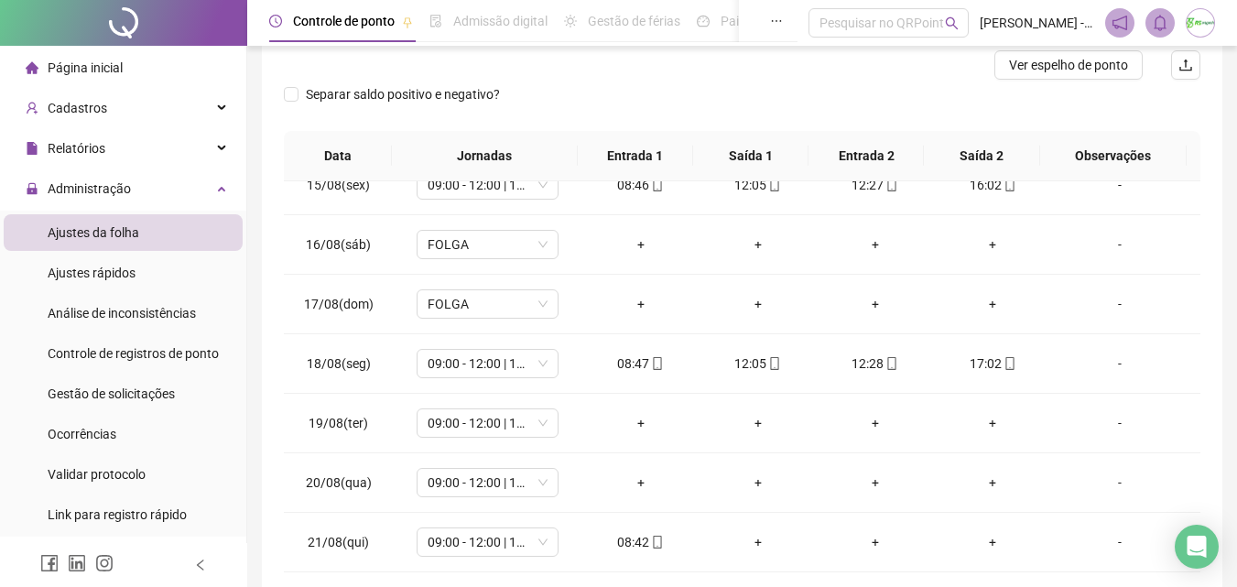
scroll to position [144, 0]
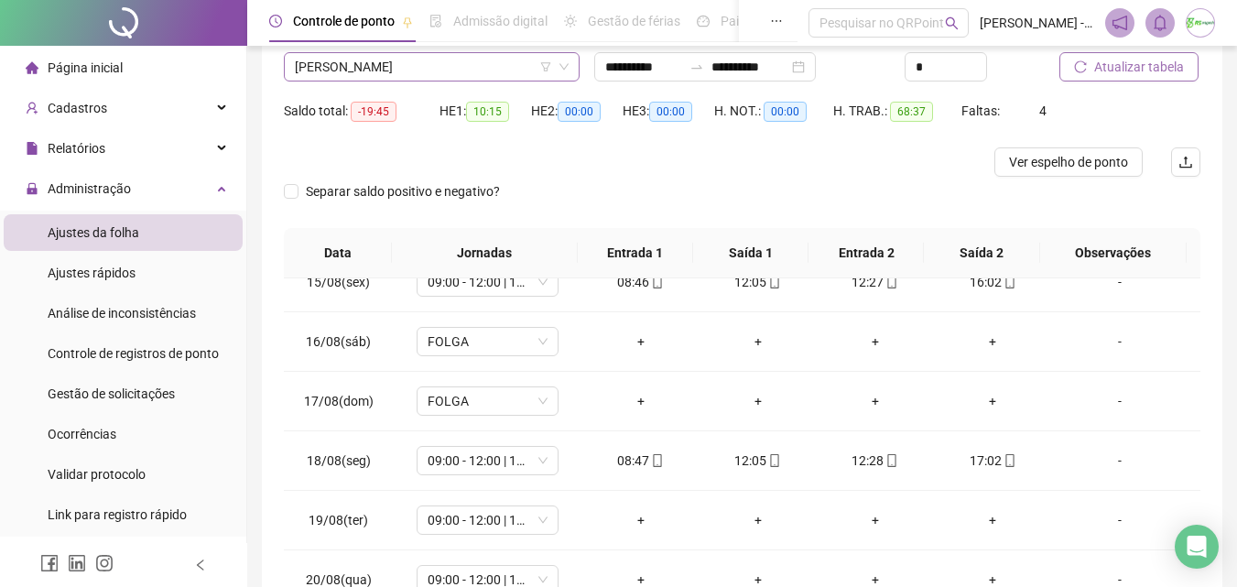
click at [488, 64] on span "[PERSON_NAME]" at bounding box center [432, 66] width 274 height 27
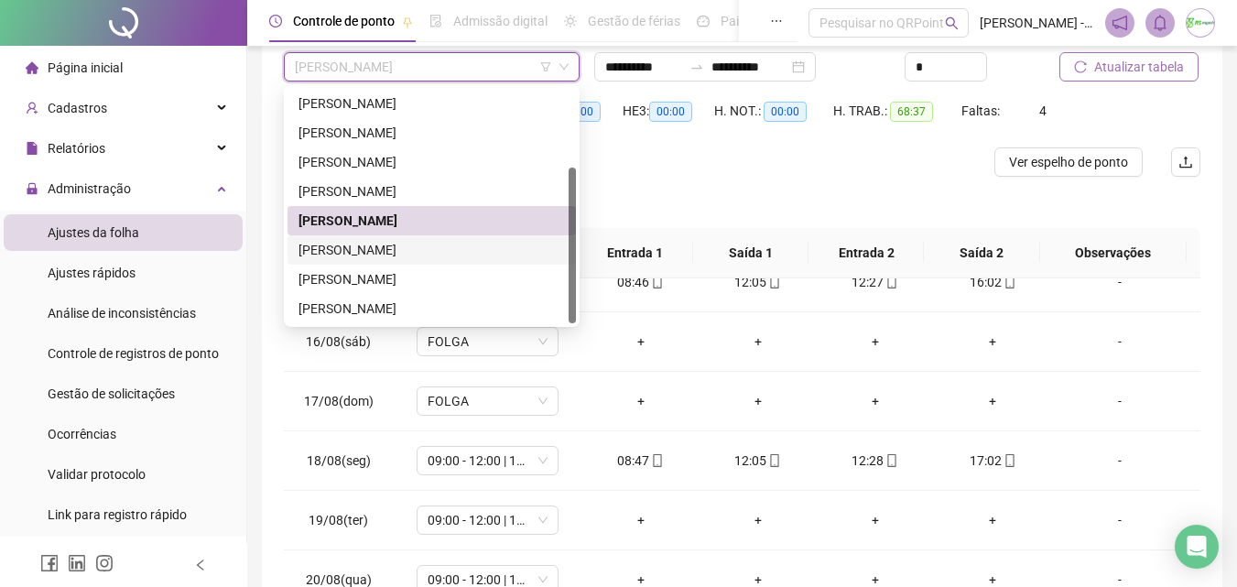
click at [396, 247] on div "[PERSON_NAME]" at bounding box center [432, 250] width 266 height 20
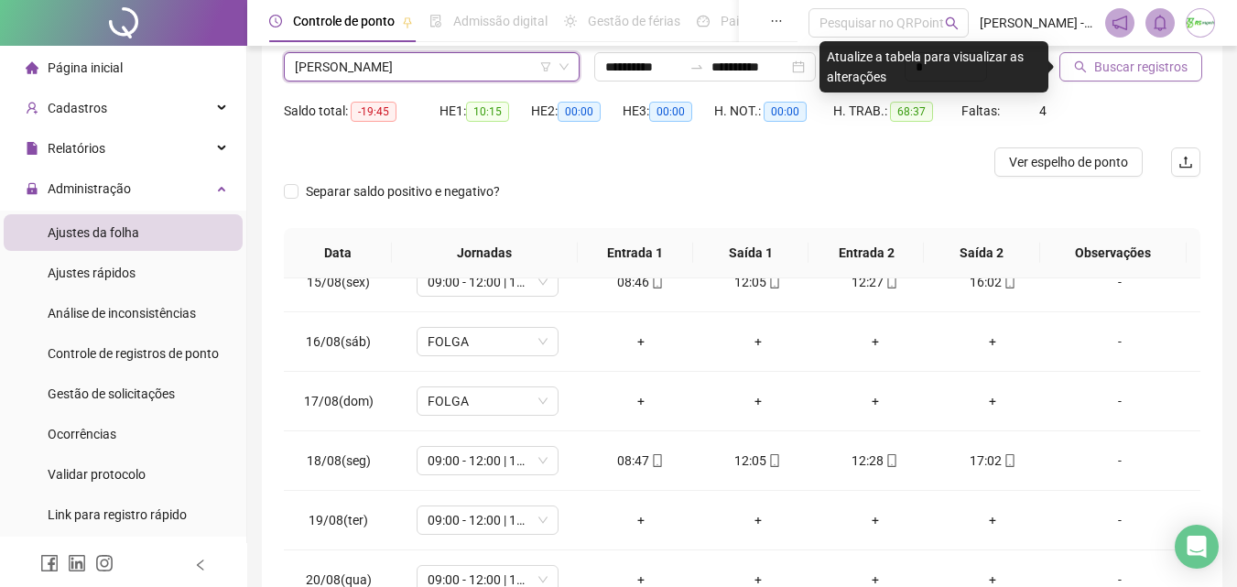
click at [1157, 70] on span "Buscar registros" at bounding box center [1140, 67] width 93 height 20
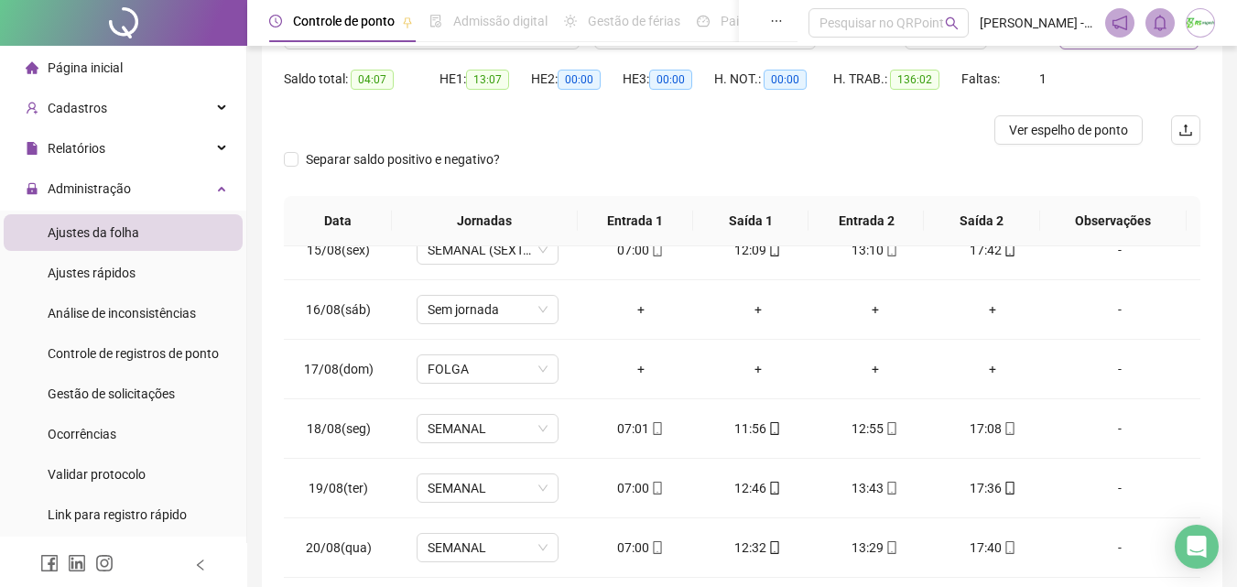
scroll to position [52, 0]
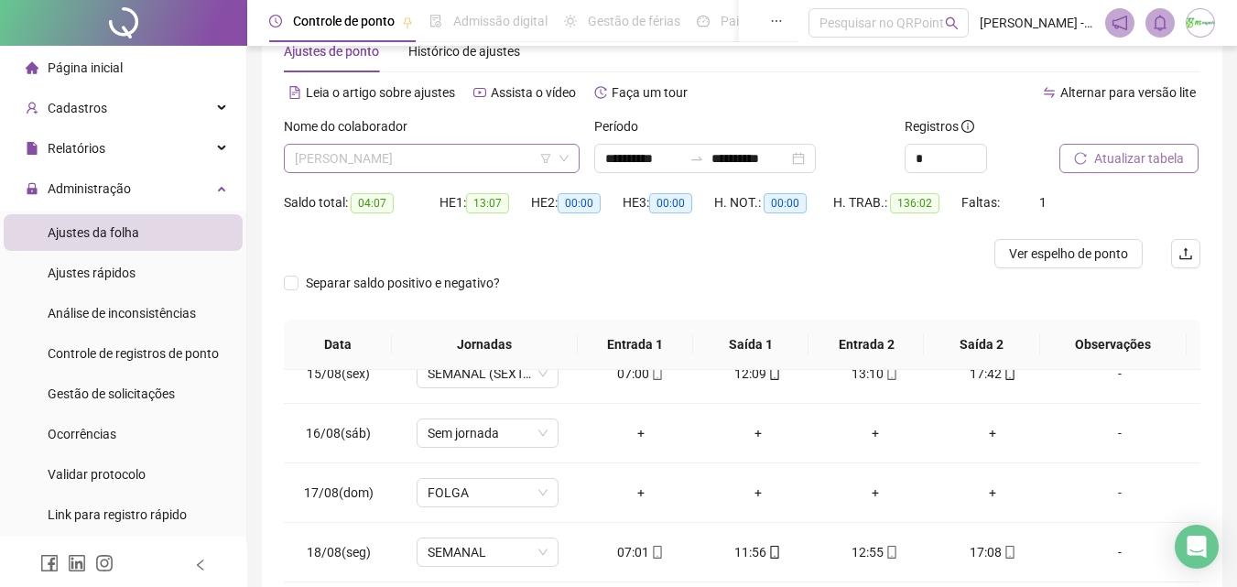
click at [506, 157] on span "[PERSON_NAME]" at bounding box center [432, 158] width 274 height 27
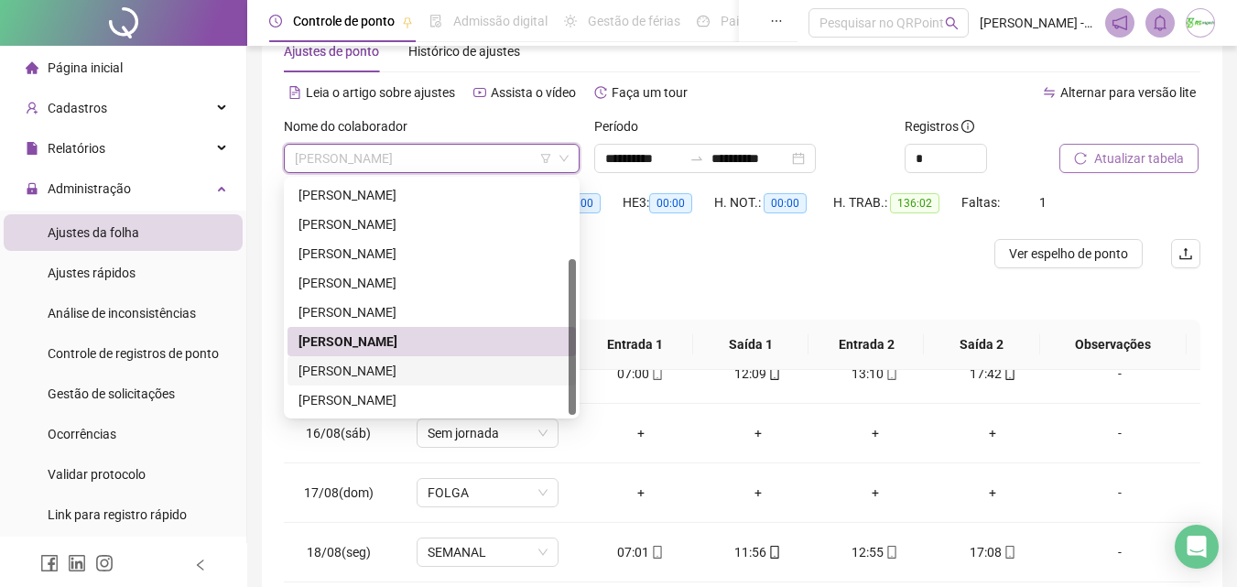
click at [475, 368] on div "[PERSON_NAME]" at bounding box center [432, 371] width 266 height 20
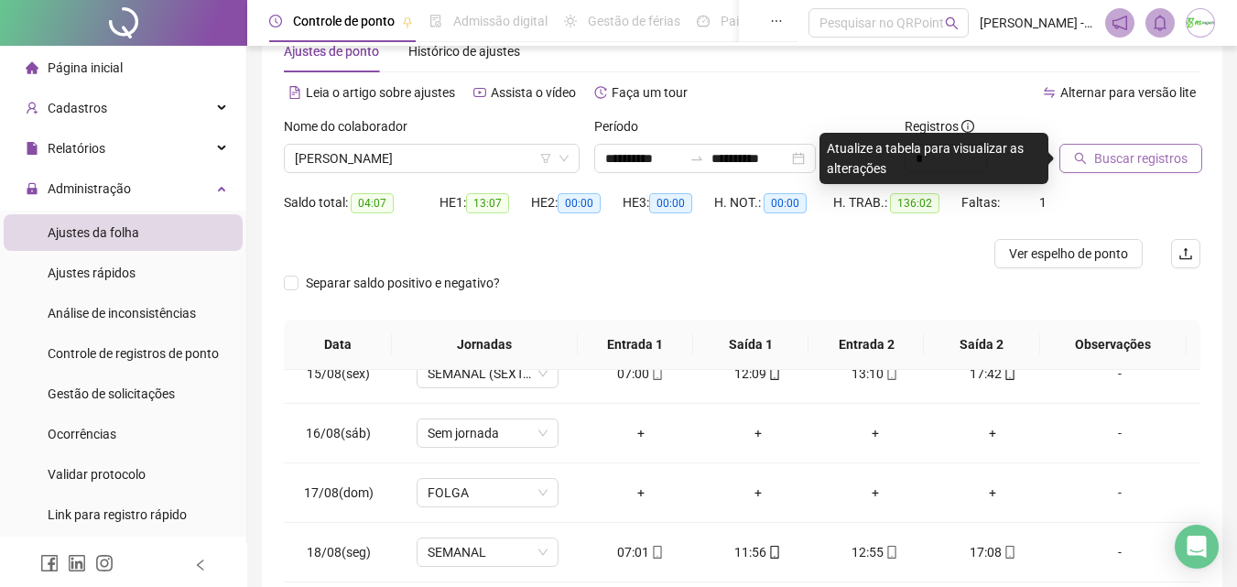
click at [1101, 157] on span "Buscar registros" at bounding box center [1140, 158] width 93 height 20
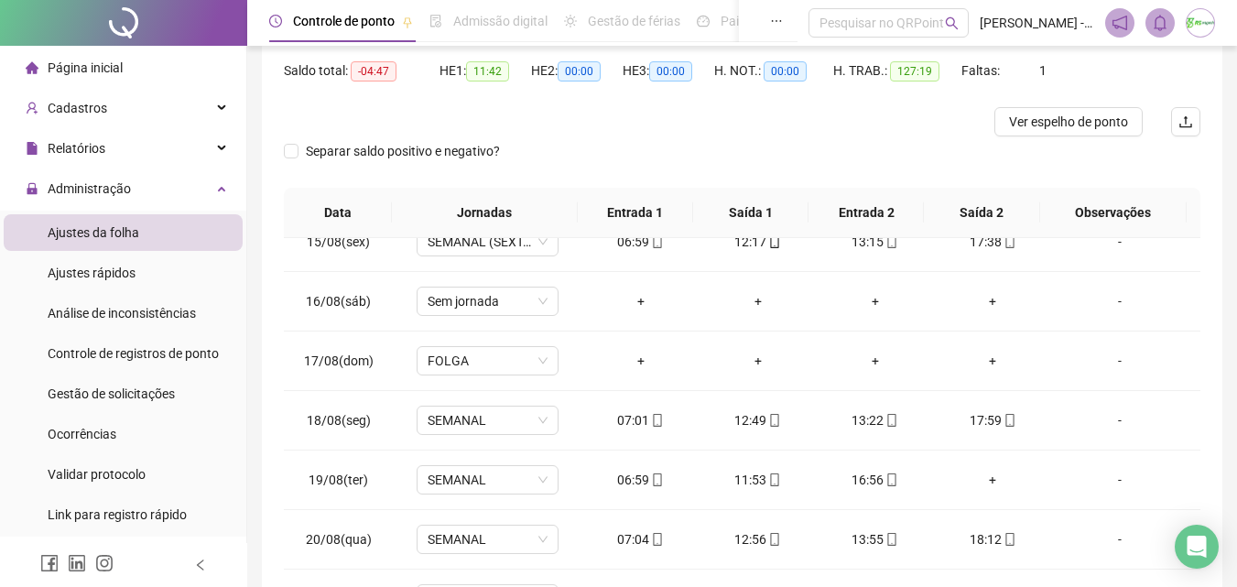
scroll to position [144, 0]
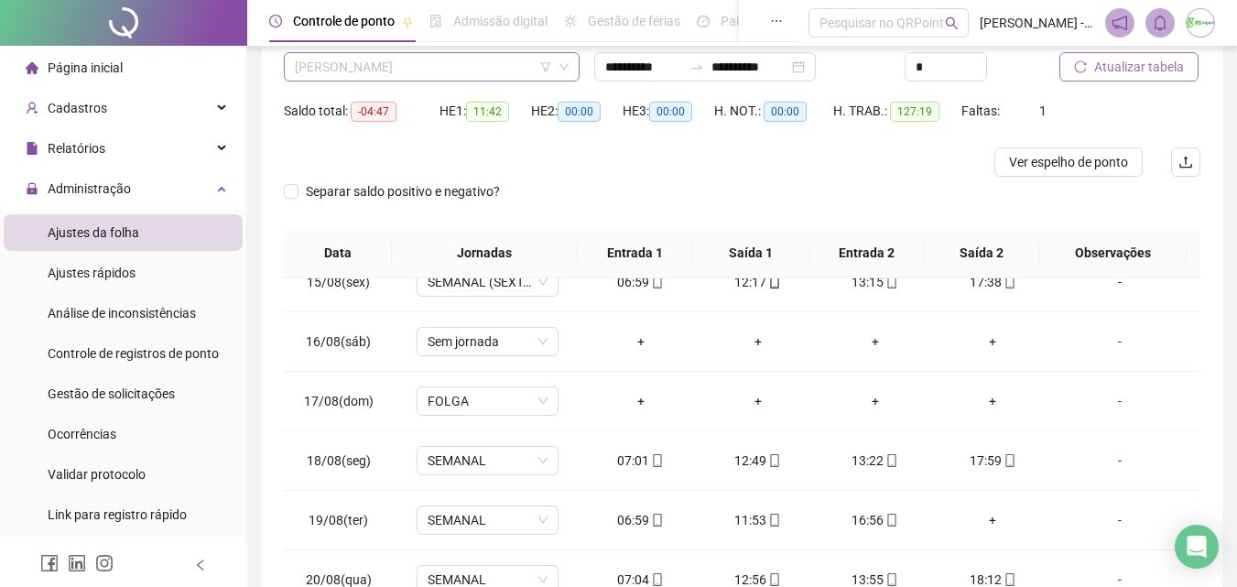
click at [485, 71] on span "[PERSON_NAME]" at bounding box center [432, 66] width 274 height 27
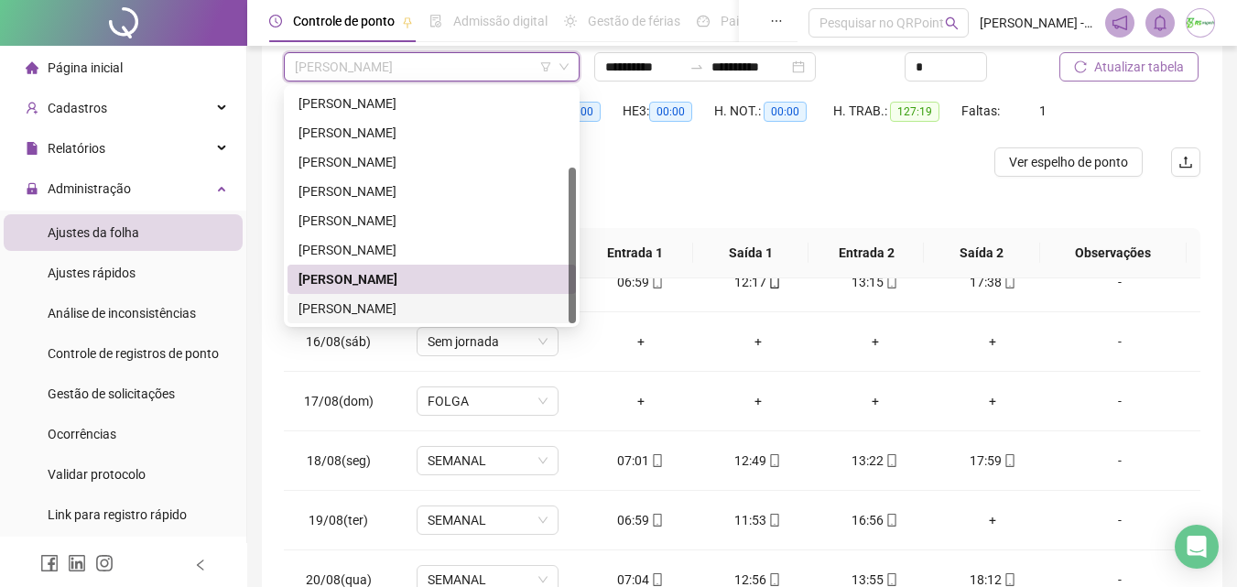
click at [462, 302] on div "[PERSON_NAME]" at bounding box center [432, 309] width 266 height 20
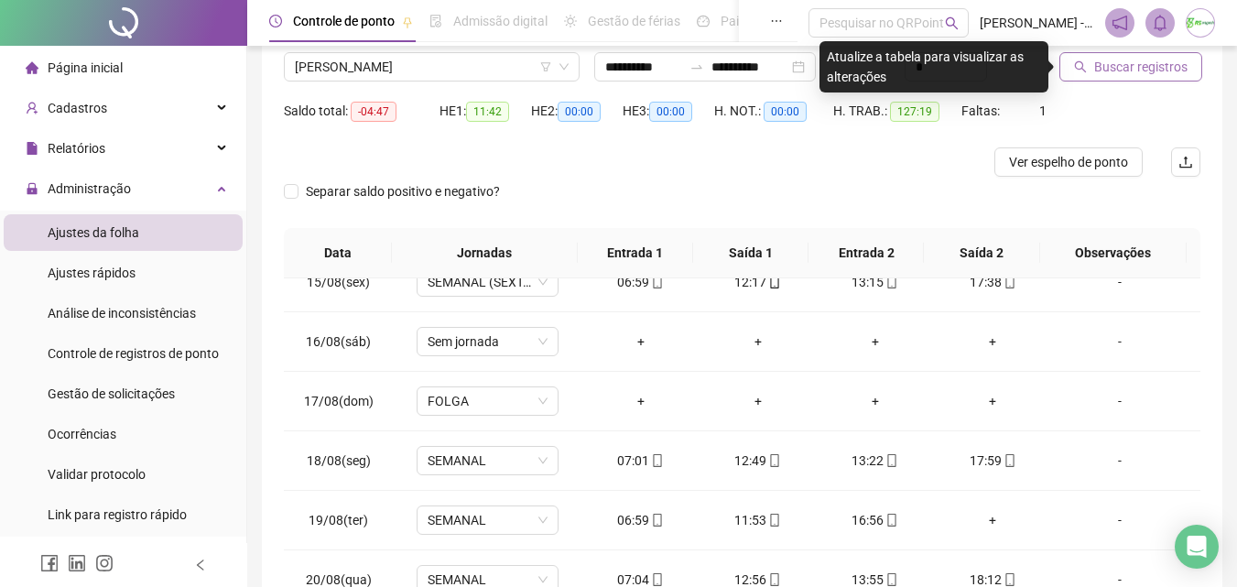
click at [1182, 60] on span "Buscar registros" at bounding box center [1140, 67] width 93 height 20
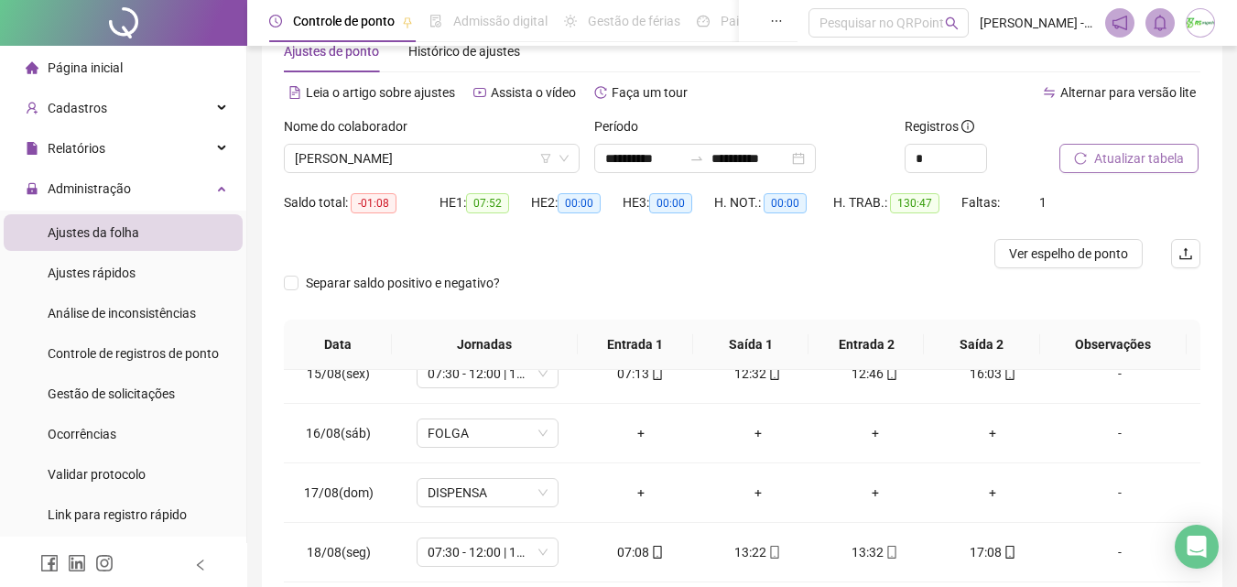
scroll to position [0, 0]
